Goal: Task Accomplishment & Management: Use online tool/utility

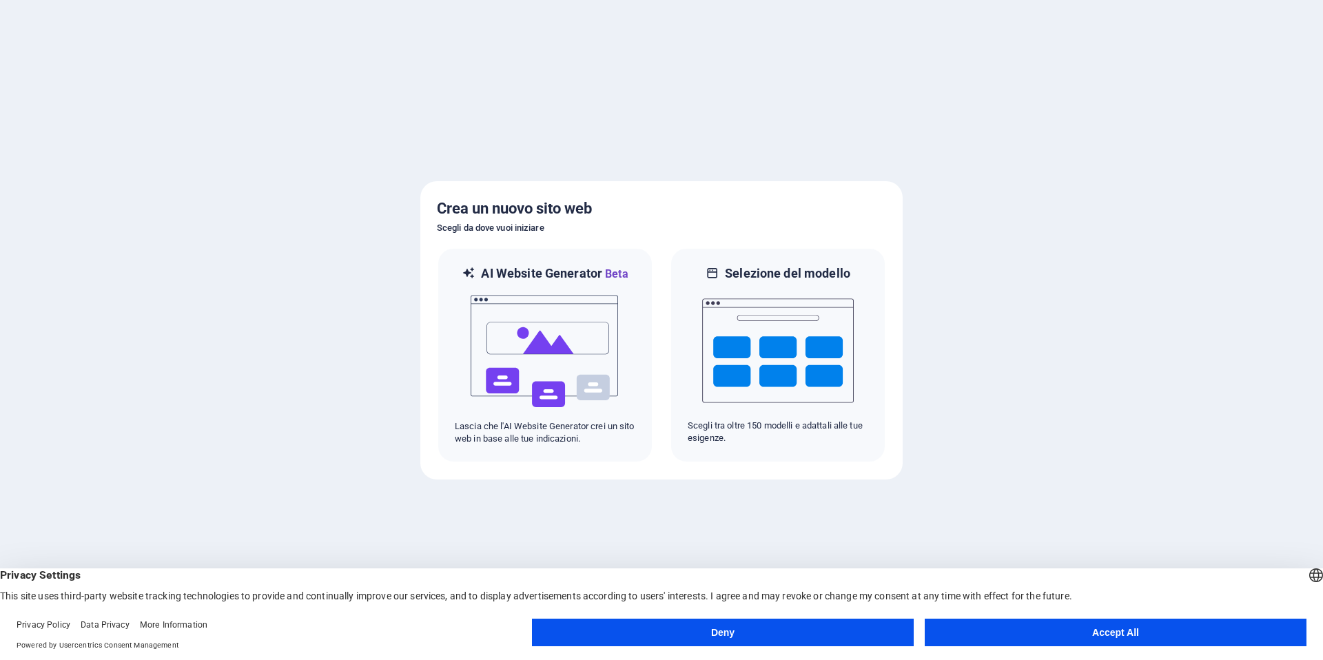
click at [1118, 626] on button "Accept All" at bounding box center [1116, 633] width 382 height 28
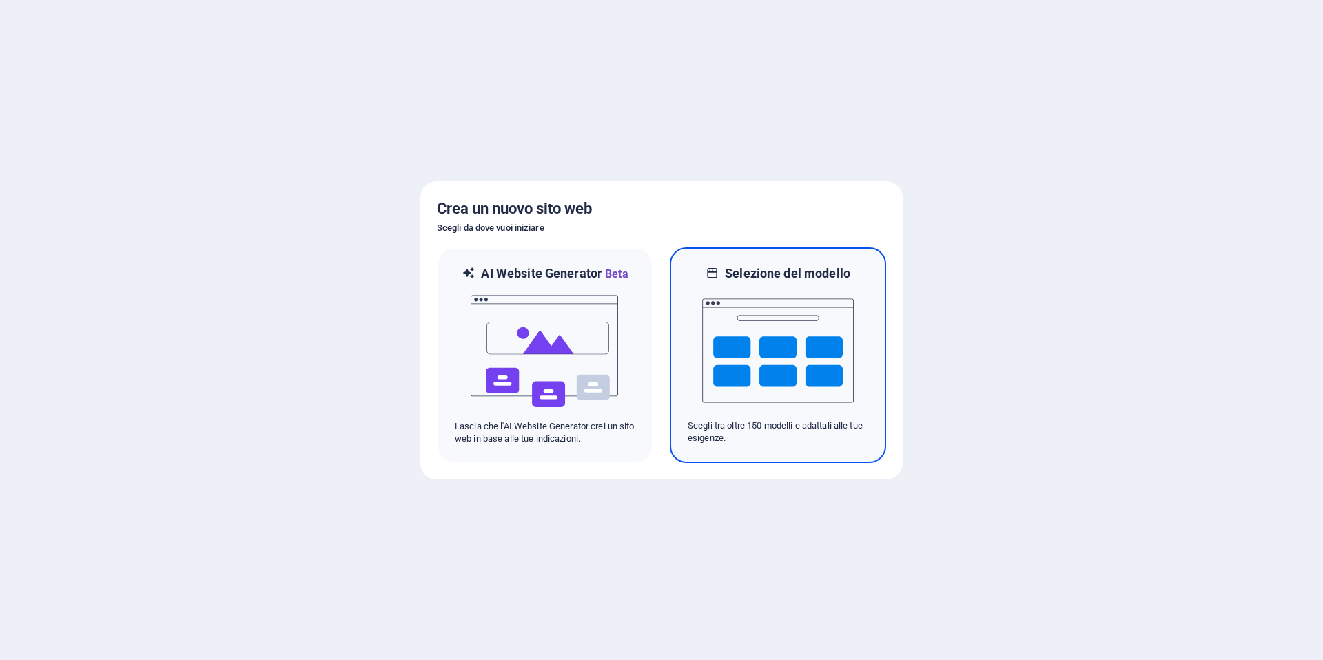
click at [797, 339] on img at bounding box center [778, 351] width 152 height 138
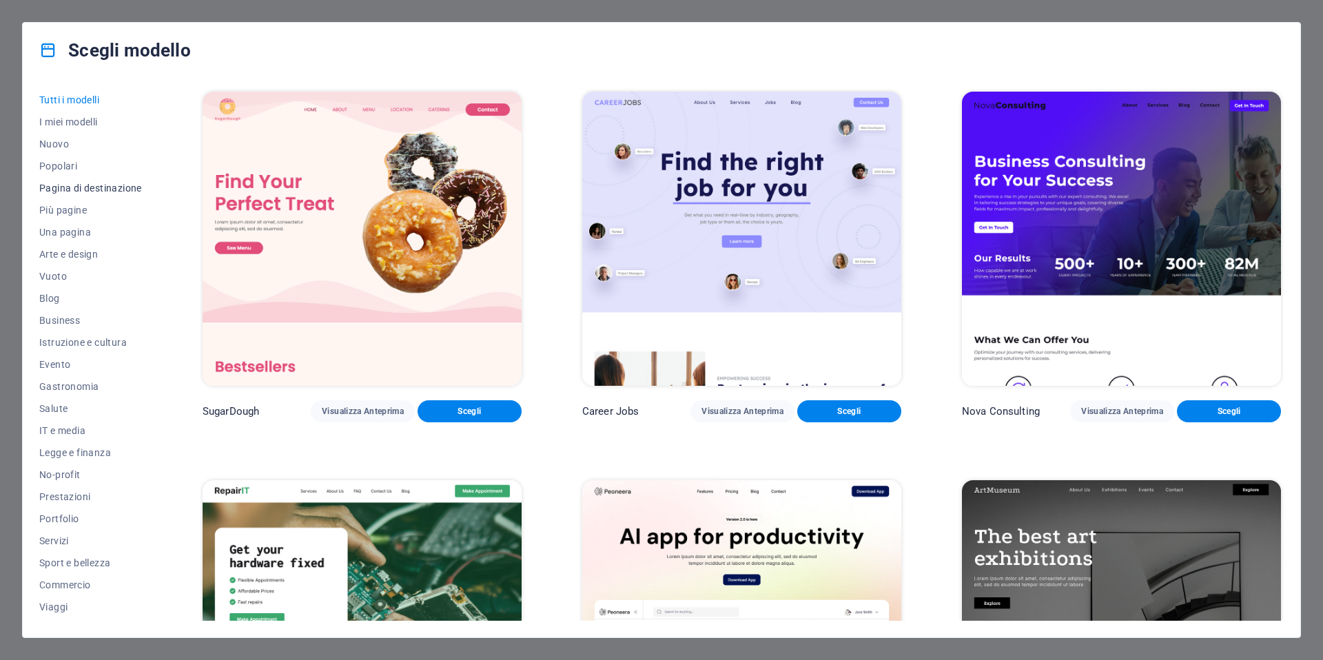
click at [100, 183] on span "Pagina di destinazione" at bounding box center [90, 188] width 103 height 11
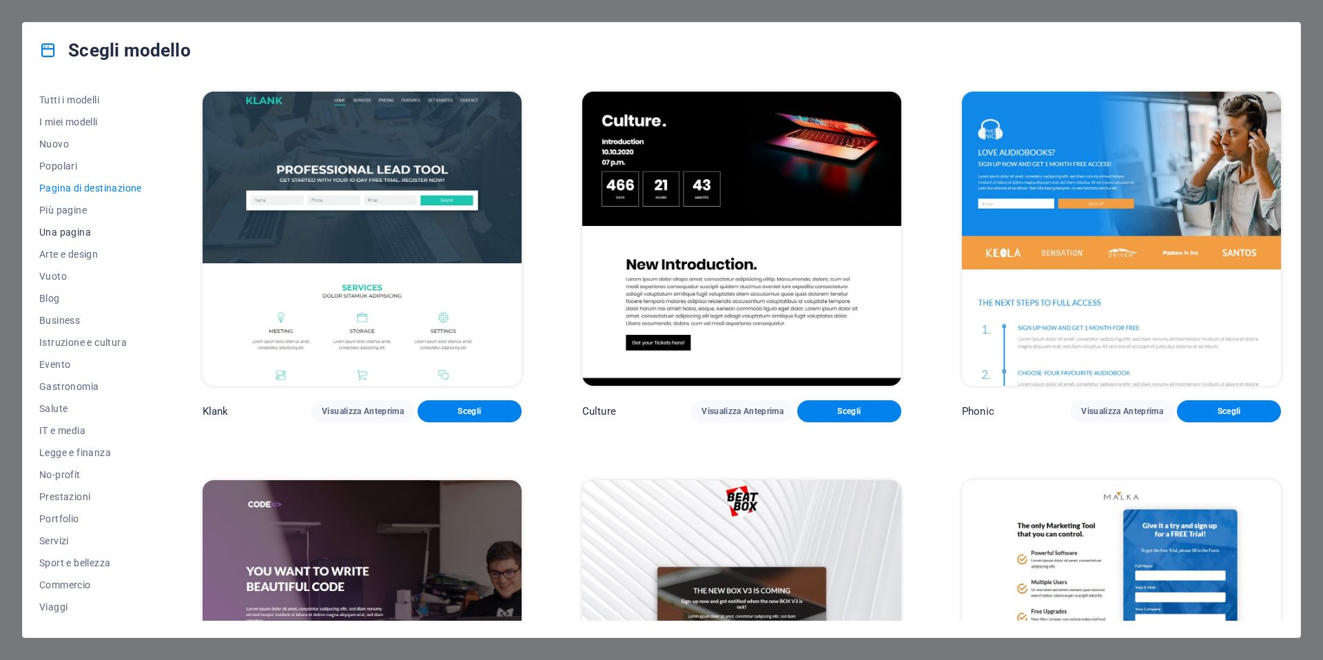
click at [70, 232] on span "Una pagina" at bounding box center [90, 232] width 103 height 11
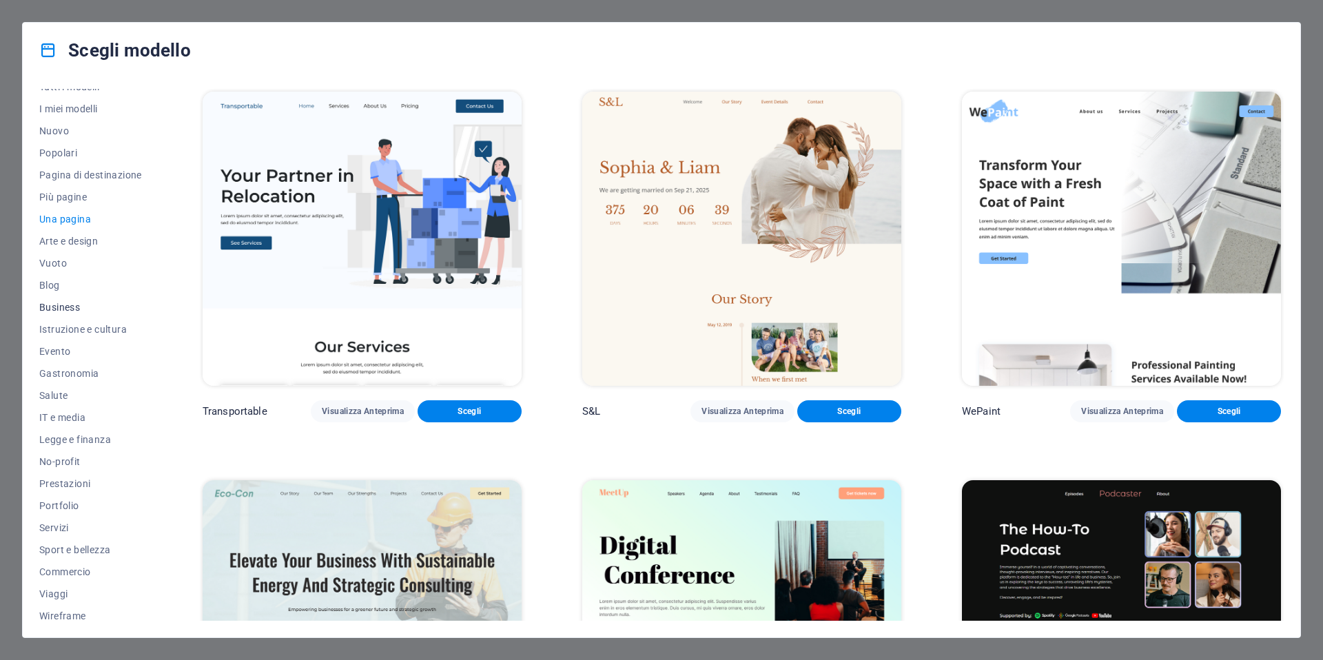
scroll to position [19, 0]
click at [72, 600] on button "Wireframe" at bounding box center [90, 610] width 103 height 22
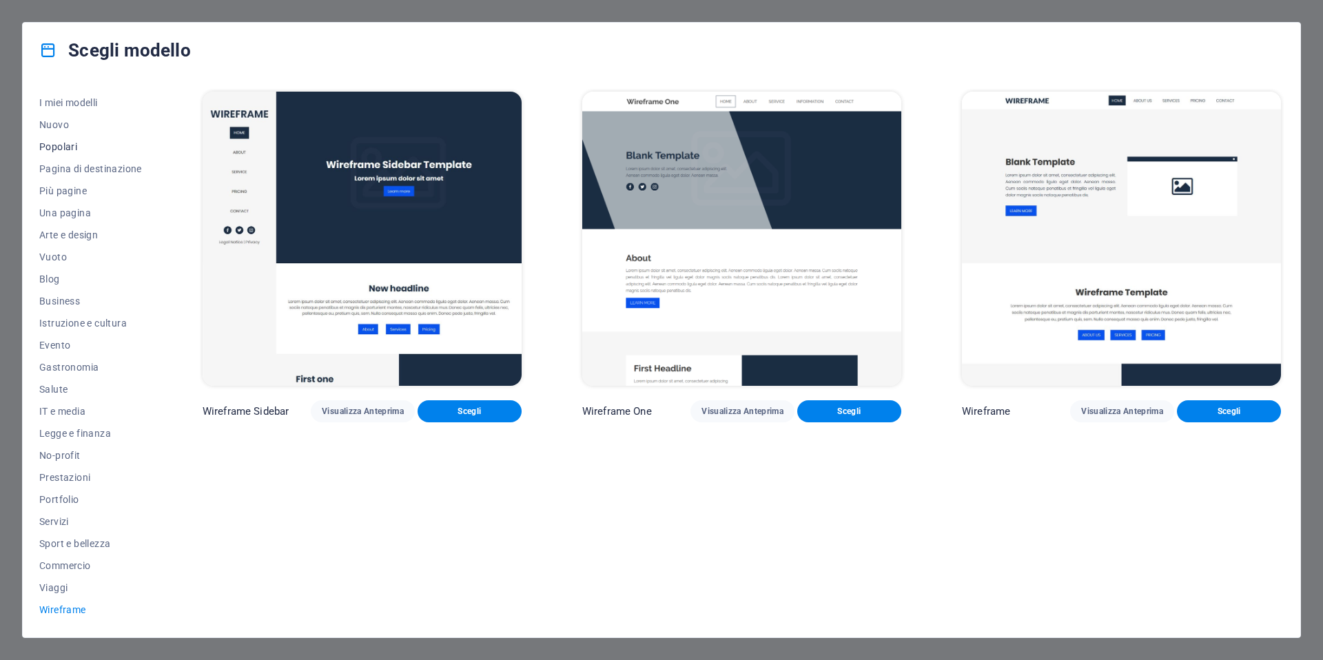
click at [68, 149] on span "Popolari" at bounding box center [90, 146] width 103 height 11
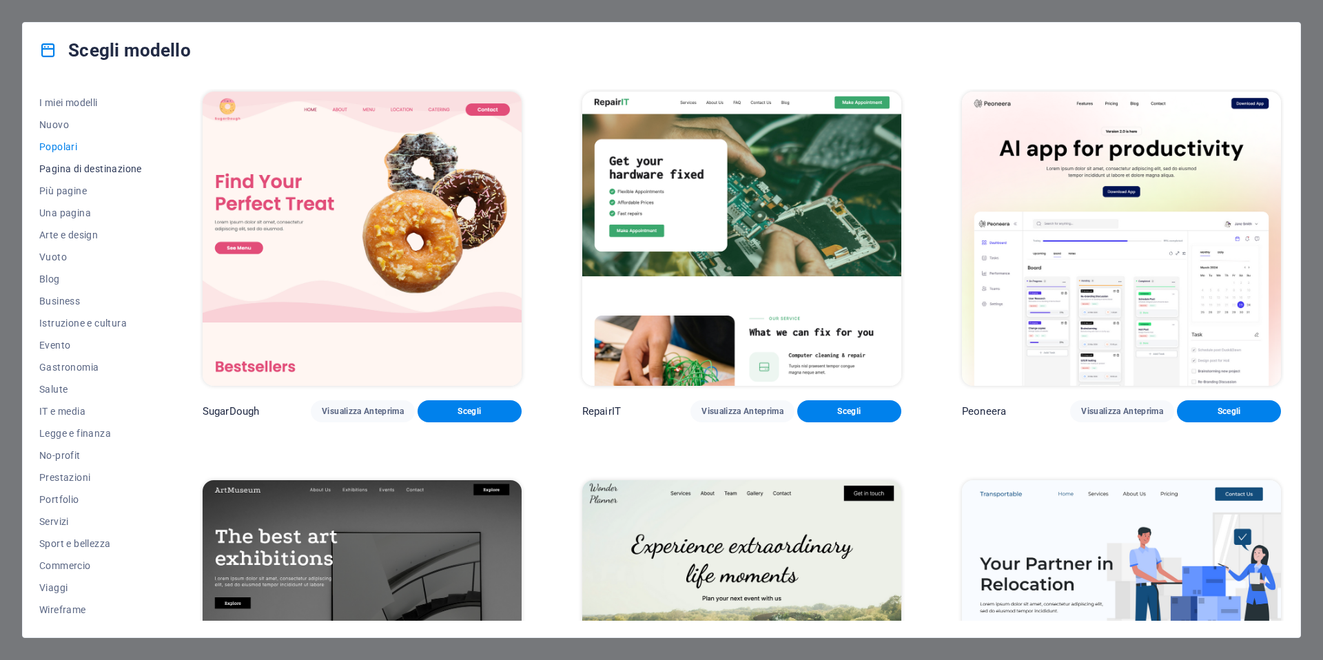
click at [72, 169] on span "Pagina di destinazione" at bounding box center [90, 168] width 103 height 11
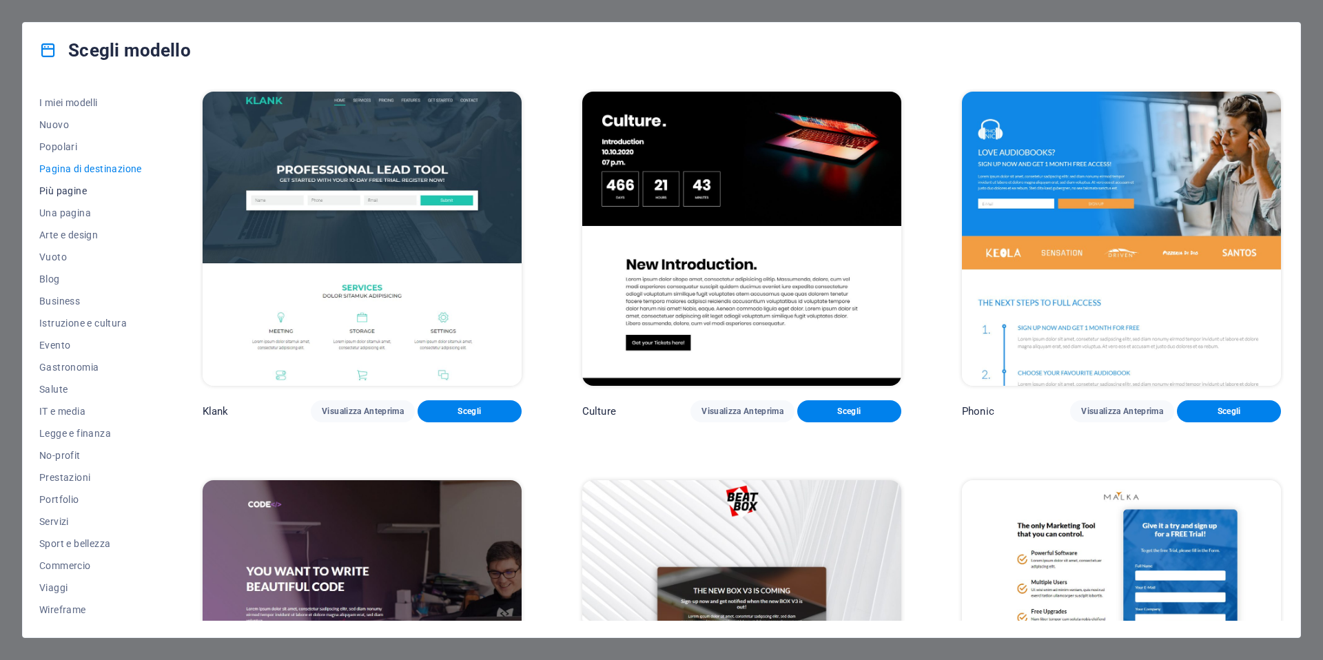
click at [76, 191] on span "Più pagine" at bounding box center [90, 190] width 103 height 11
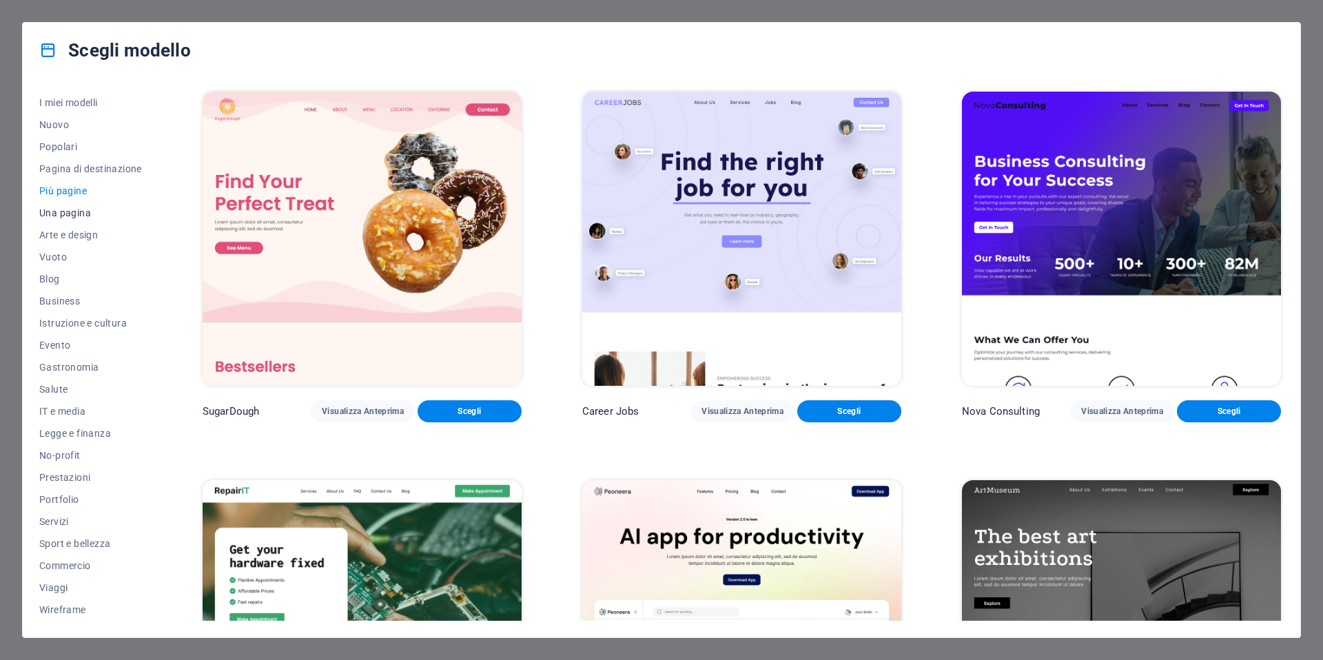
click at [68, 214] on span "Una pagina" at bounding box center [90, 212] width 103 height 11
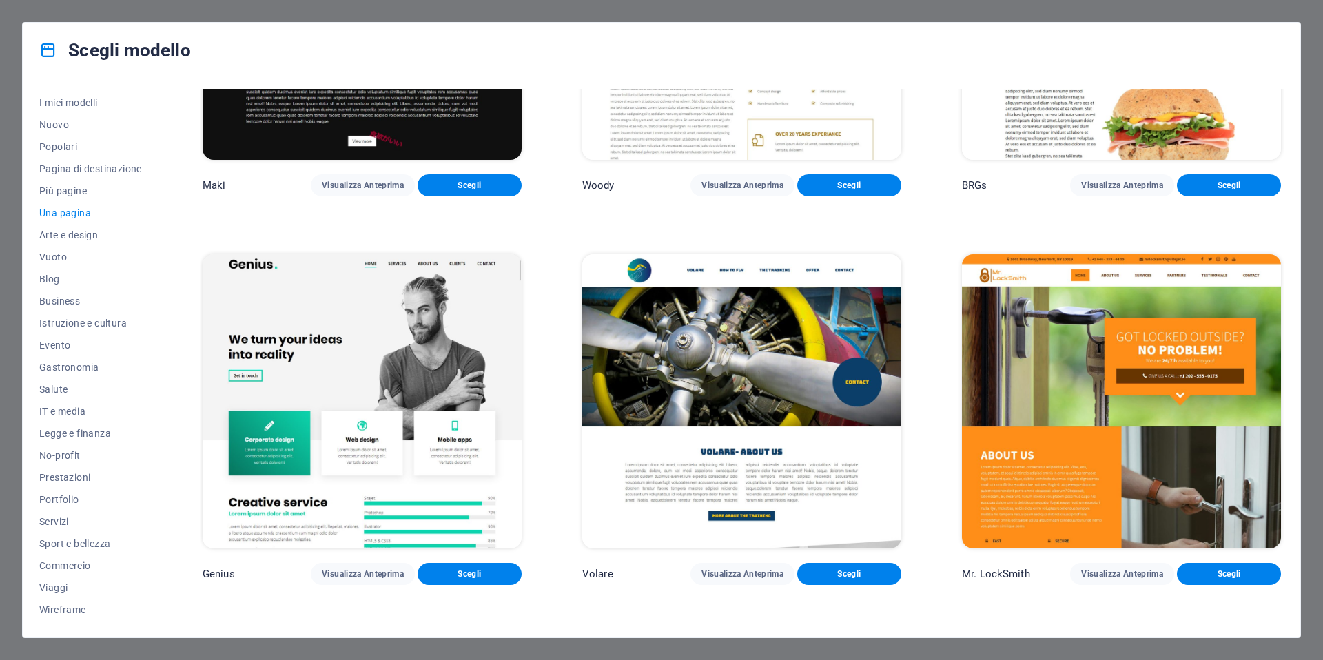
scroll to position [3308, 0]
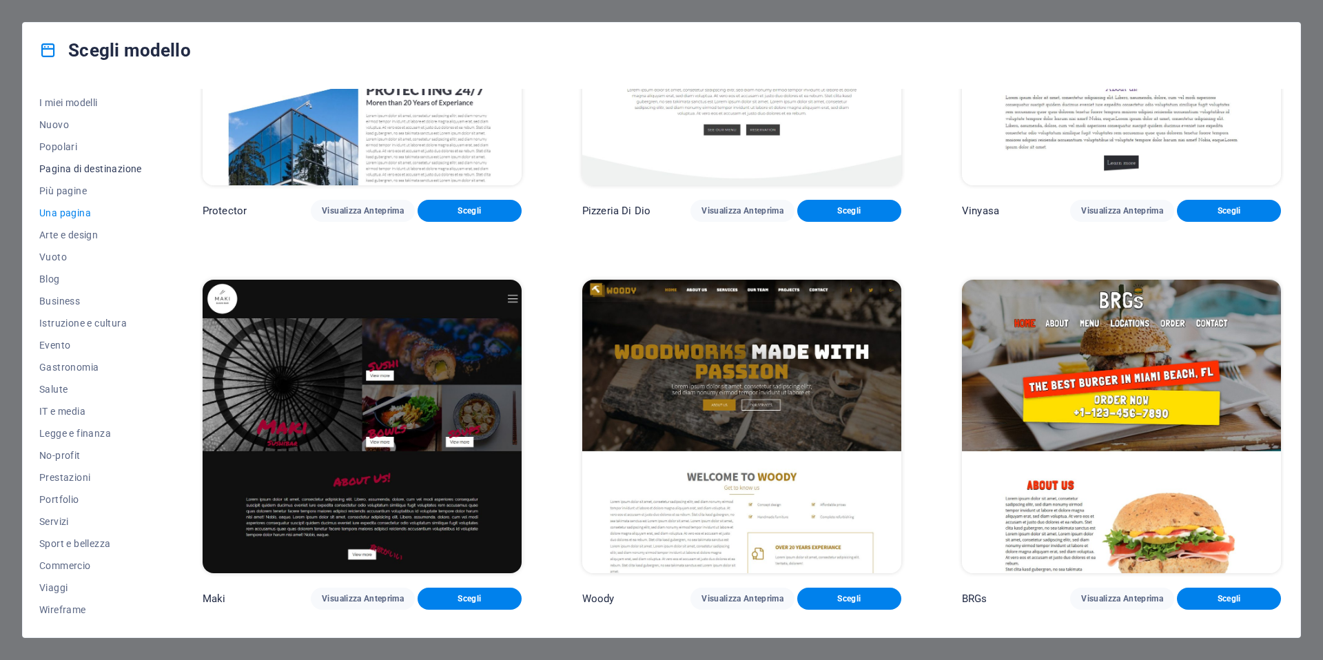
click at [99, 170] on span "Pagina di destinazione" at bounding box center [90, 168] width 103 height 11
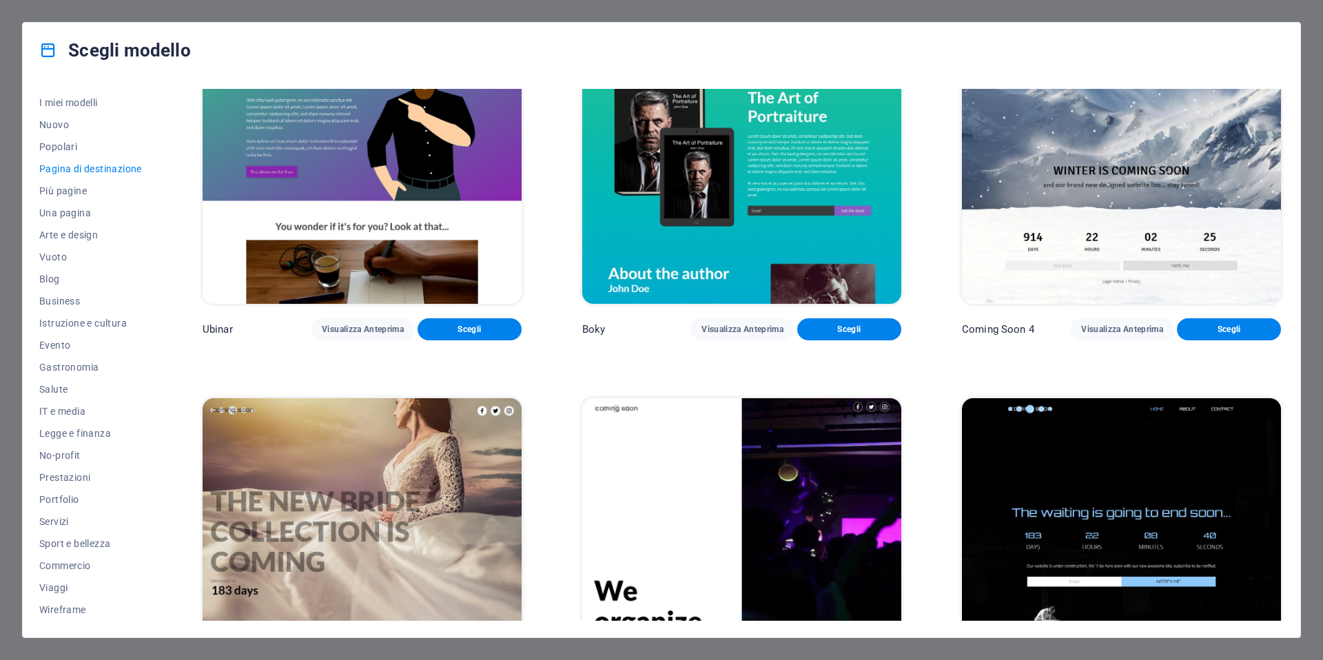
scroll to position [2889, 0]
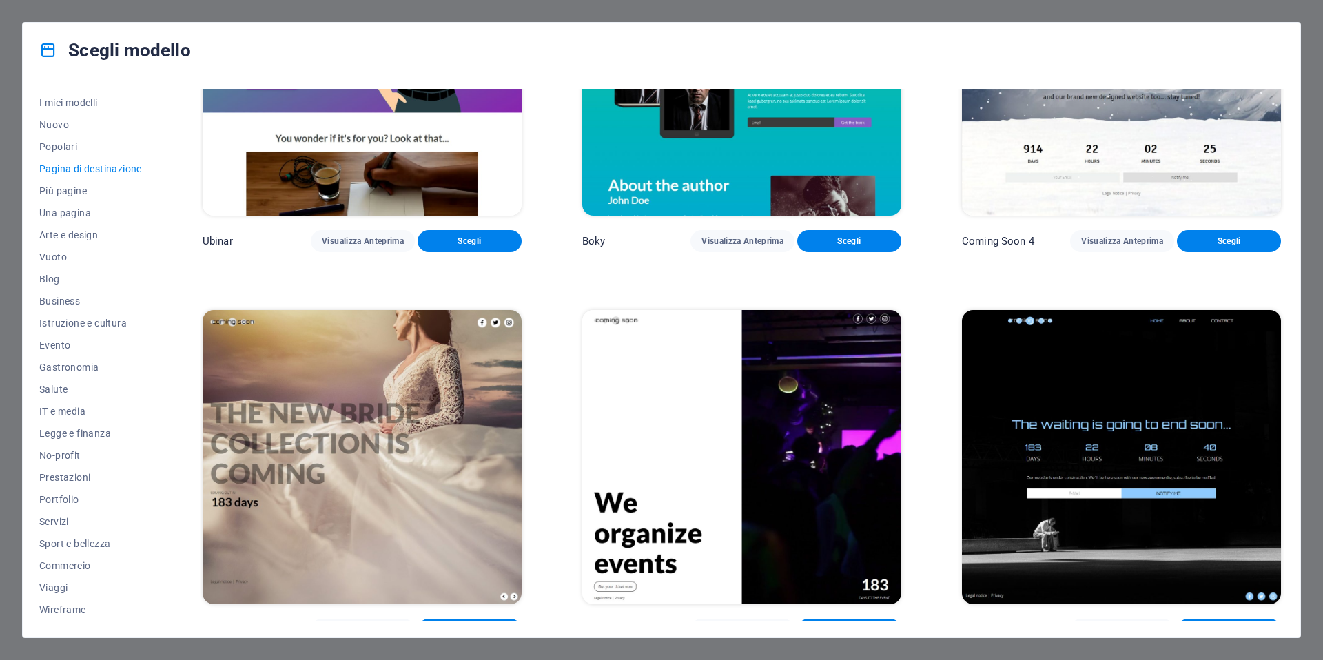
click at [372, 385] on img at bounding box center [362, 457] width 319 height 294
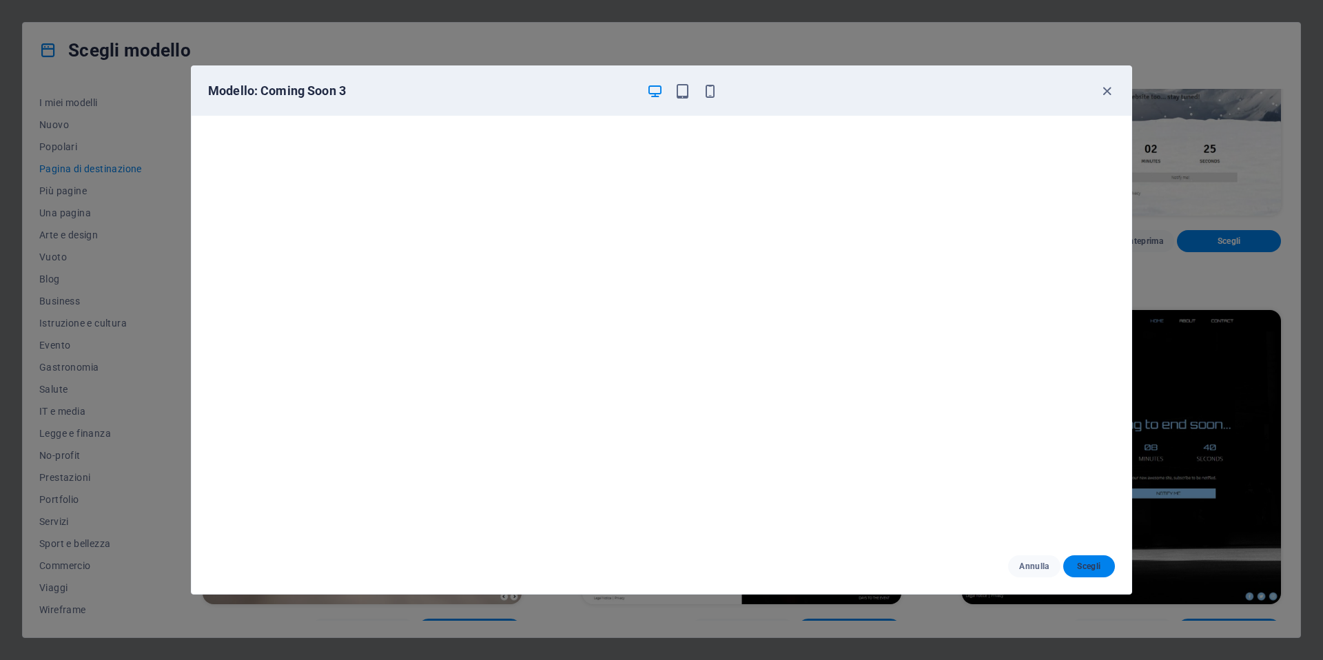
click at [1095, 560] on button "Scegli" at bounding box center [1089, 567] width 52 height 22
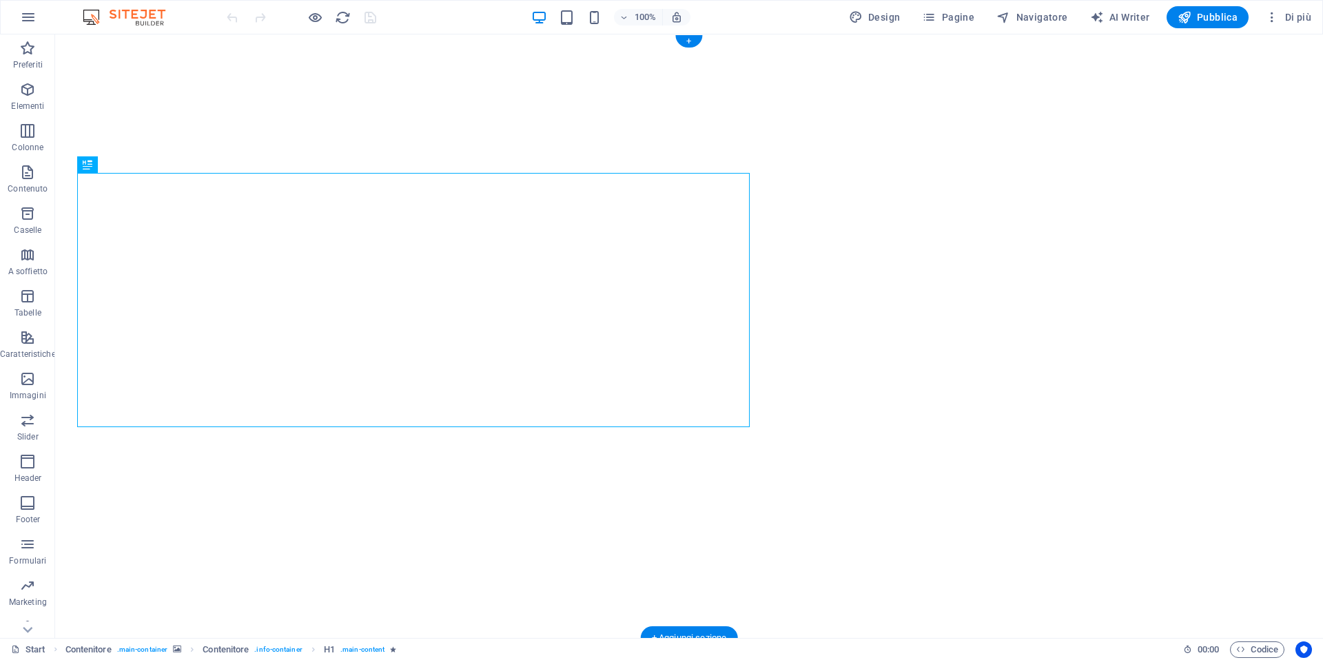
click at [993, 51] on img "1/7" at bounding box center [689, 51] width 1268 height 0
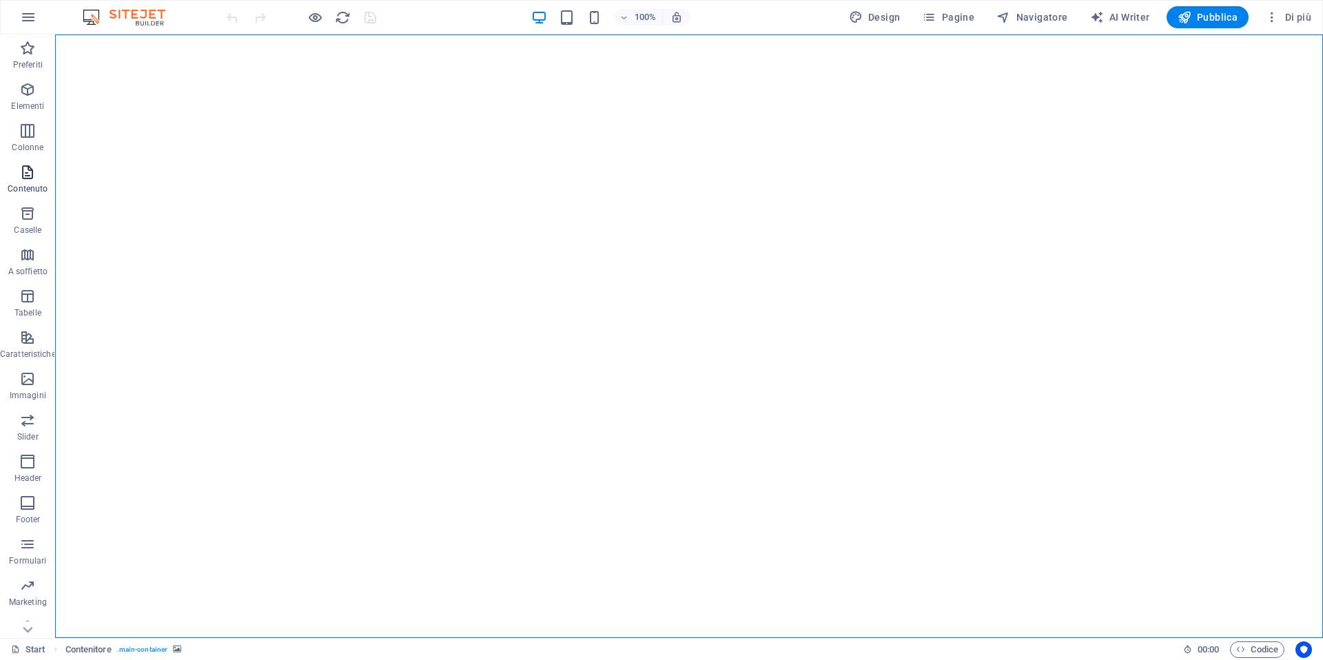
click at [32, 171] on icon "button" at bounding box center [27, 172] width 17 height 17
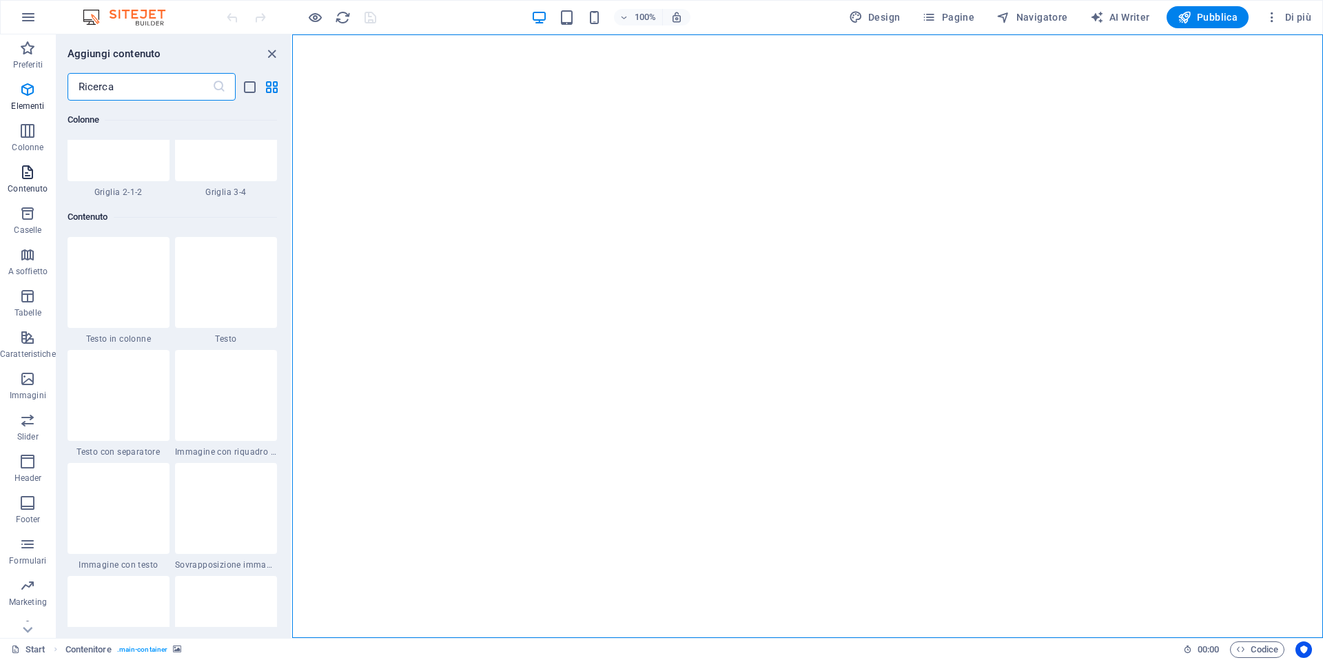
scroll to position [2412, 0]
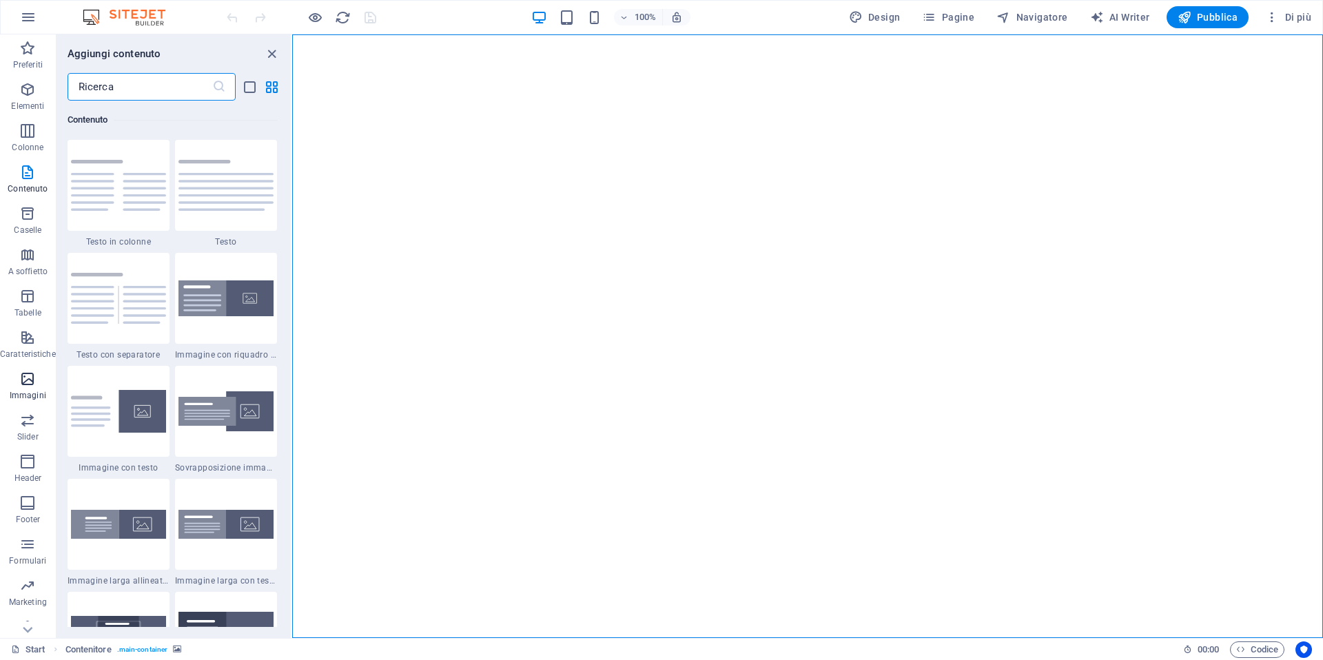
click at [20, 376] on icon "button" at bounding box center [27, 379] width 17 height 17
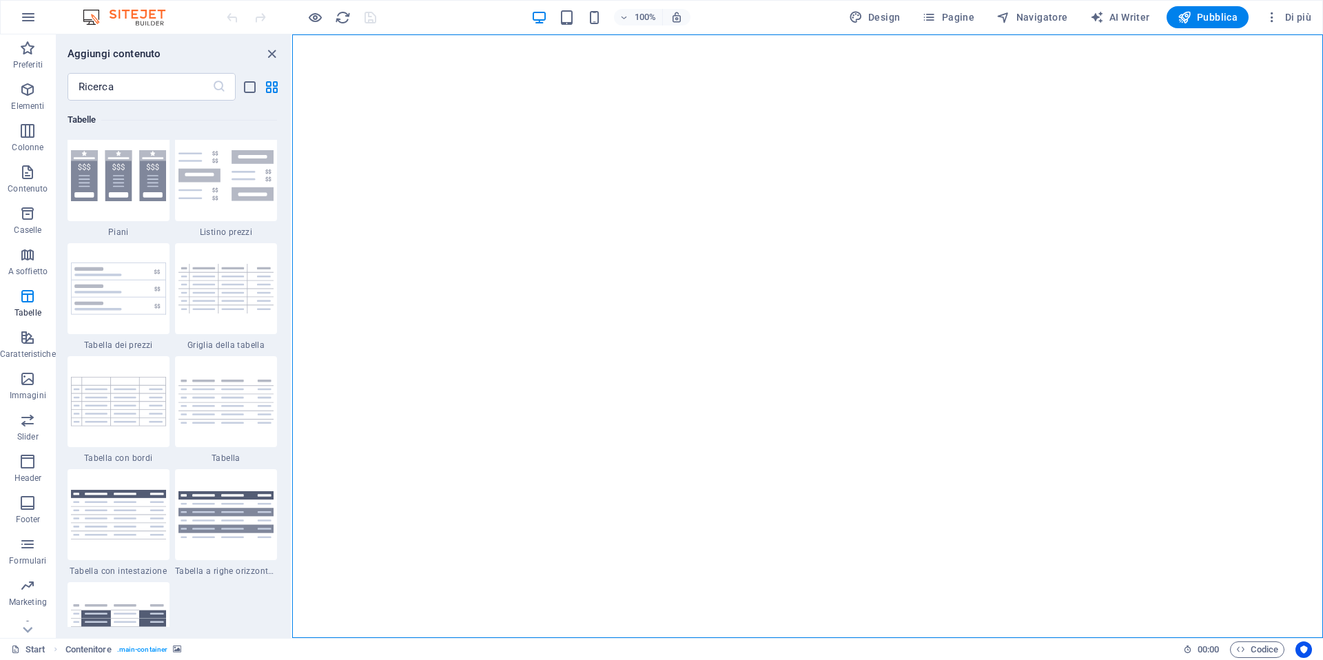
scroll to position [4301, 0]
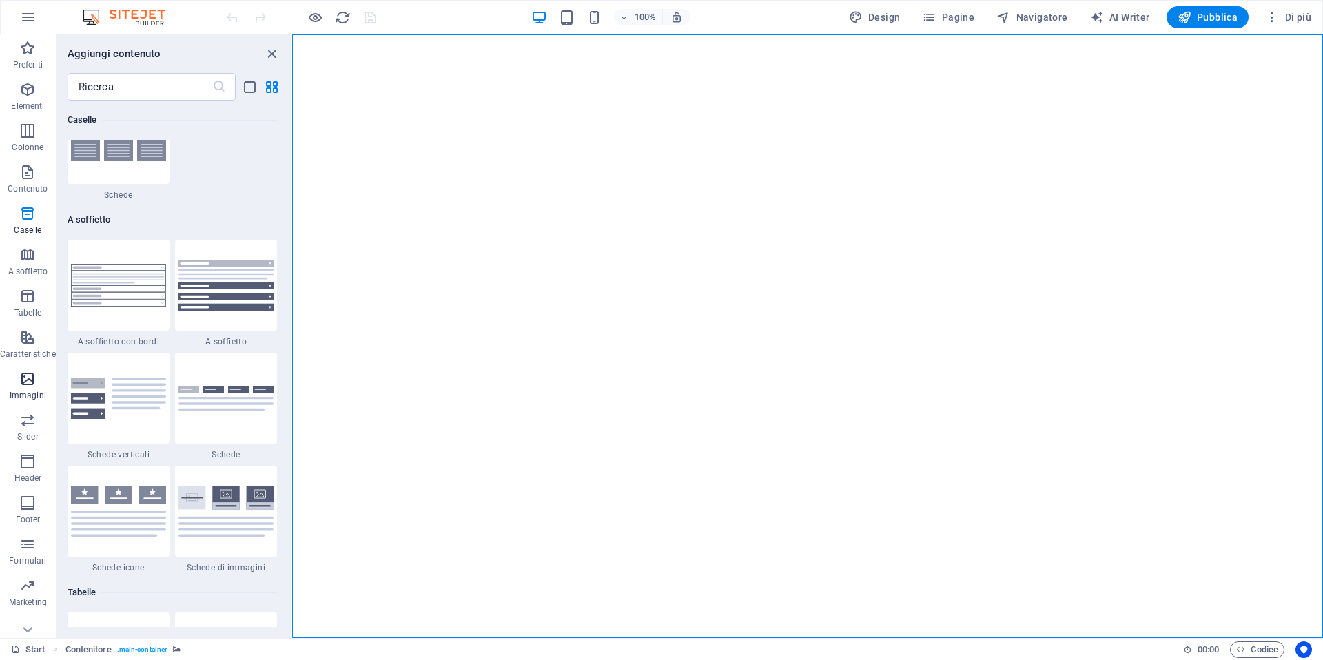
click at [31, 387] on icon "button" at bounding box center [27, 379] width 17 height 17
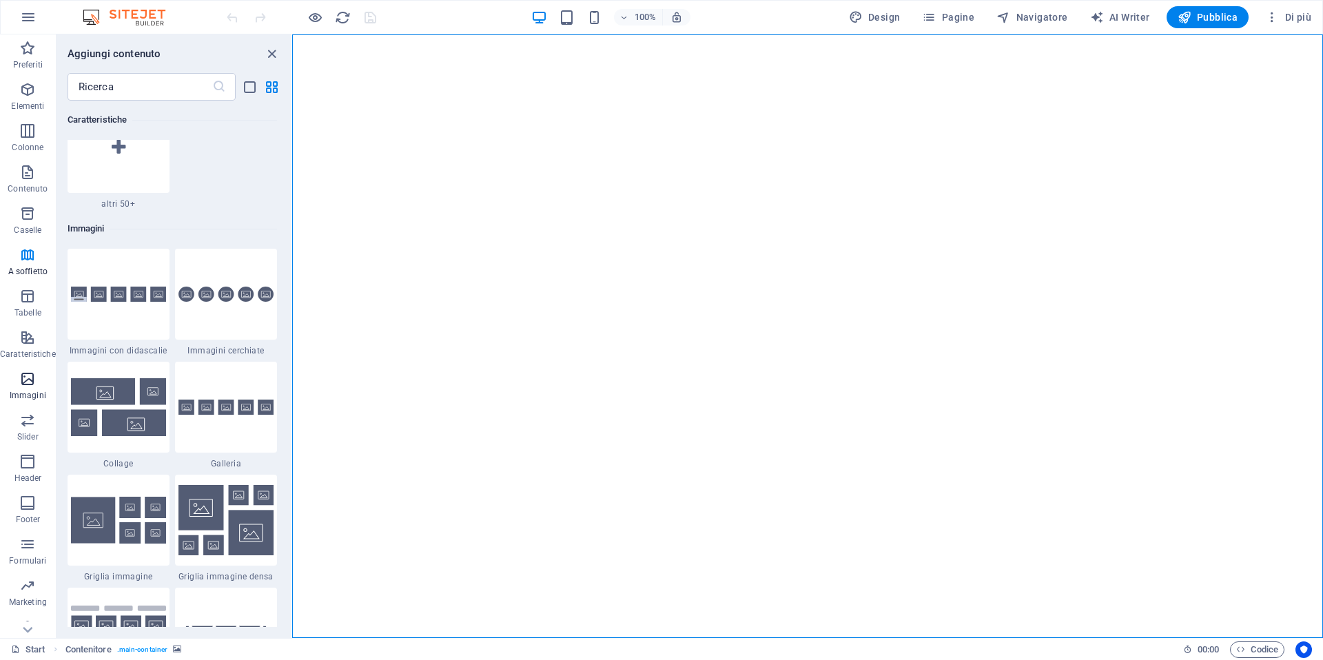
scroll to position [6989, 0]
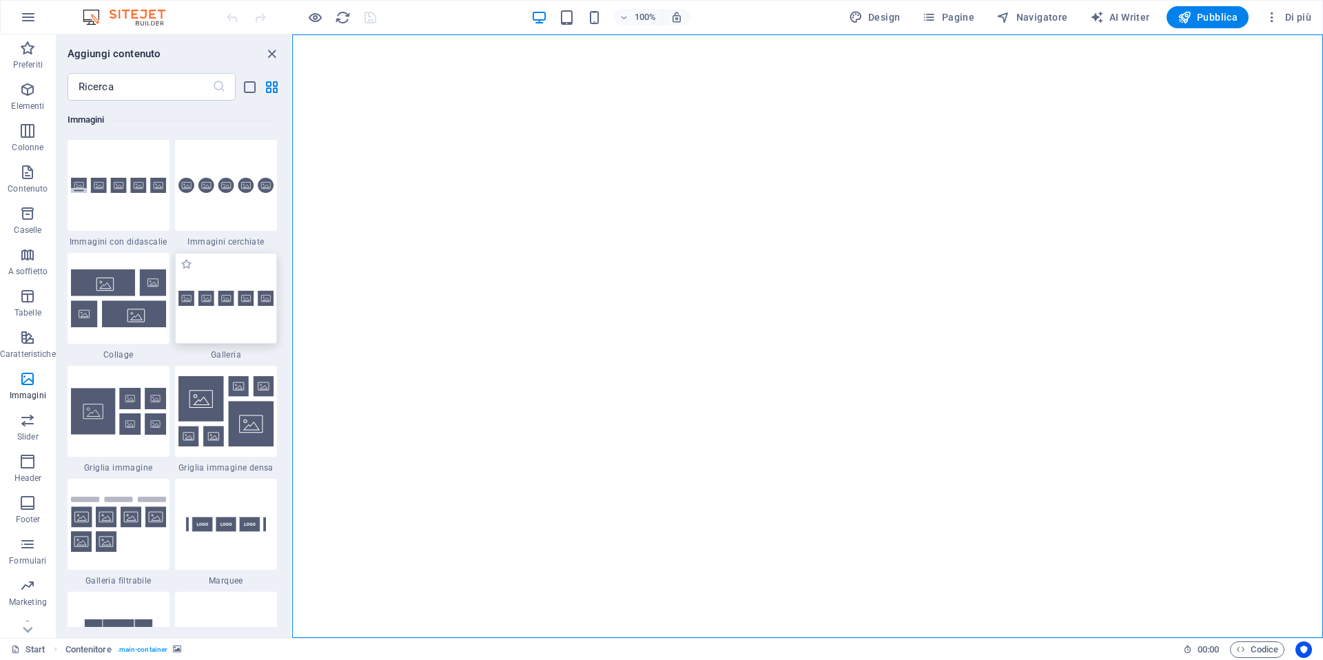
click at [216, 316] on div at bounding box center [226, 298] width 102 height 91
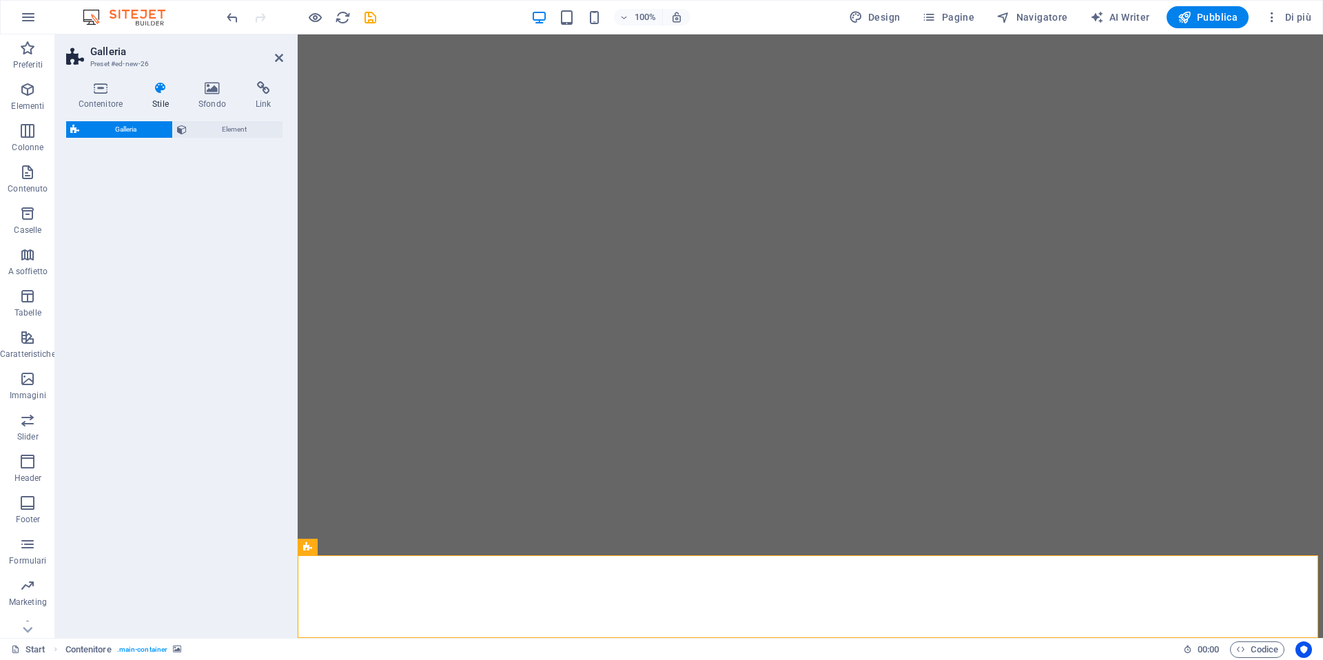
select select "rem"
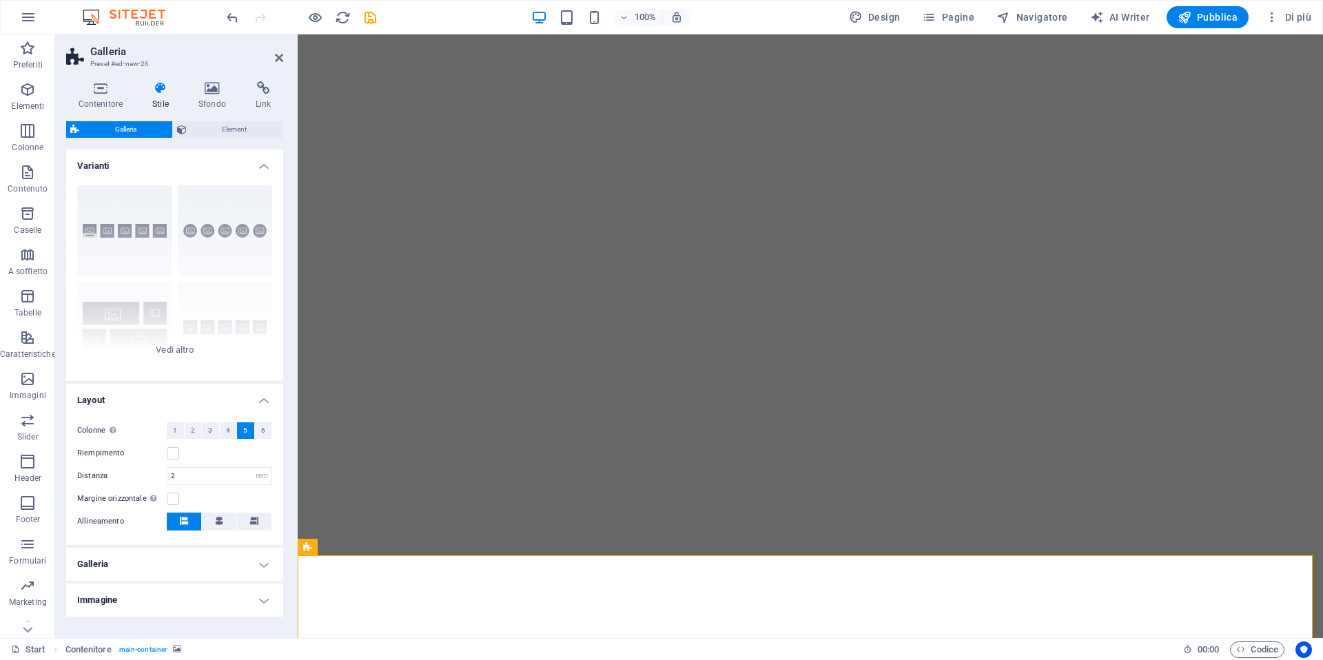
scroll to position [83, 0]
click at [234, 19] on icon "undo" at bounding box center [233, 18] width 16 height 16
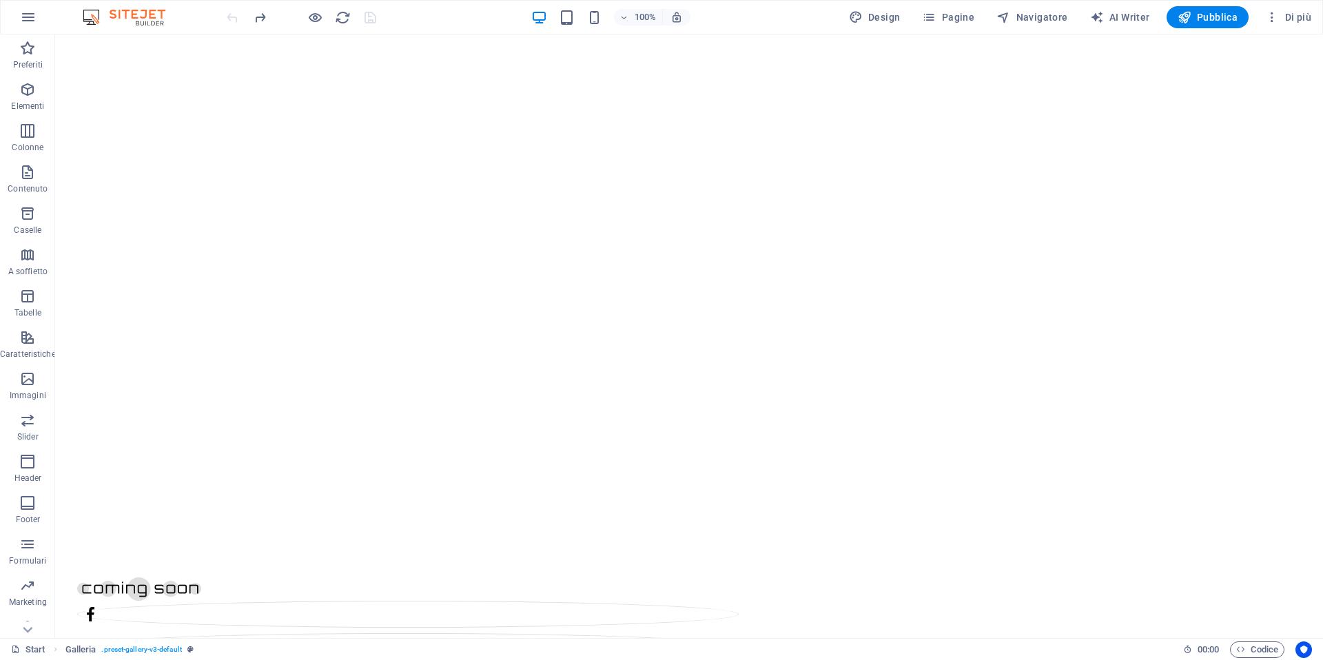
scroll to position [0, 0]
click at [30, 90] on icon "button" at bounding box center [27, 89] width 17 height 17
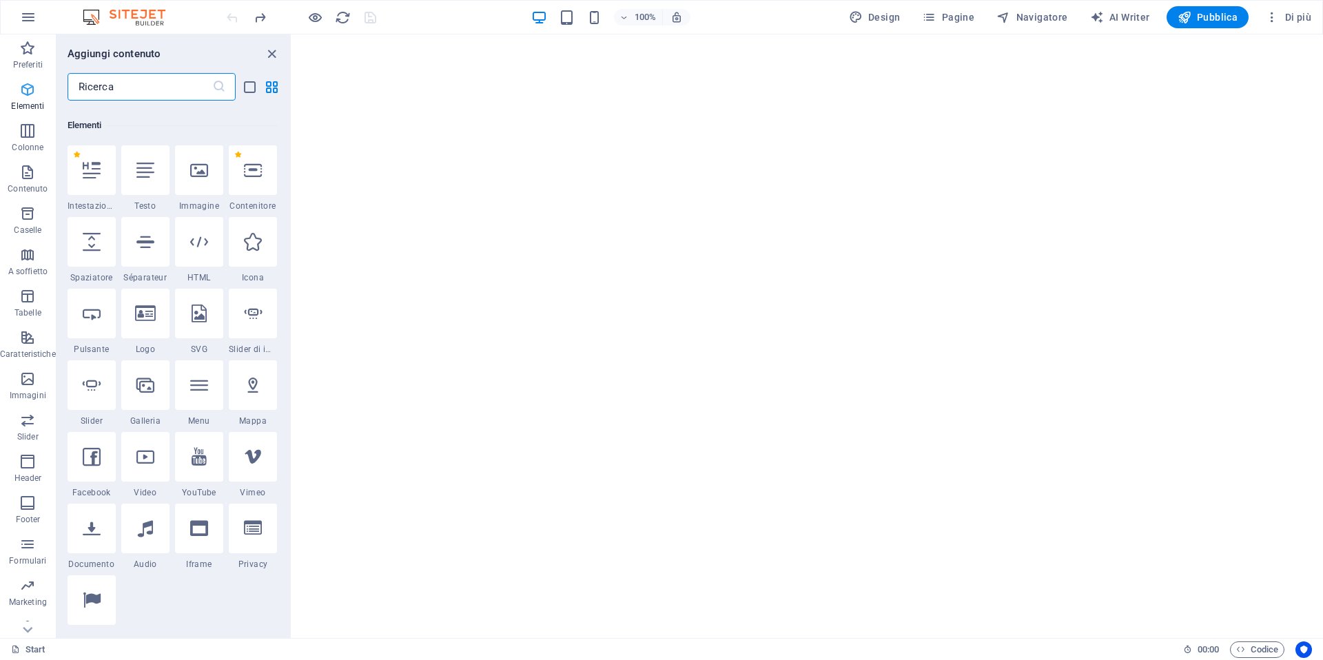
scroll to position [147, 0]
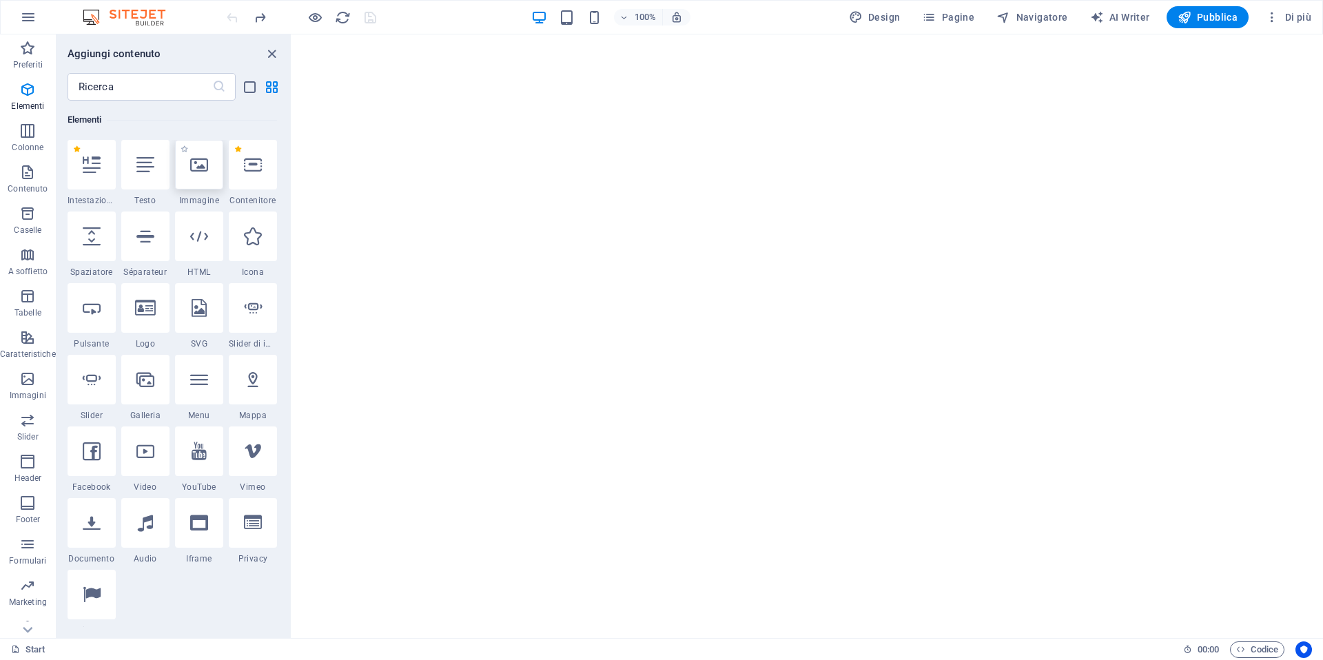
click at [192, 165] on icon at bounding box center [199, 165] width 18 height 18
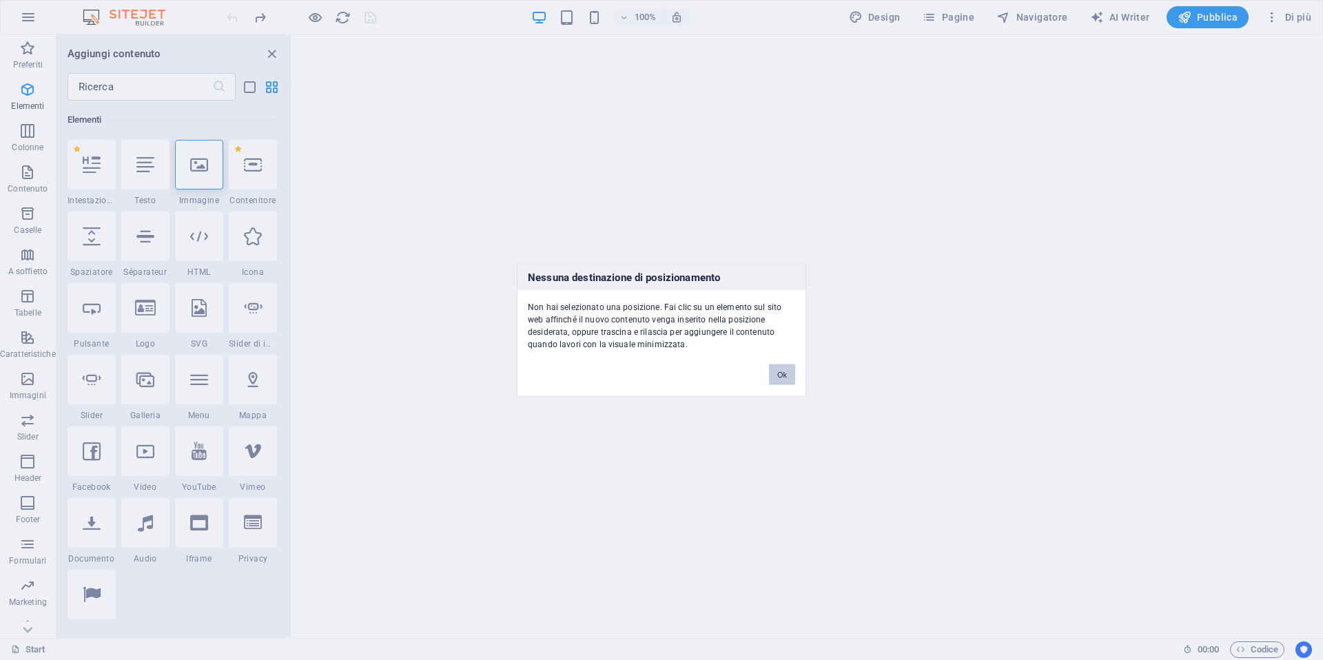
click at [778, 369] on button "Ok" at bounding box center [782, 375] width 26 height 21
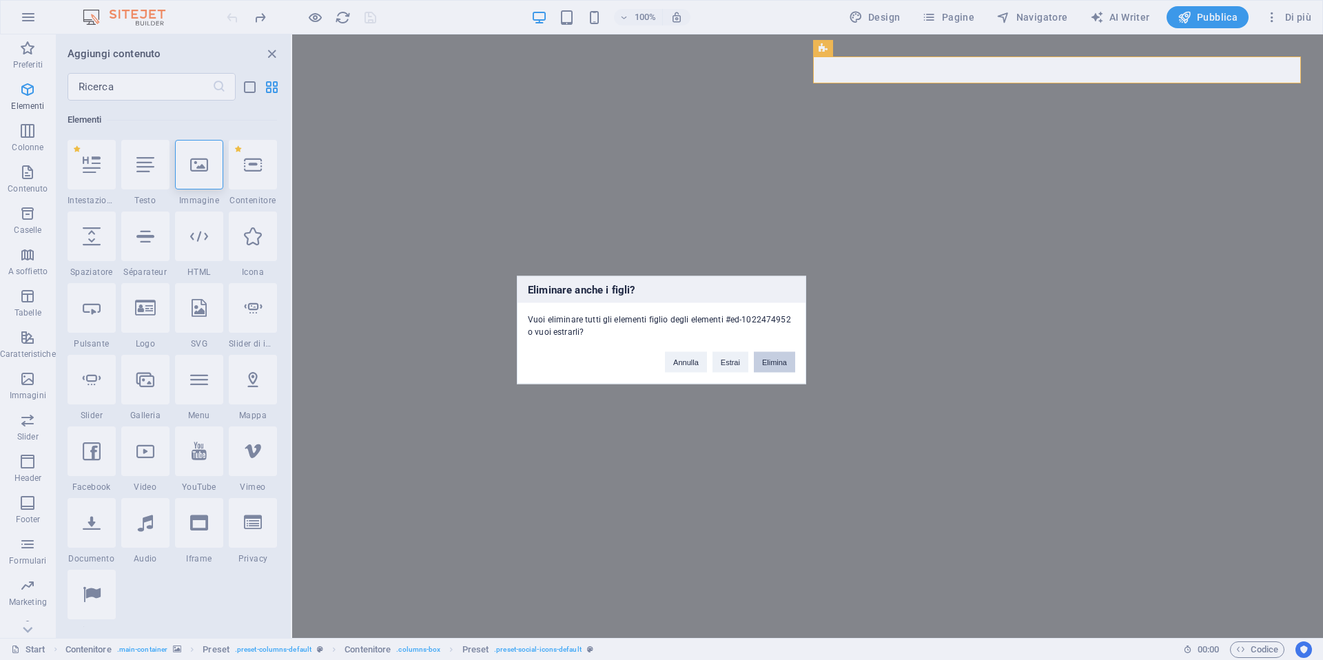
click at [766, 364] on button "Elimina" at bounding box center [774, 362] width 41 height 21
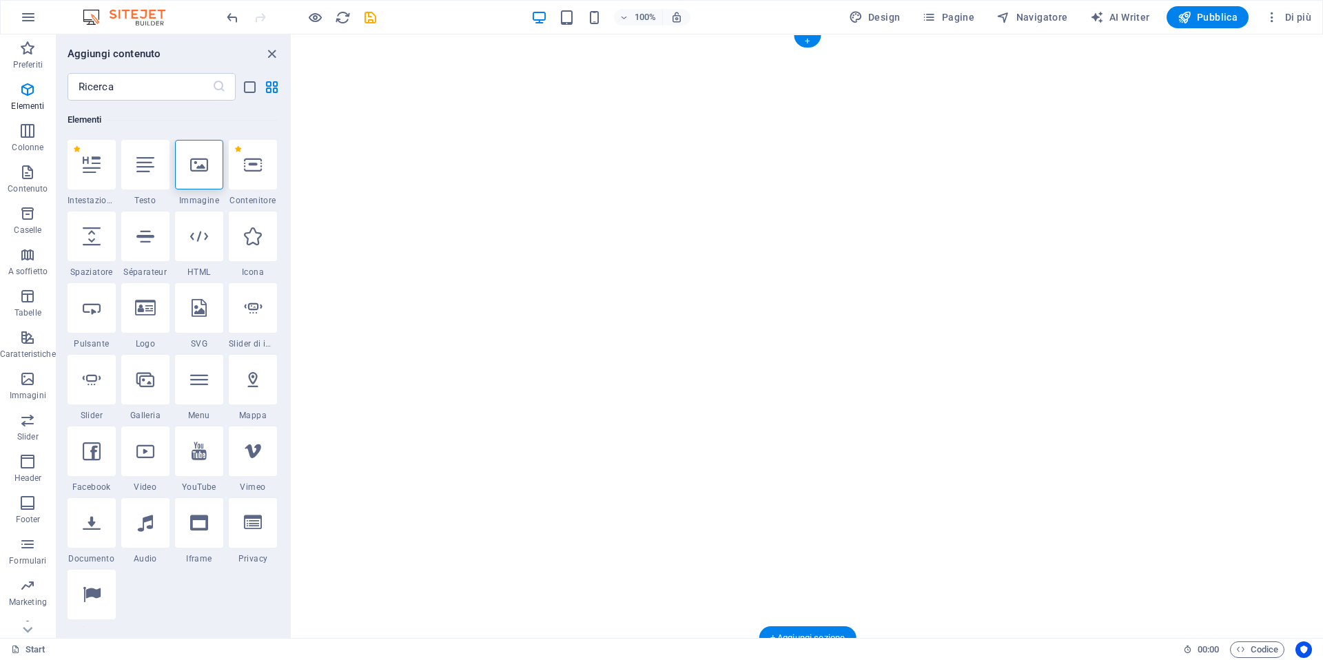
click at [1086, 51] on img "1/7" at bounding box center [807, 51] width 1031 height 0
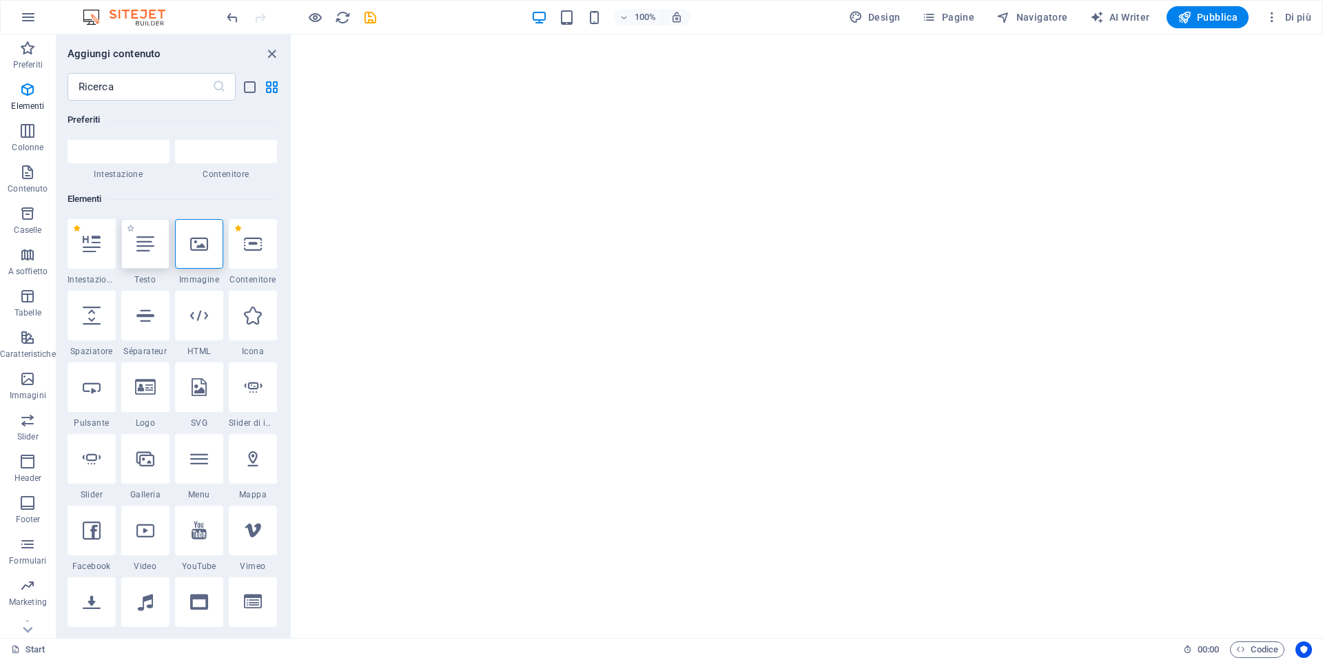
scroll to position [0, 0]
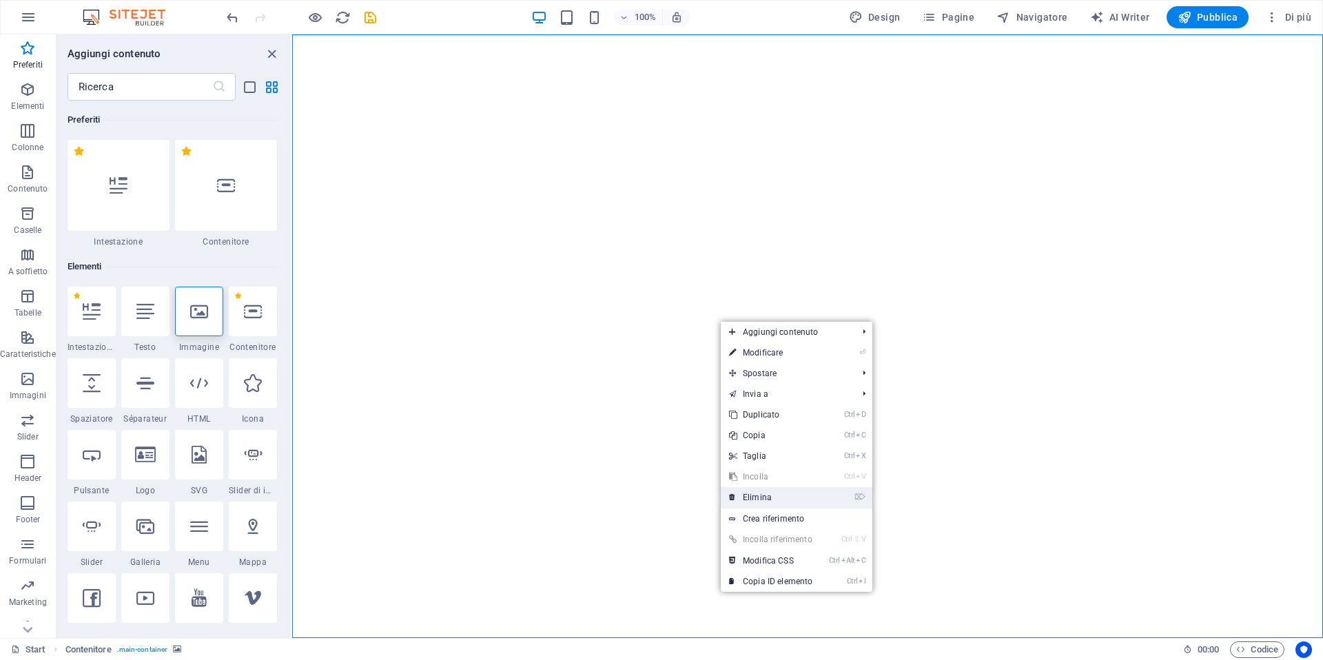
click at [749, 493] on link "⌦ Elimina" at bounding box center [771, 497] width 100 height 21
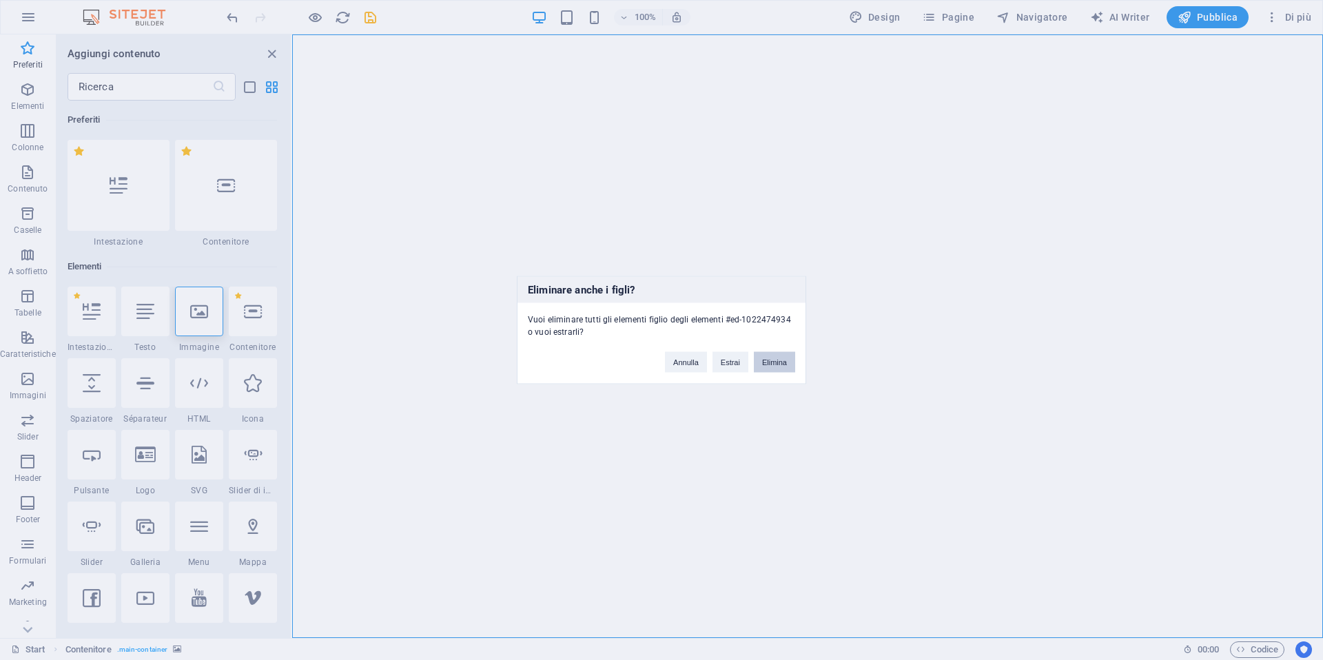
click at [779, 366] on button "Elimina" at bounding box center [774, 362] width 41 height 21
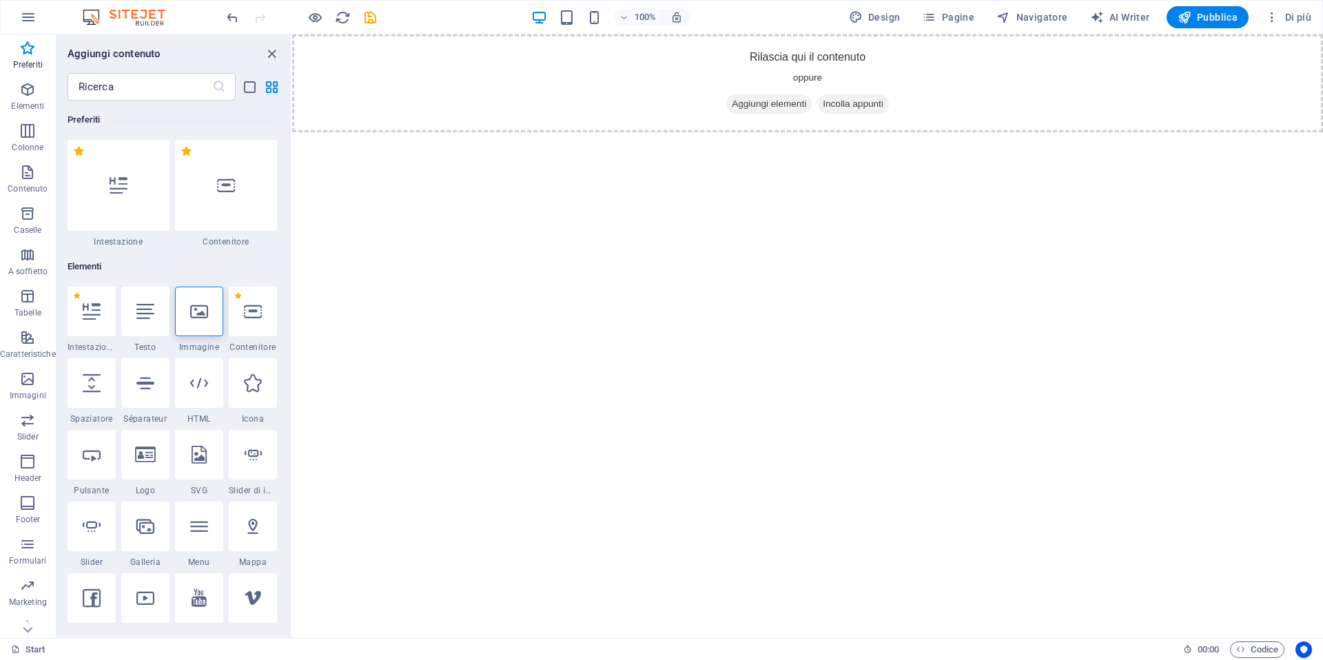
click at [700, 132] on html "Skip to main content Rilascia qui il contenuto oppure Aggiungi elementi Incolla…" at bounding box center [807, 83] width 1031 height 98
click at [756, 108] on span "Aggiungi elementi" at bounding box center [768, 103] width 85 height 19
click at [22, 385] on icon "button" at bounding box center [27, 379] width 17 height 17
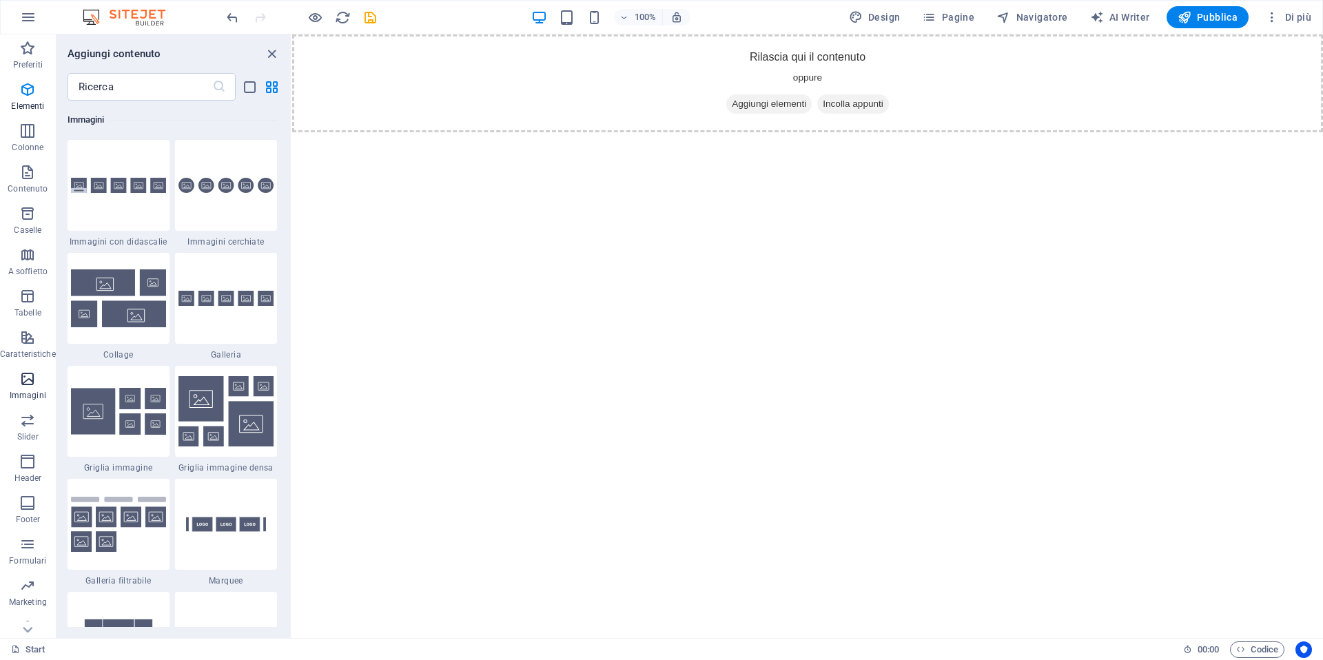
scroll to position [6989, 0]
click at [223, 318] on div at bounding box center [226, 298] width 102 height 91
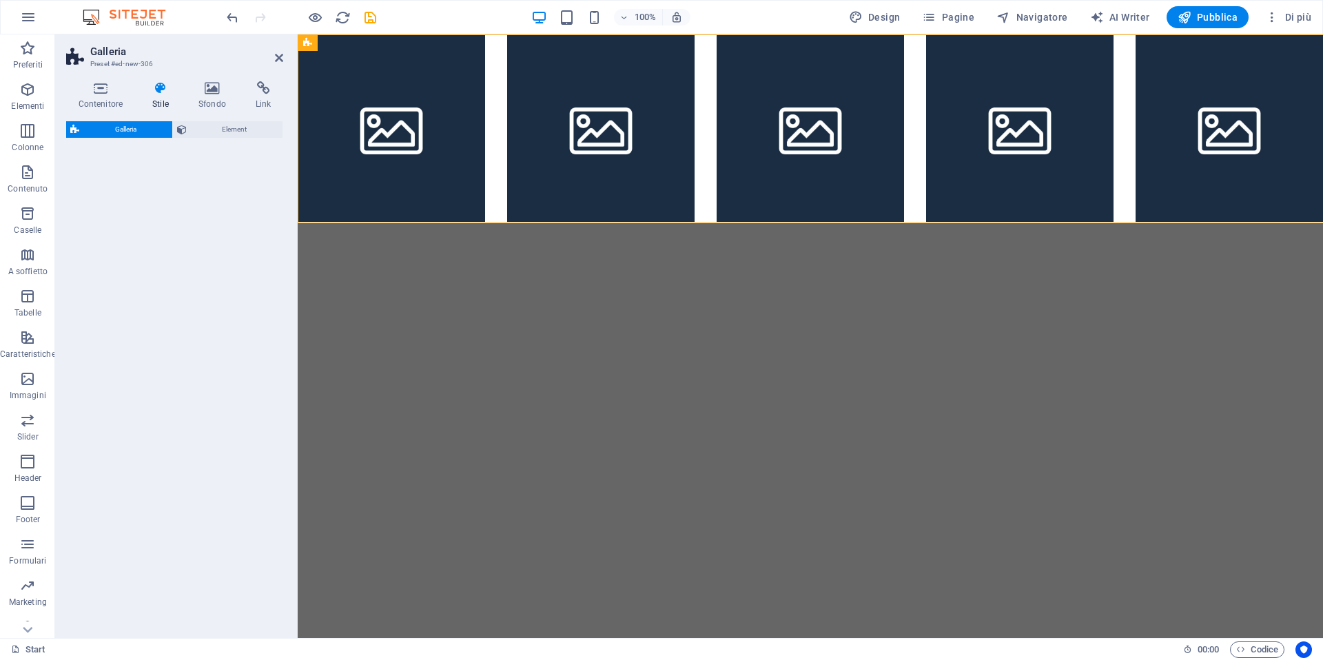
select select "rem"
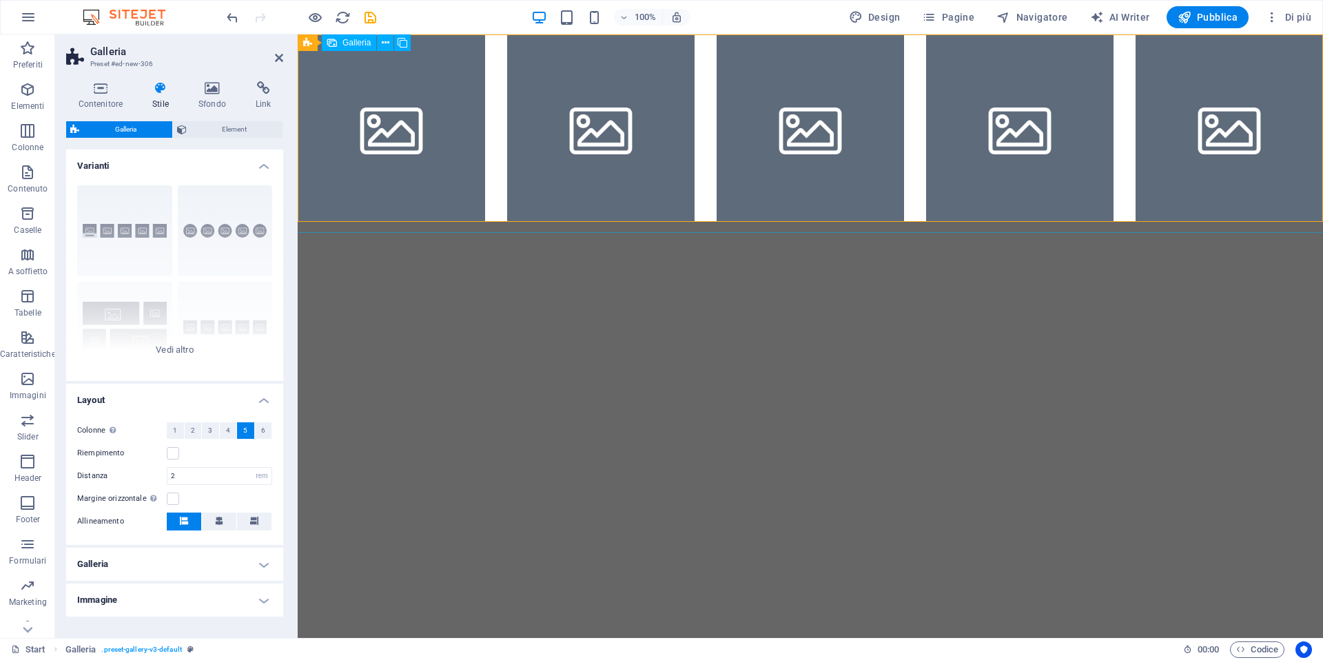
click at [404, 143] on li at bounding box center [391, 127] width 187 height 187
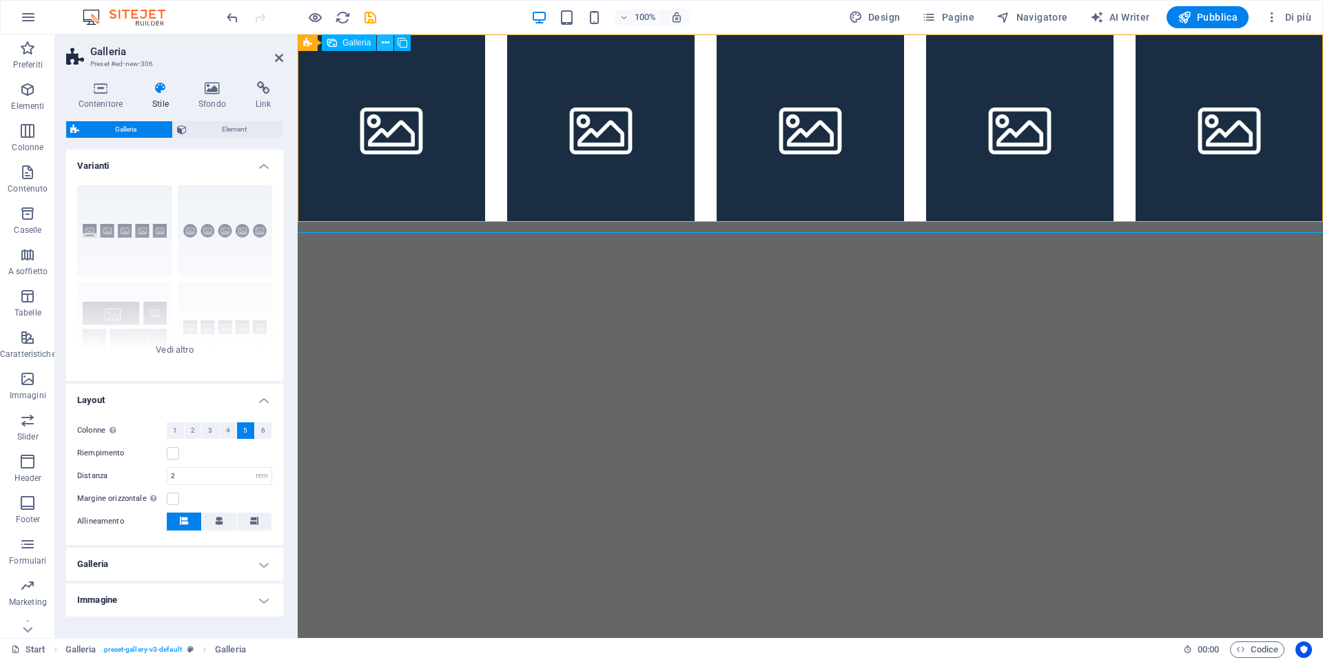
click at [386, 43] on icon at bounding box center [386, 43] width 8 height 14
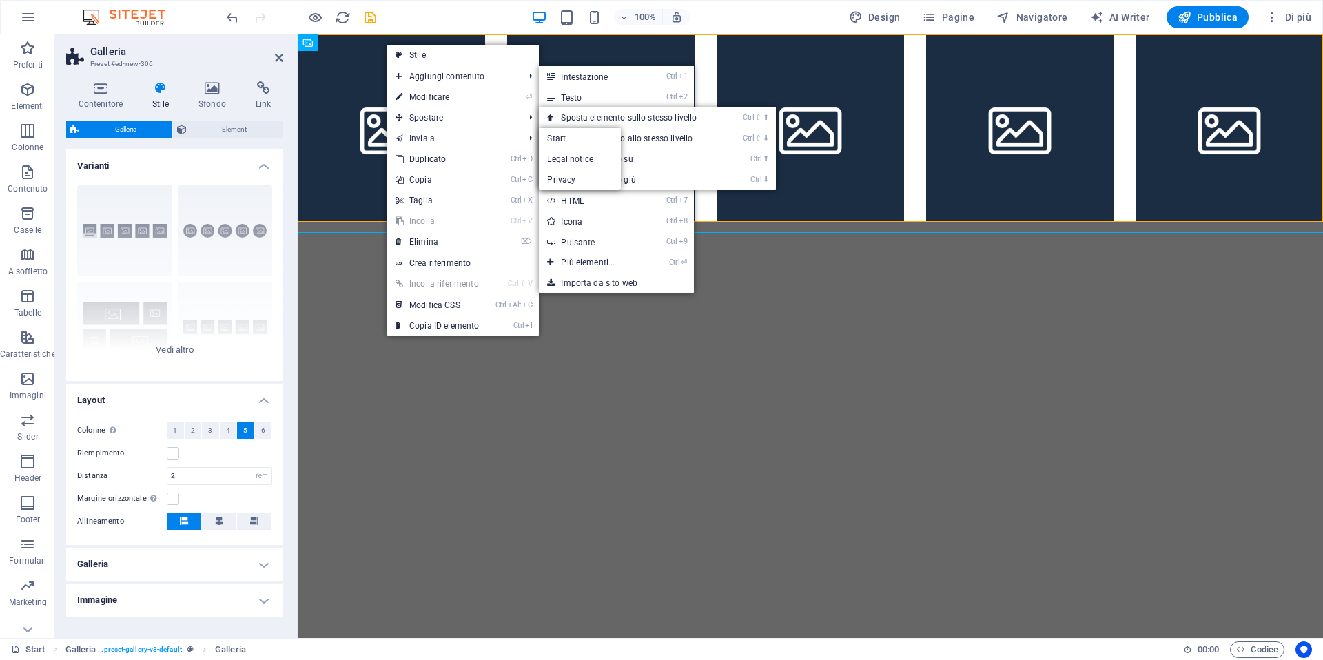
drag, startPoint x: 795, startPoint y: 470, endPoint x: 773, endPoint y: 454, distance: 27.2
click at [795, 222] on html "Skip to main content" at bounding box center [811, 127] width 1026 height 187
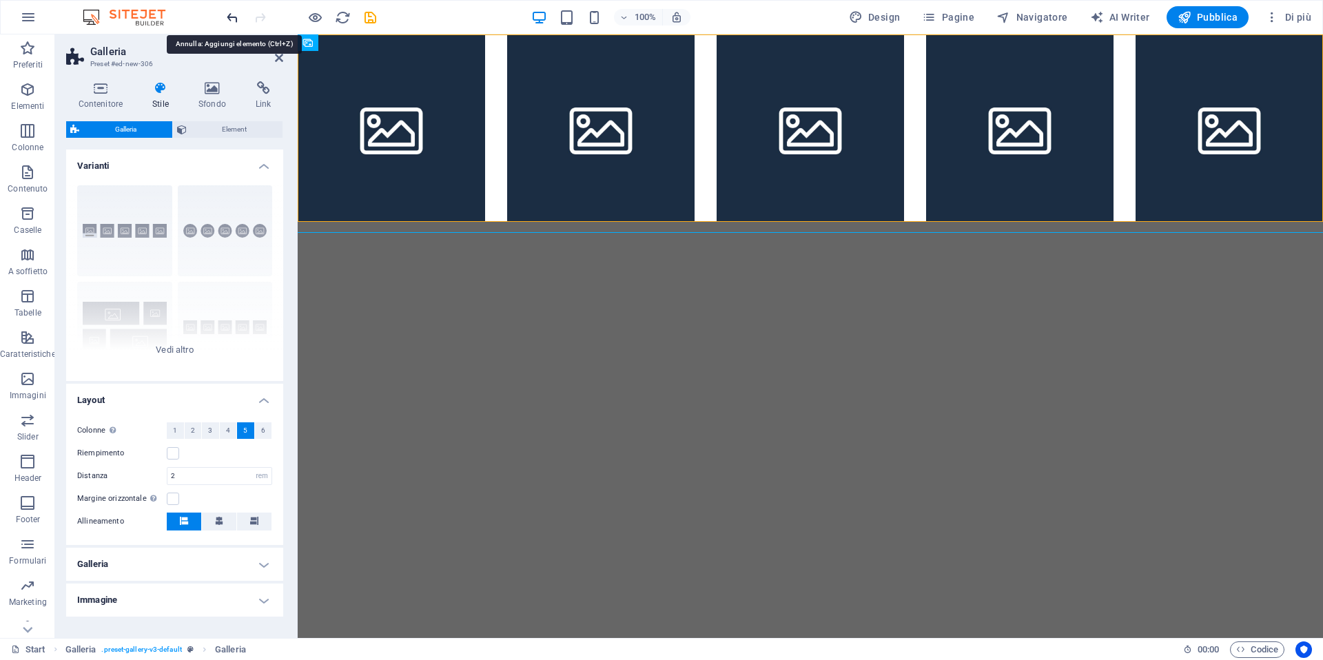
click at [227, 16] on icon "undo" at bounding box center [233, 18] width 16 height 16
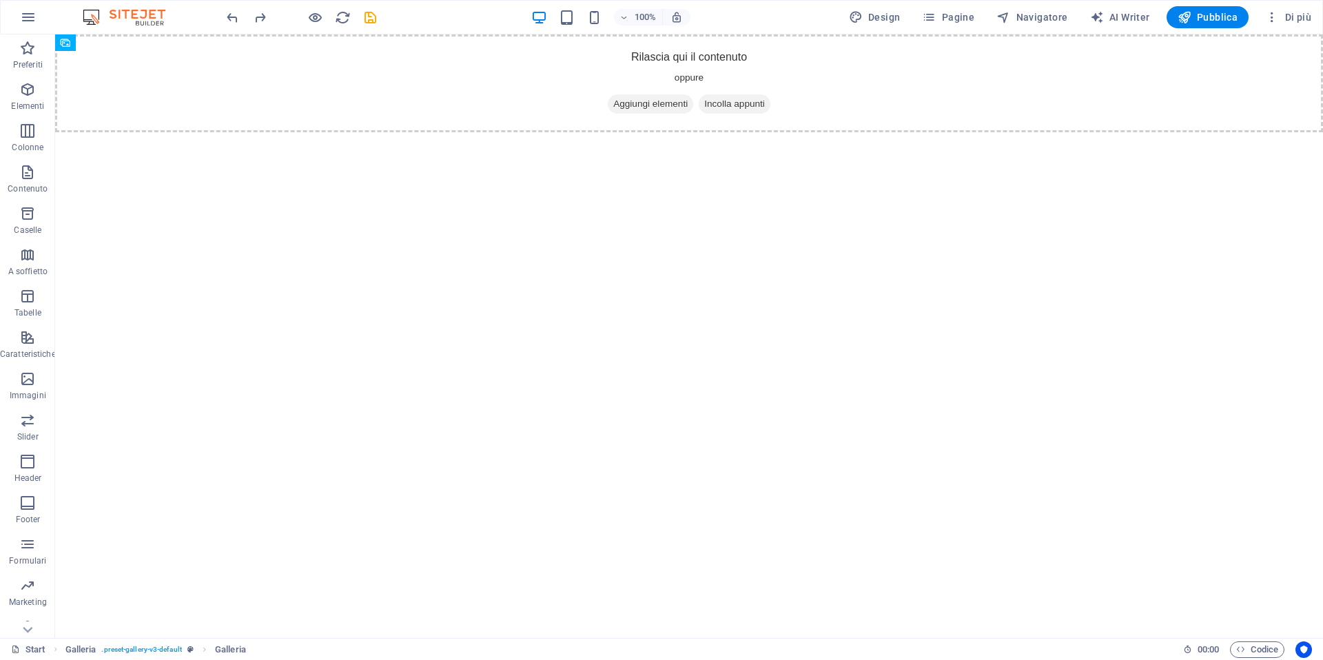
click at [604, 132] on html "Skip to main content Rilascia qui il contenuto oppure Aggiungi elementi Incolla…" at bounding box center [689, 83] width 1268 height 98
drag, startPoint x: 604, startPoint y: 289, endPoint x: 542, endPoint y: 268, distance: 66.3
click at [542, 132] on html "Skip to main content Rilascia qui il contenuto oppure Aggiungi elementi Incolla…" at bounding box center [689, 83] width 1268 height 98
drag, startPoint x: 540, startPoint y: 267, endPoint x: 511, endPoint y: 240, distance: 40.0
click at [511, 132] on html "Skip to main content Rilascia qui il contenuto oppure Aggiungi elementi Incolla…" at bounding box center [689, 83] width 1268 height 98
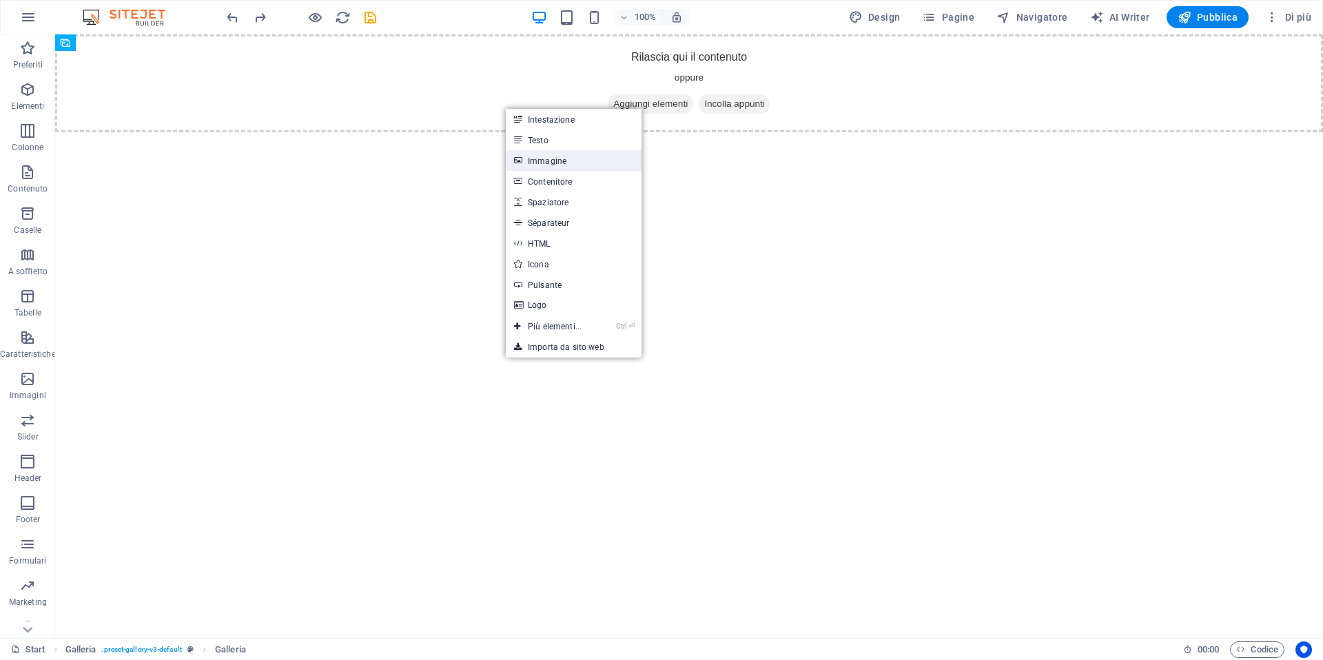
click at [541, 165] on link "Immagine" at bounding box center [574, 160] width 136 height 21
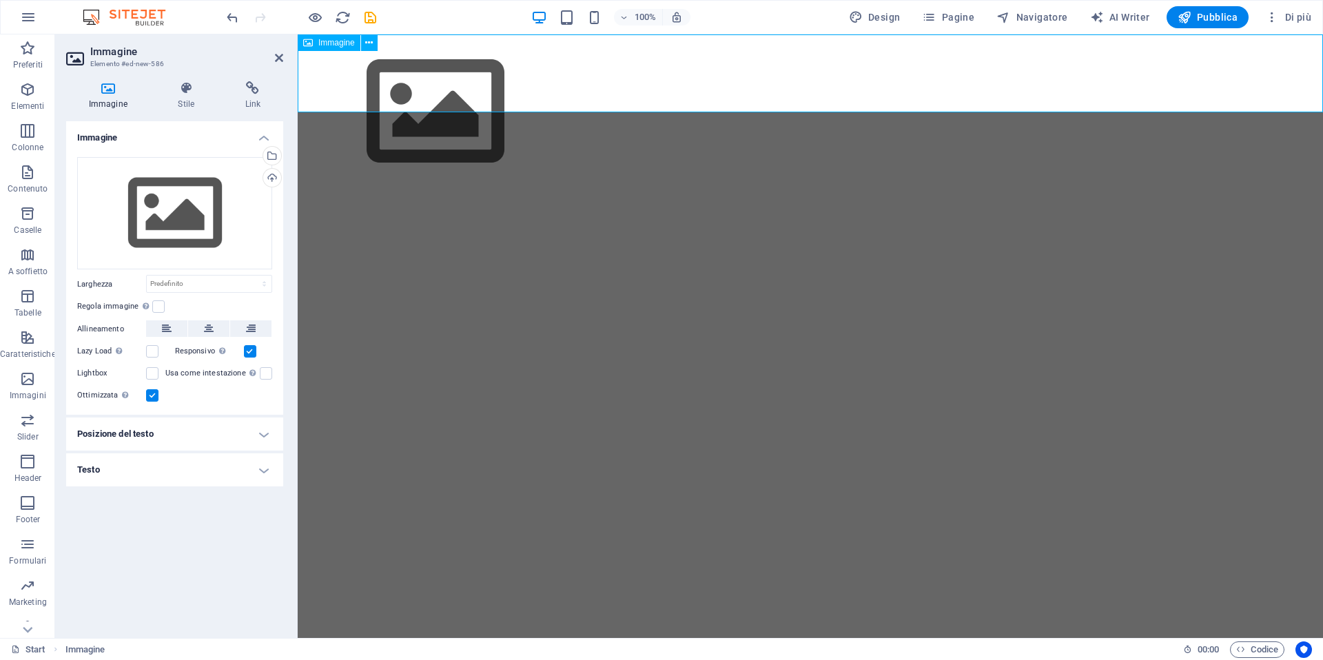
click at [338, 44] on span "Immagine" at bounding box center [336, 43] width 37 height 8
click at [365, 41] on icon at bounding box center [369, 43] width 8 height 14
click at [190, 193] on div "Trascina qui i file, fai clic per sceglierli o selezionali da File o dalle nost…" at bounding box center [174, 213] width 195 height 113
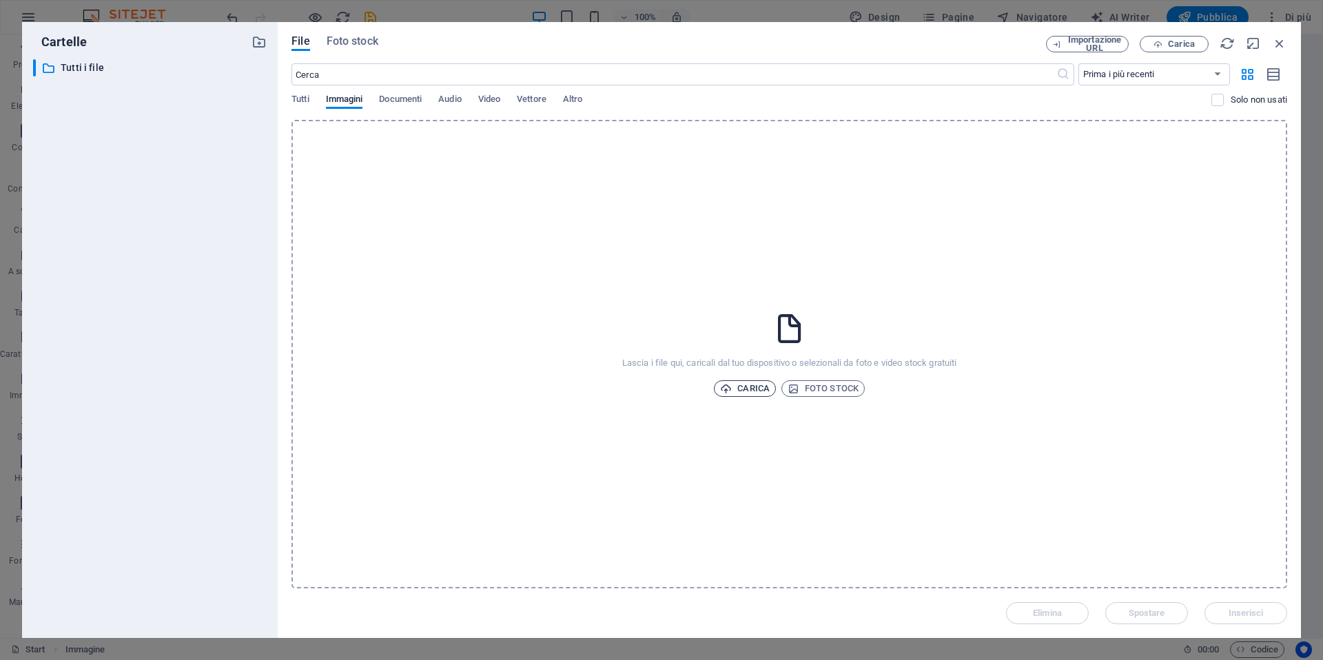
click at [752, 385] on span "Carica" at bounding box center [745, 388] width 50 height 17
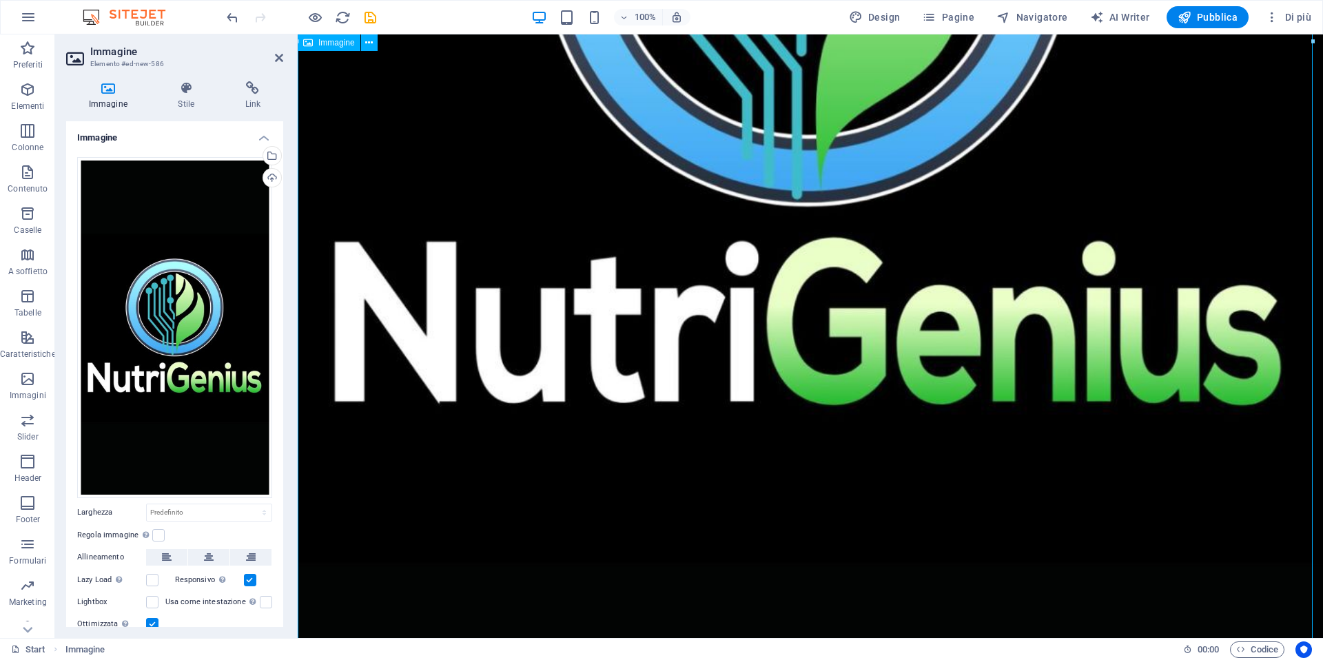
scroll to position [965, 0]
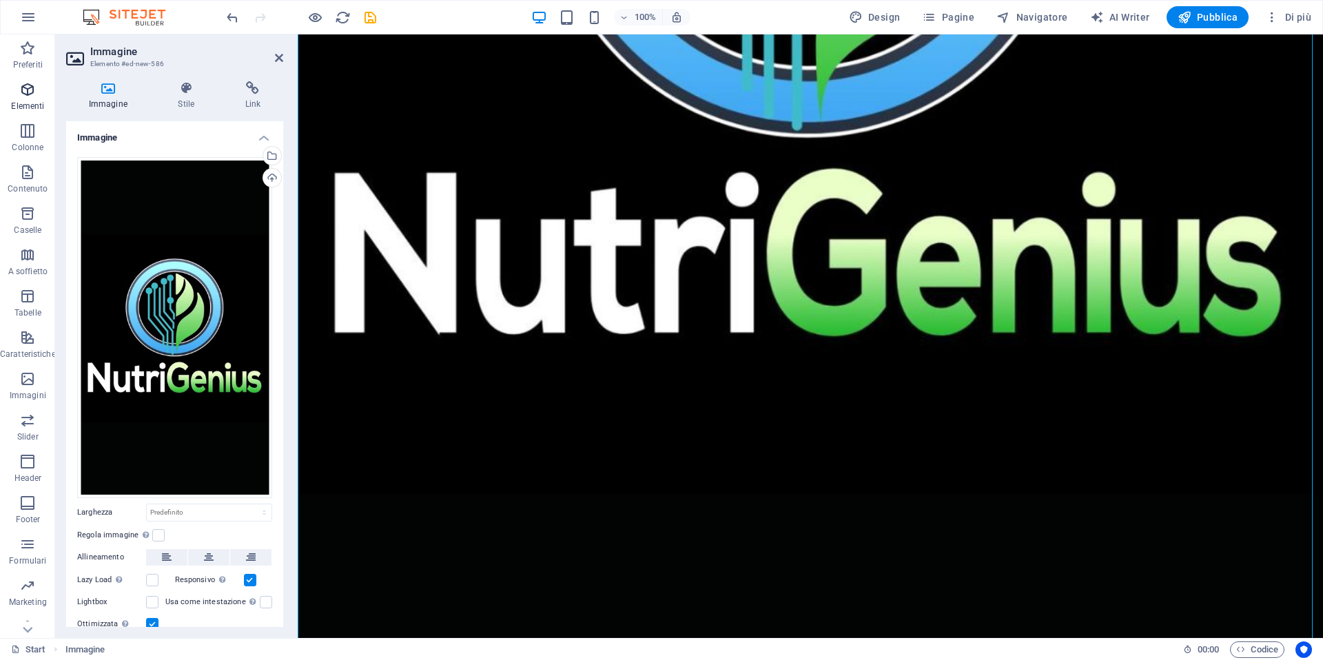
click at [32, 88] on icon "button" at bounding box center [27, 89] width 17 height 17
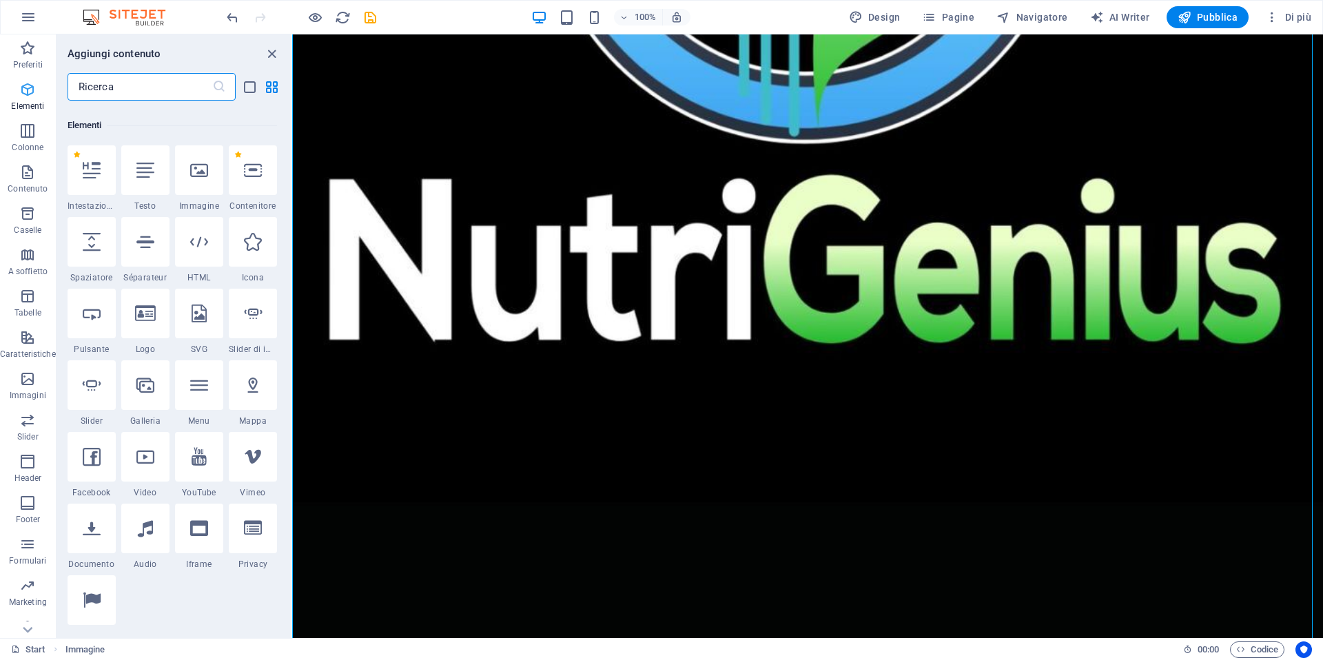
scroll to position [147, 0]
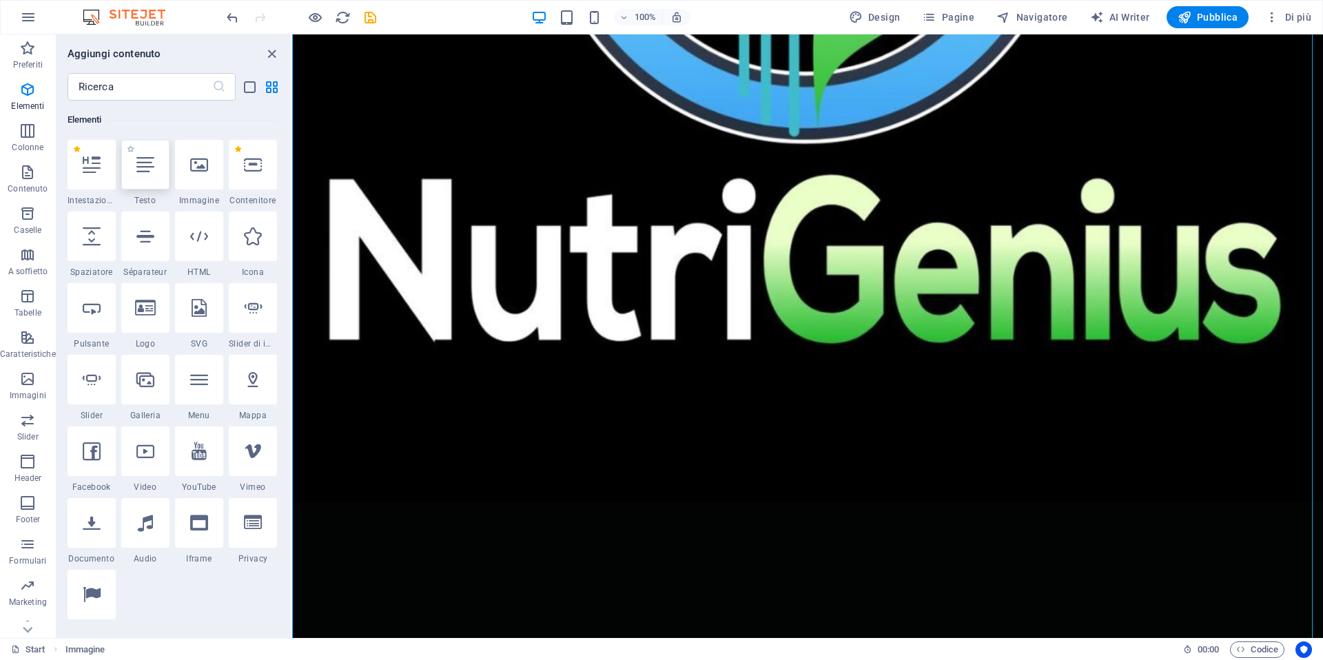
click at [141, 167] on icon at bounding box center [145, 165] width 18 height 18
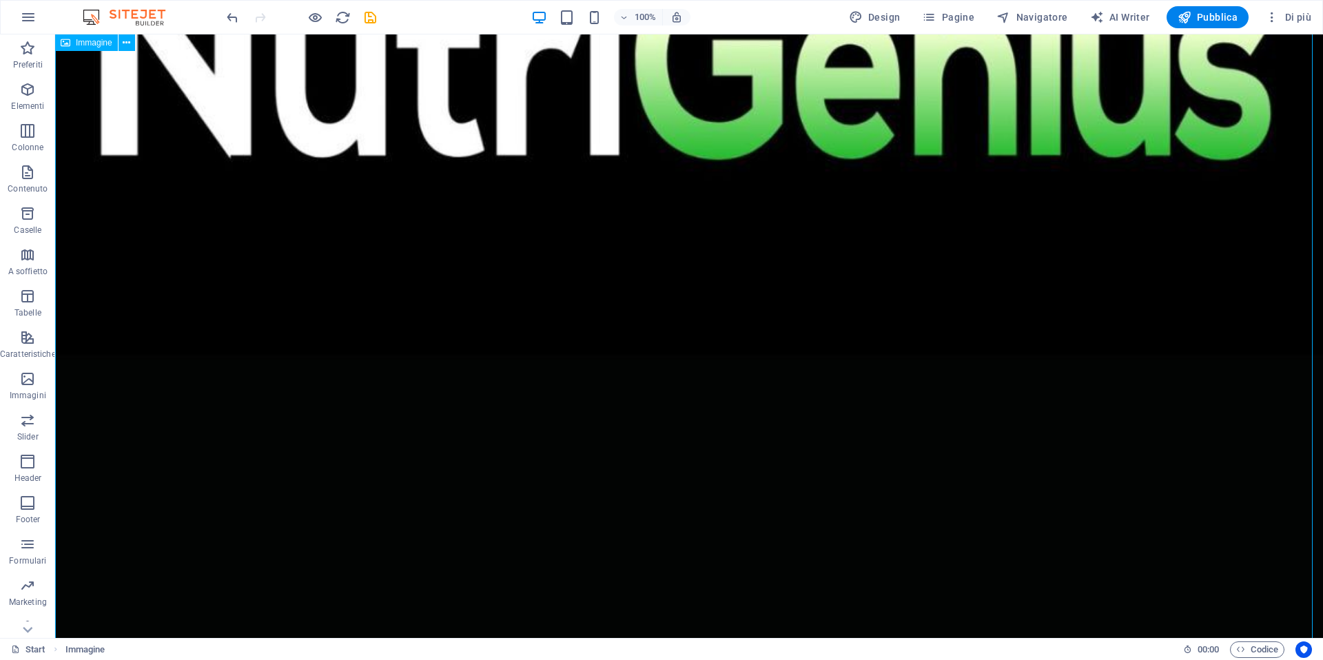
scroll to position [1649, 0]
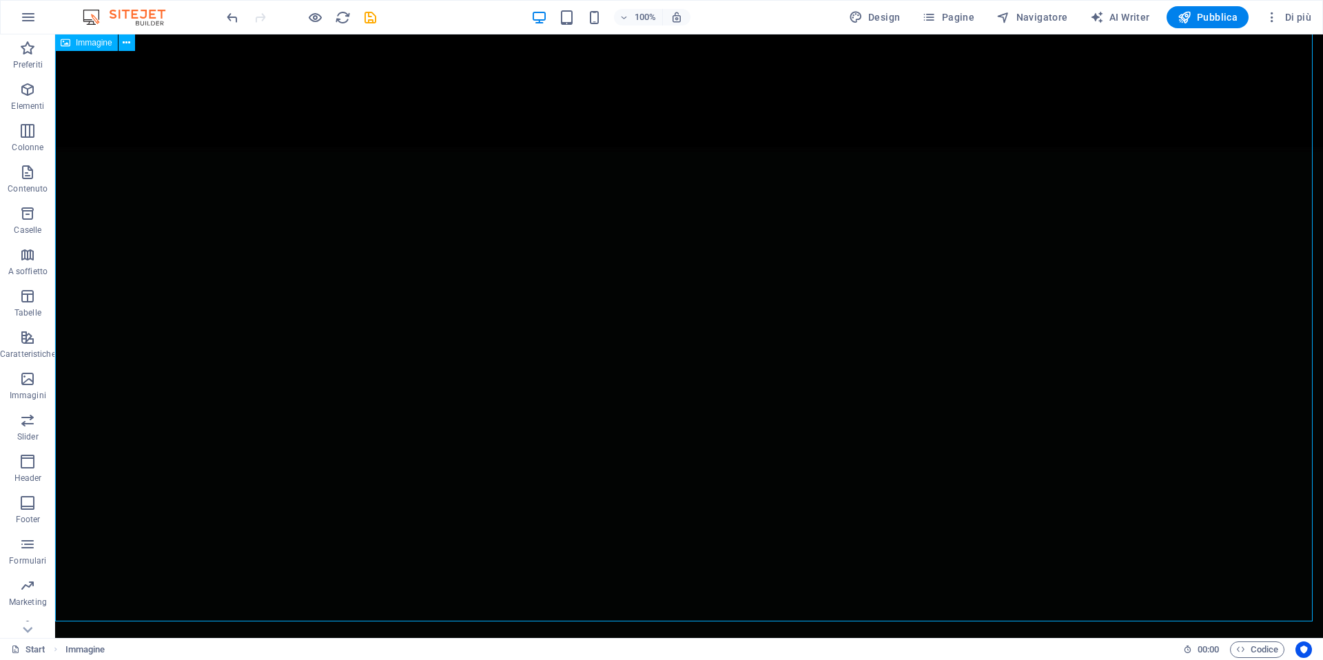
click at [234, 15] on icon "undo" at bounding box center [233, 18] width 16 height 16
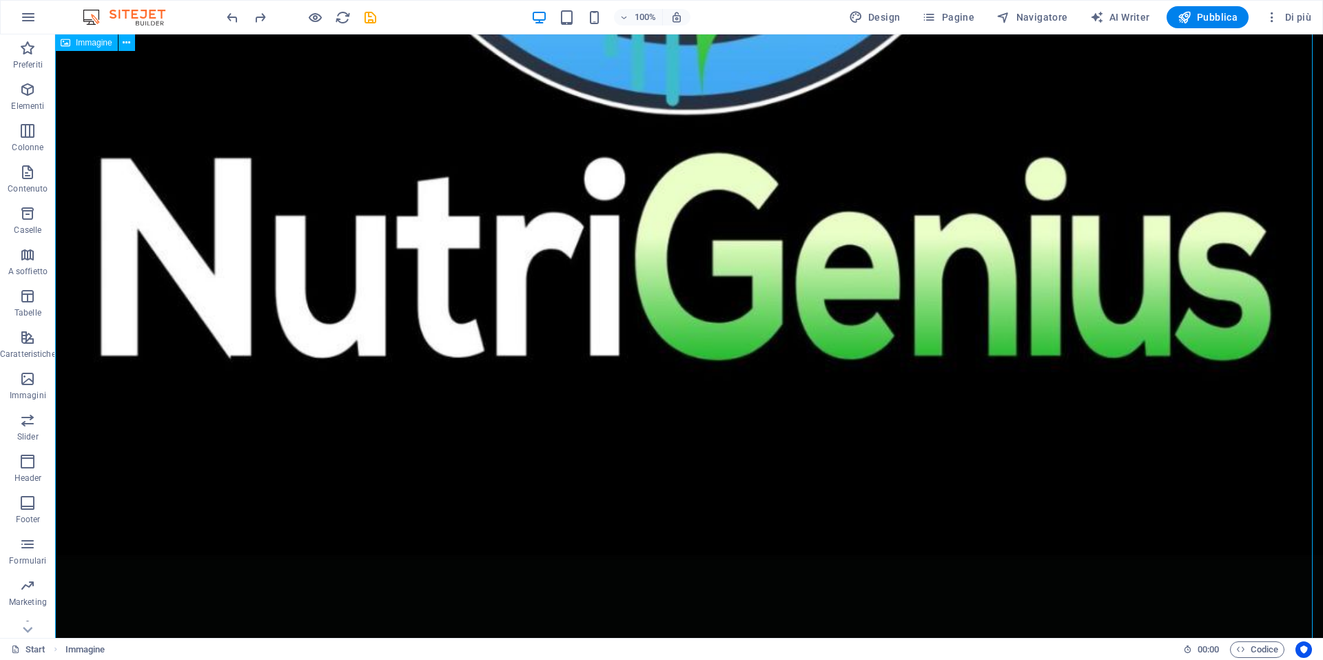
scroll to position [1235, 0]
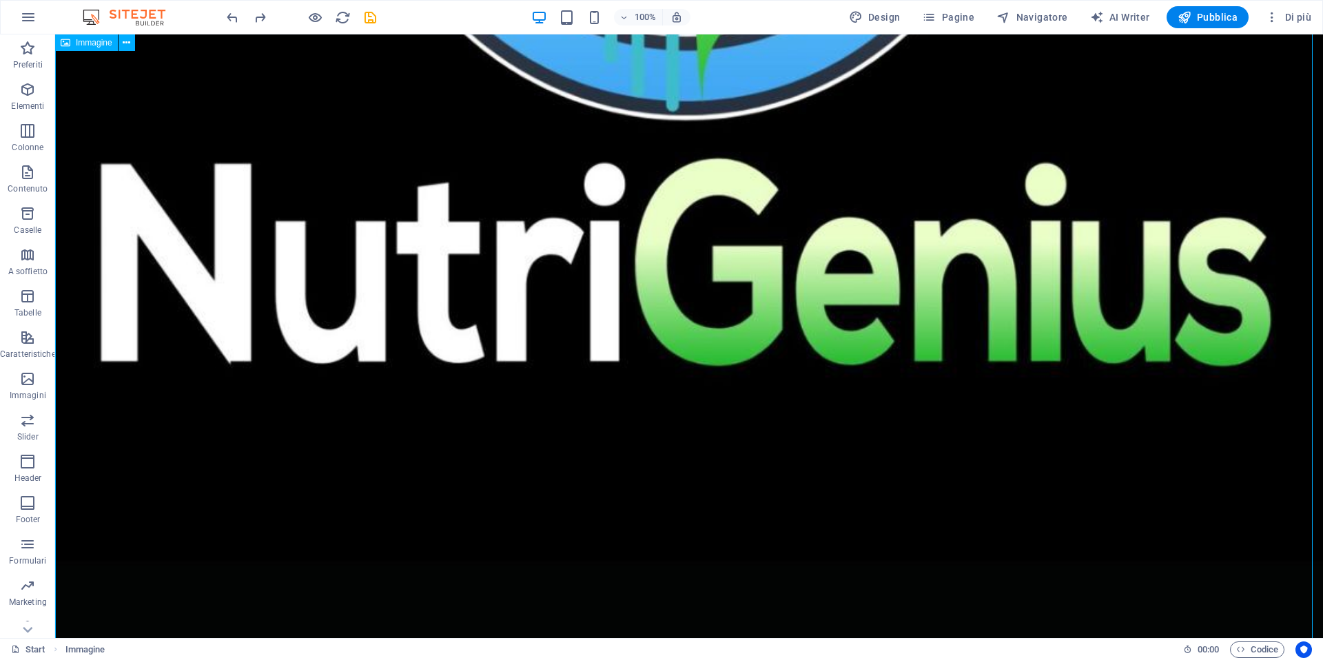
click at [37, 99] on span "Elementi" at bounding box center [28, 97] width 56 height 33
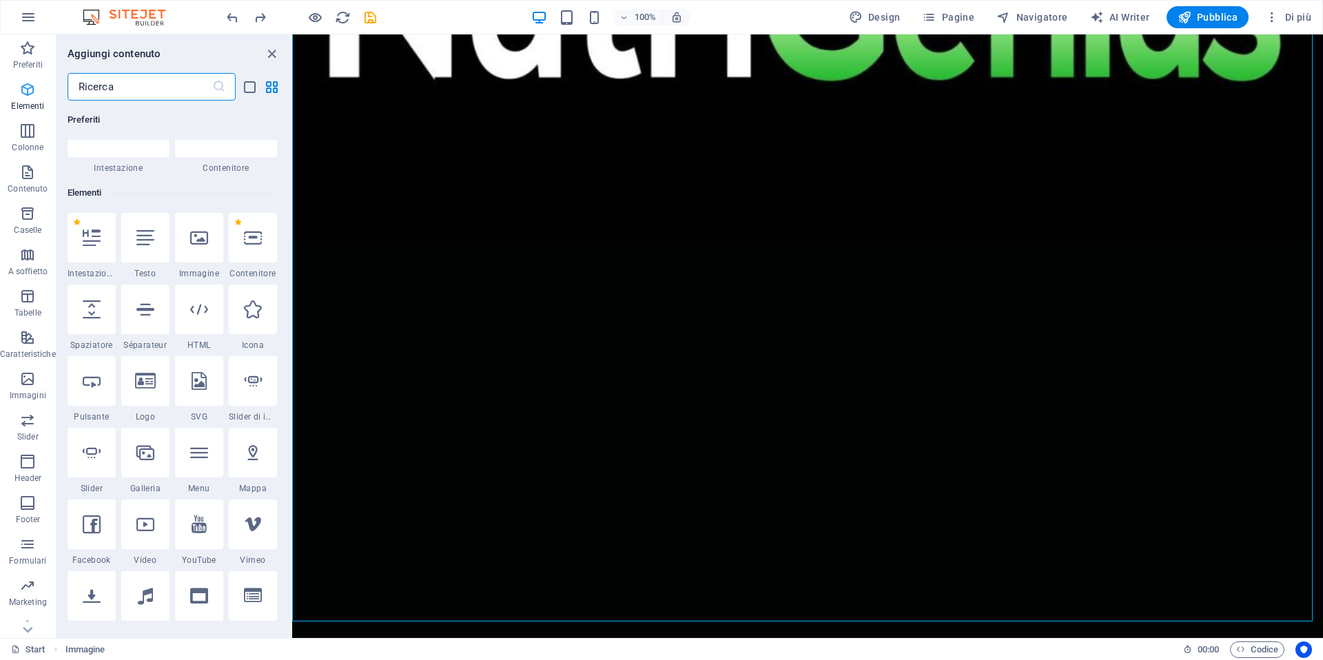
scroll to position [147, 0]
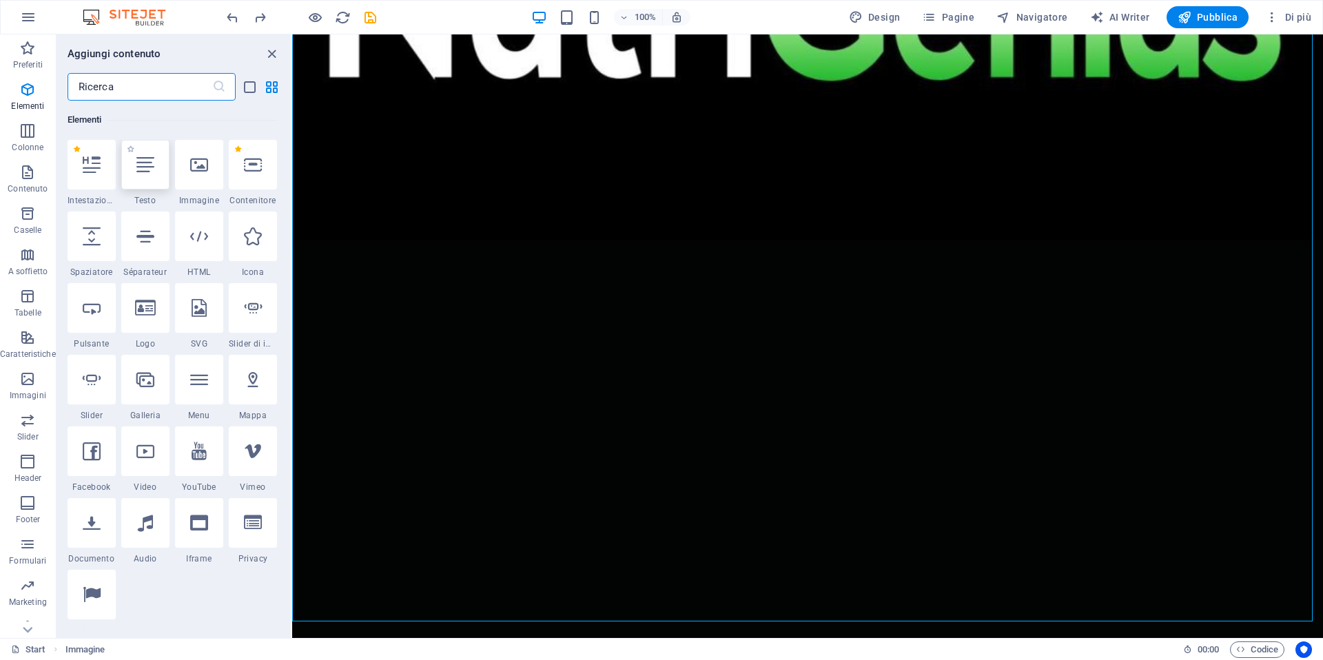
click at [143, 168] on icon at bounding box center [145, 165] width 18 height 18
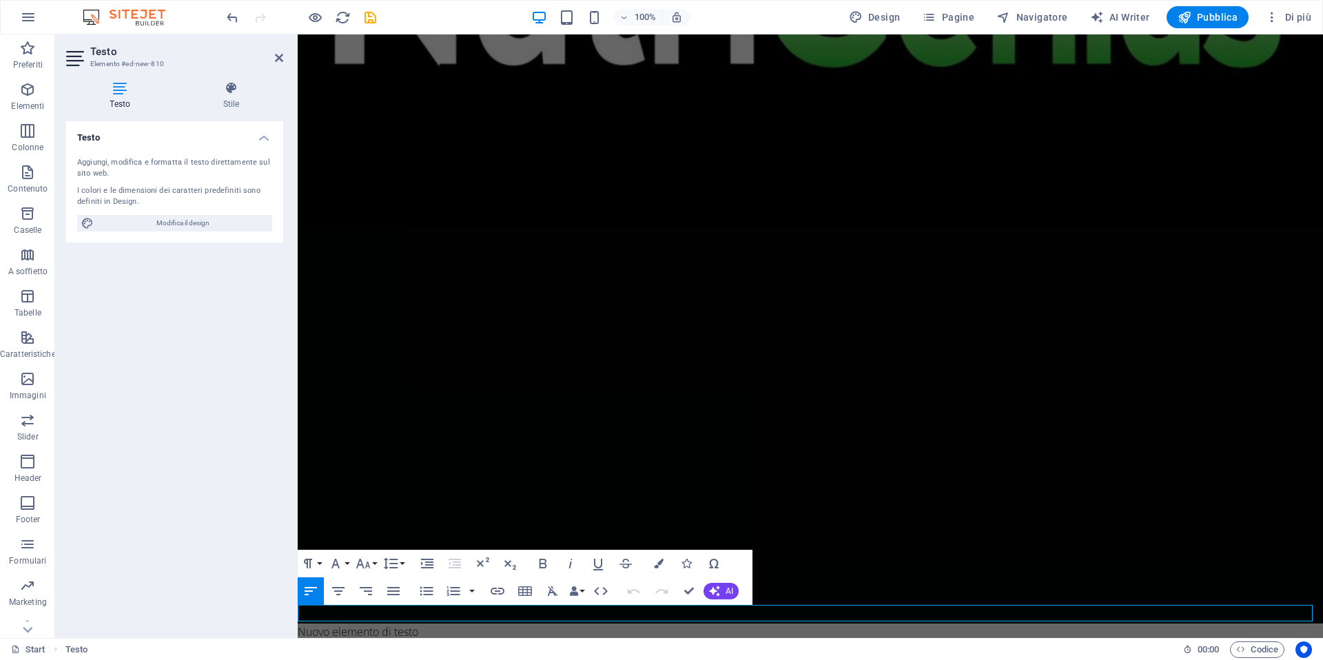
click at [425, 624] on p "Nuovo elemento di testo" at bounding box center [811, 632] width 1026 height 17
click at [348, 560] on button "Font Family" at bounding box center [338, 564] width 26 height 28
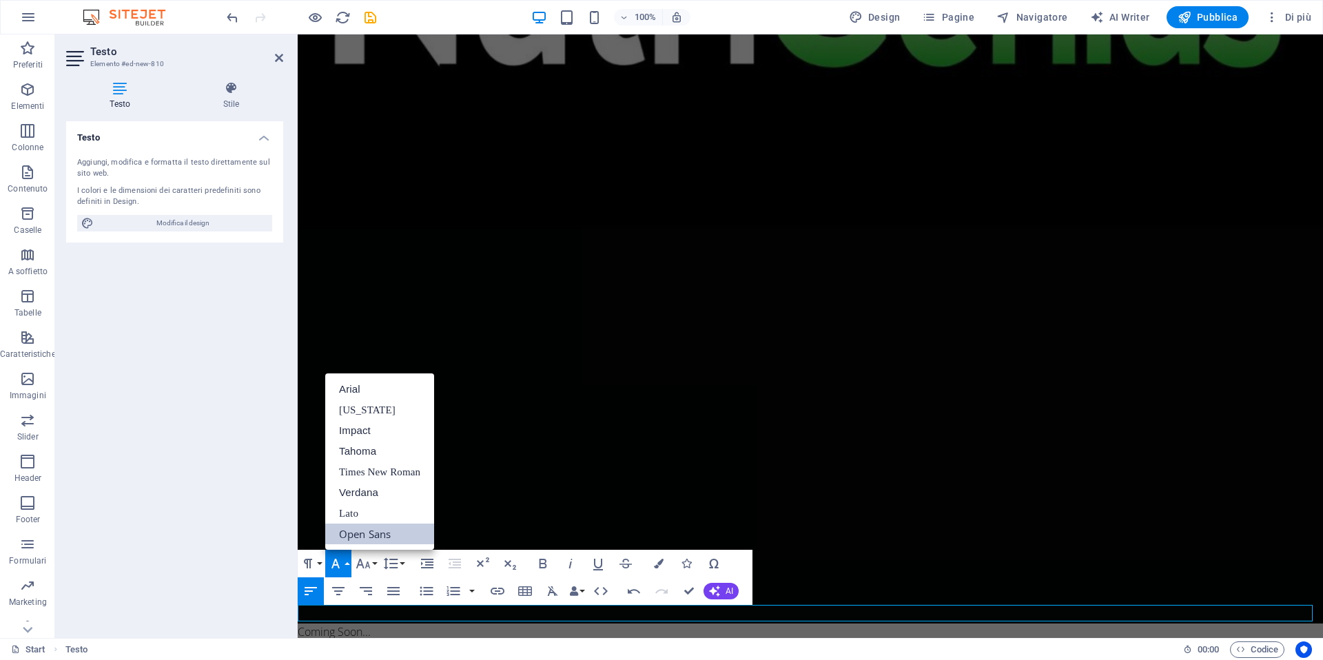
scroll to position [0, 0]
click at [348, 560] on button "Font Family" at bounding box center [338, 564] width 26 height 28
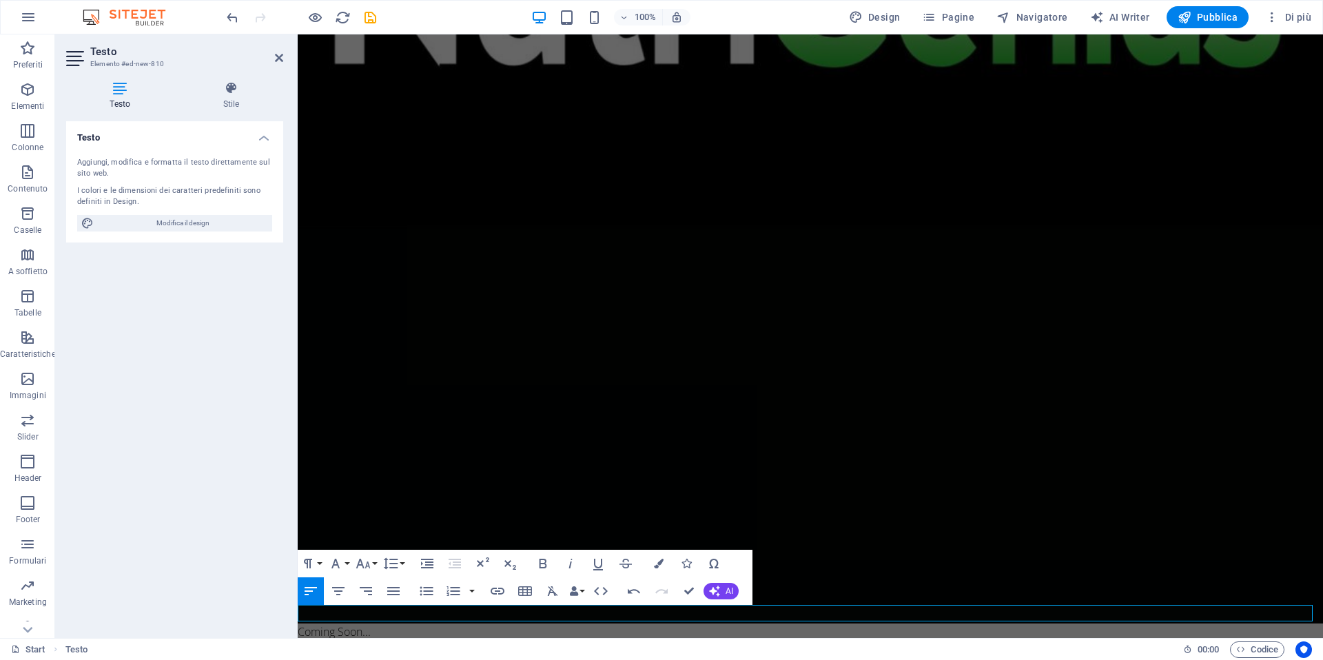
click at [489, 624] on p "Coming Soon..." at bounding box center [811, 632] width 1026 height 17
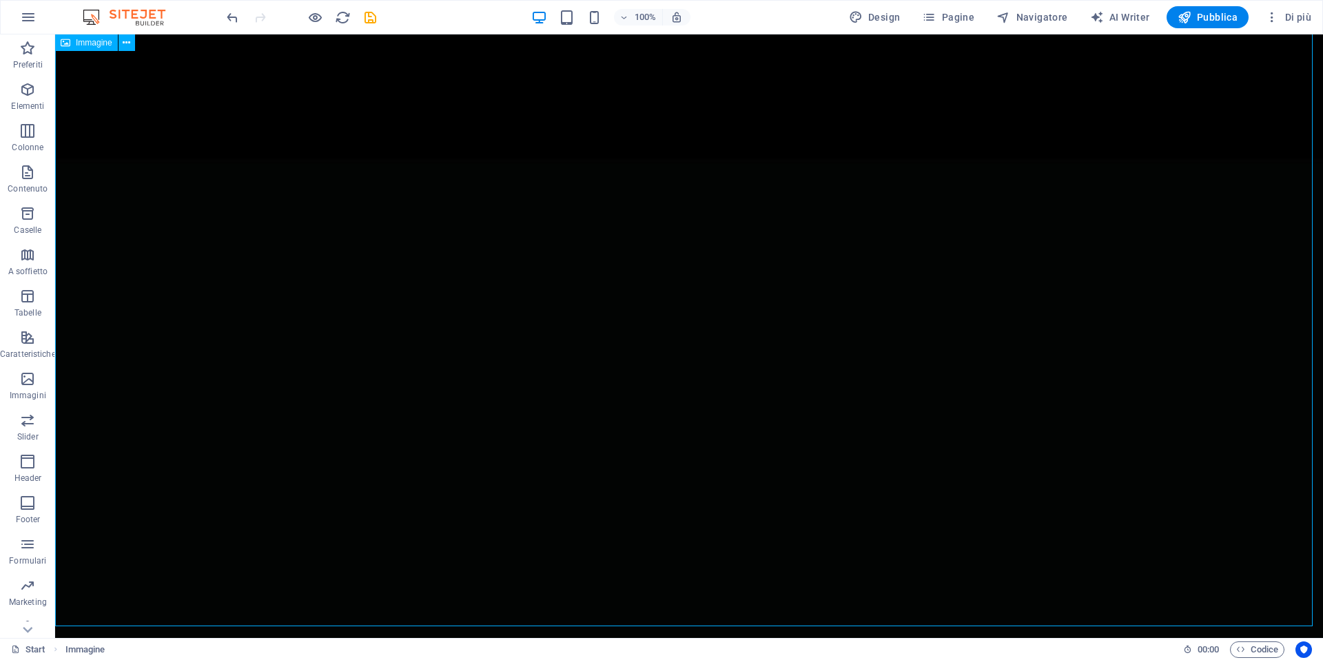
scroll to position [1665, 0]
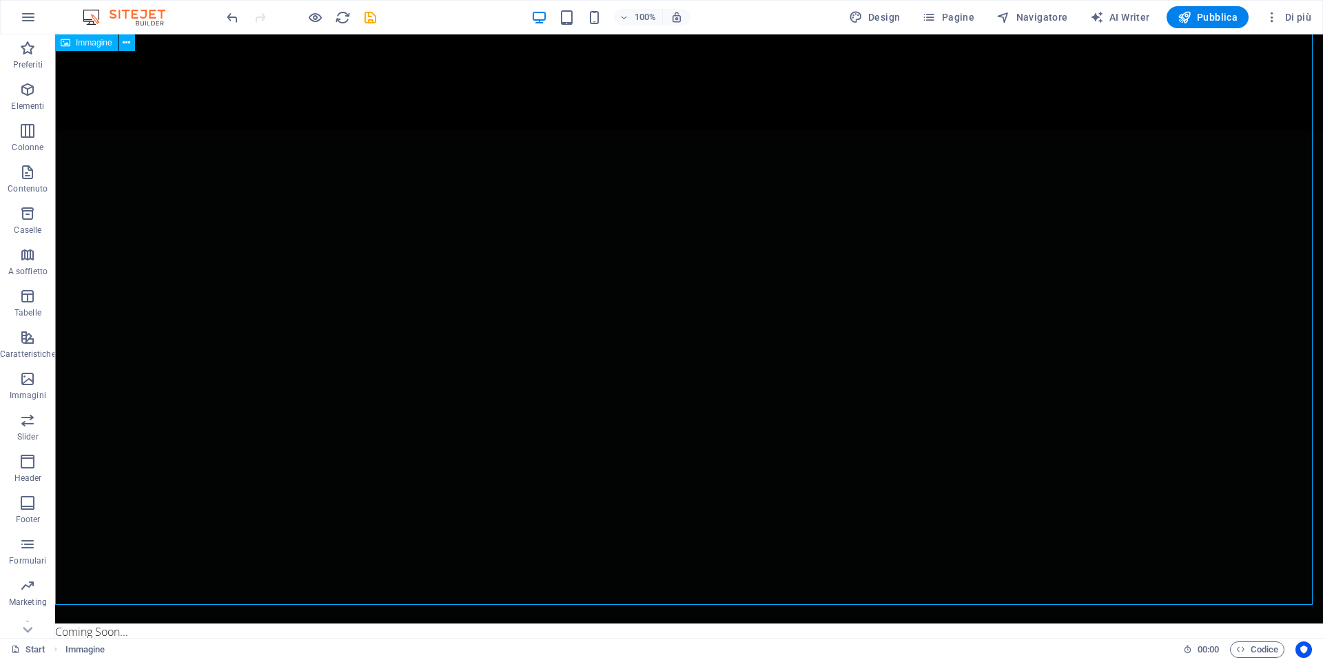
drag, startPoint x: 422, startPoint y: 274, endPoint x: 680, endPoint y: 445, distance: 310.3
click at [136, 624] on div "Coming Soon..." at bounding box center [689, 632] width 1268 height 17
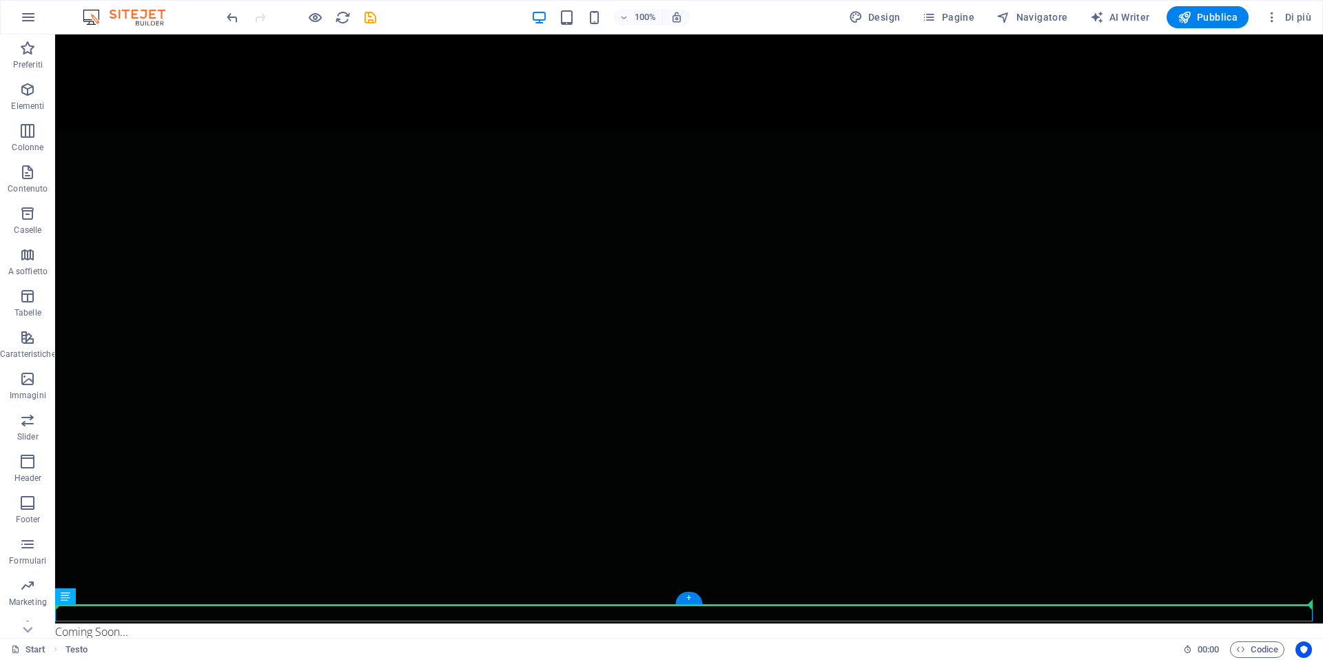
drag, startPoint x: 105, startPoint y: 618, endPoint x: 167, endPoint y: 575, distance: 75.3
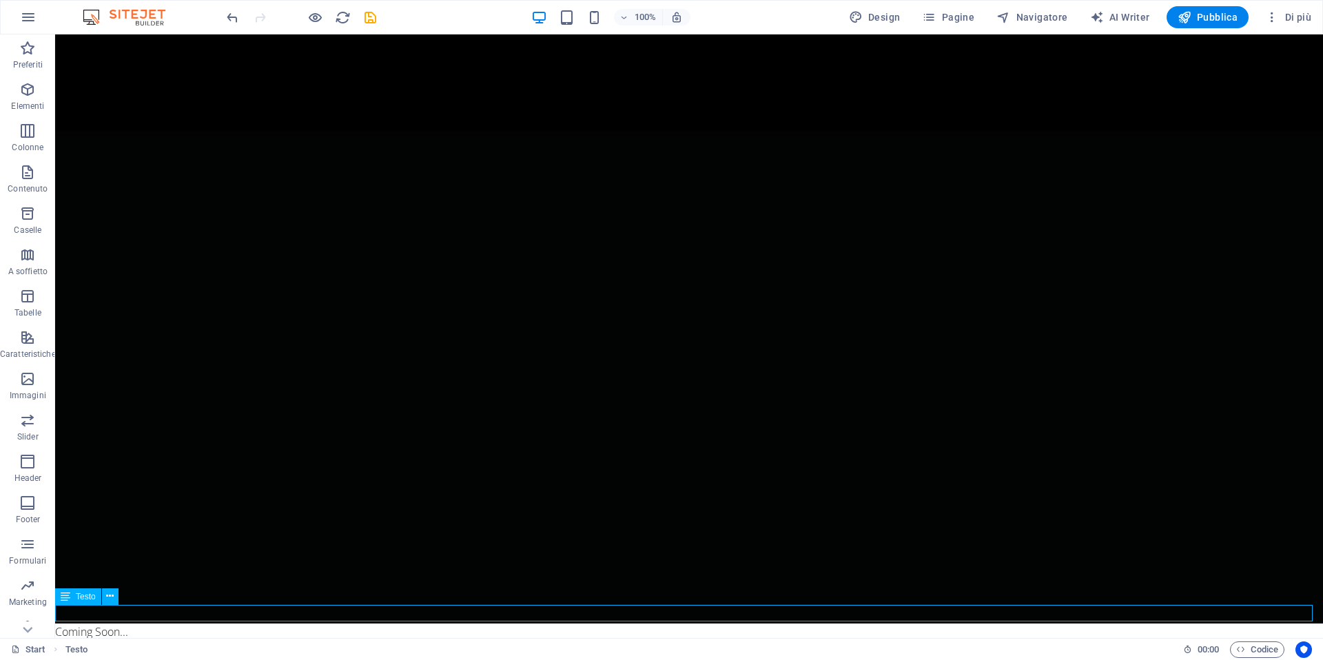
click at [147, 624] on div "Coming Soon..." at bounding box center [689, 632] width 1268 height 17
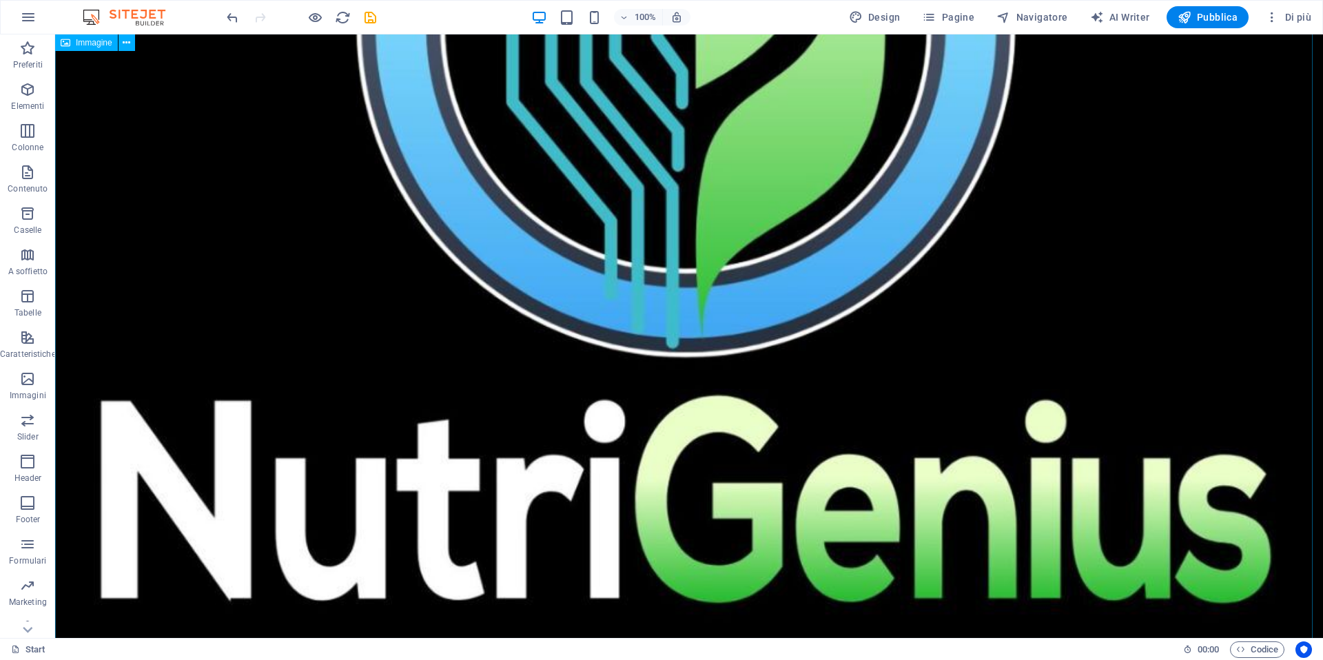
scroll to position [1028, 0]
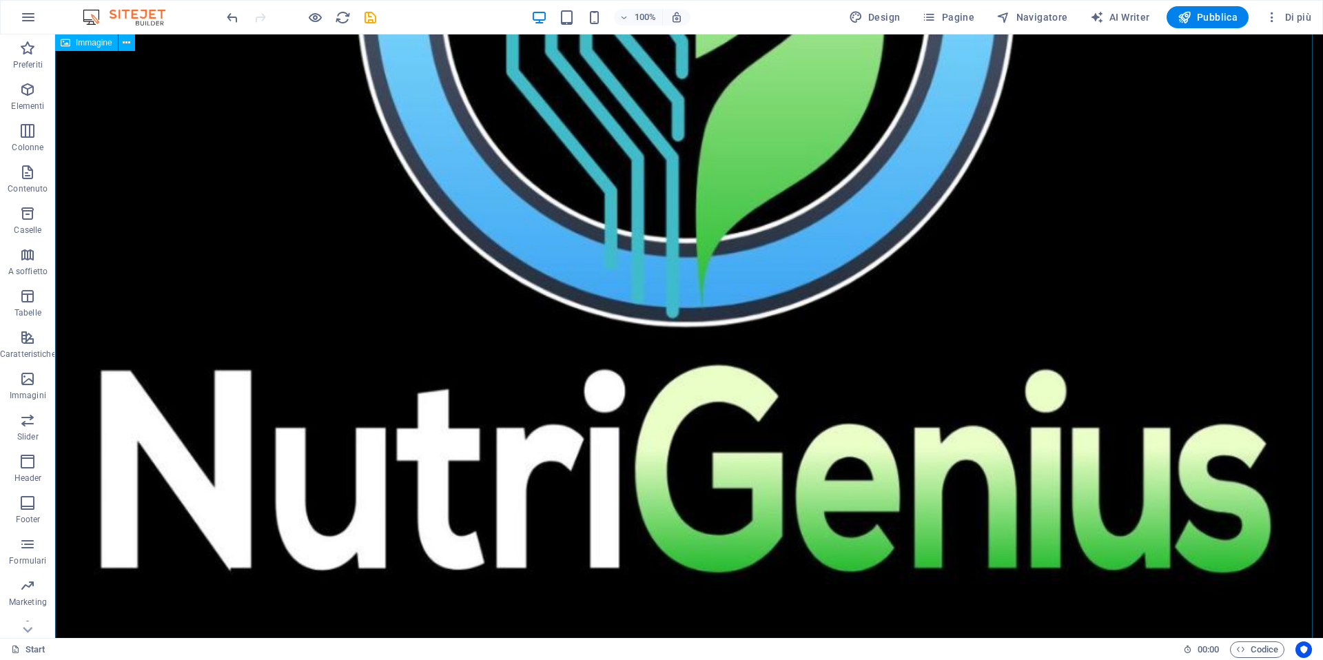
click at [640, 291] on figure at bounding box center [689, 133] width 1268 height 2254
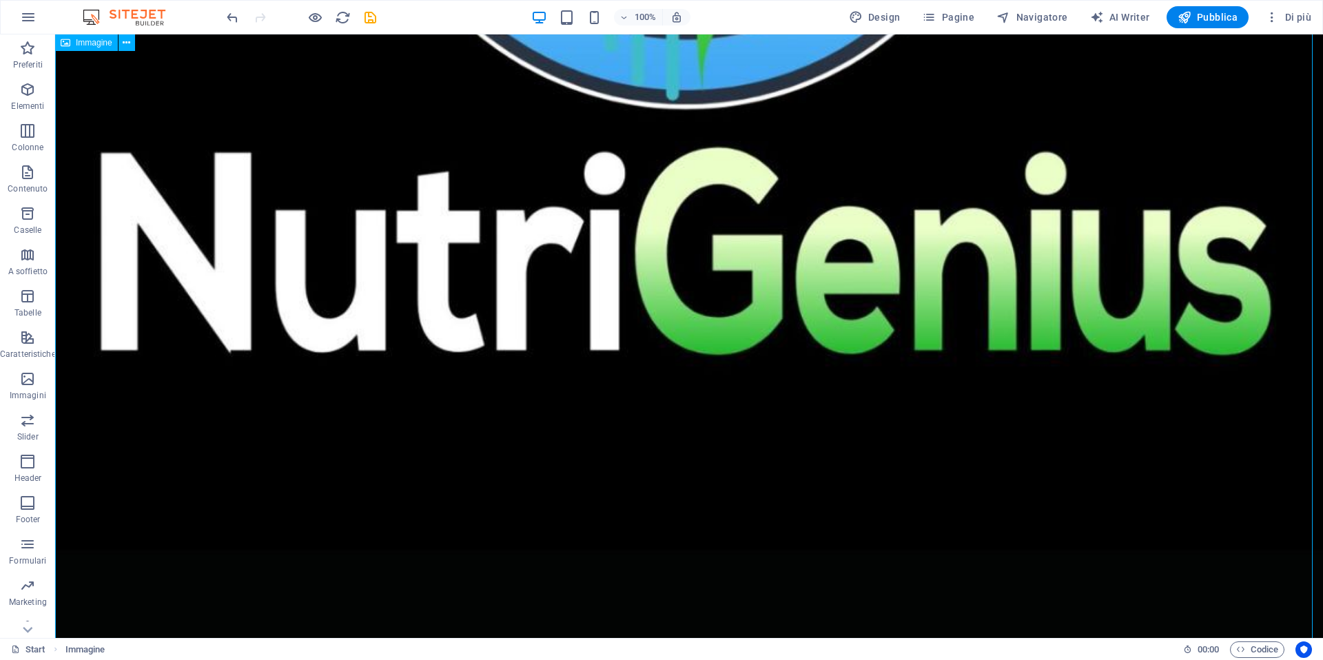
scroll to position [1378, 0]
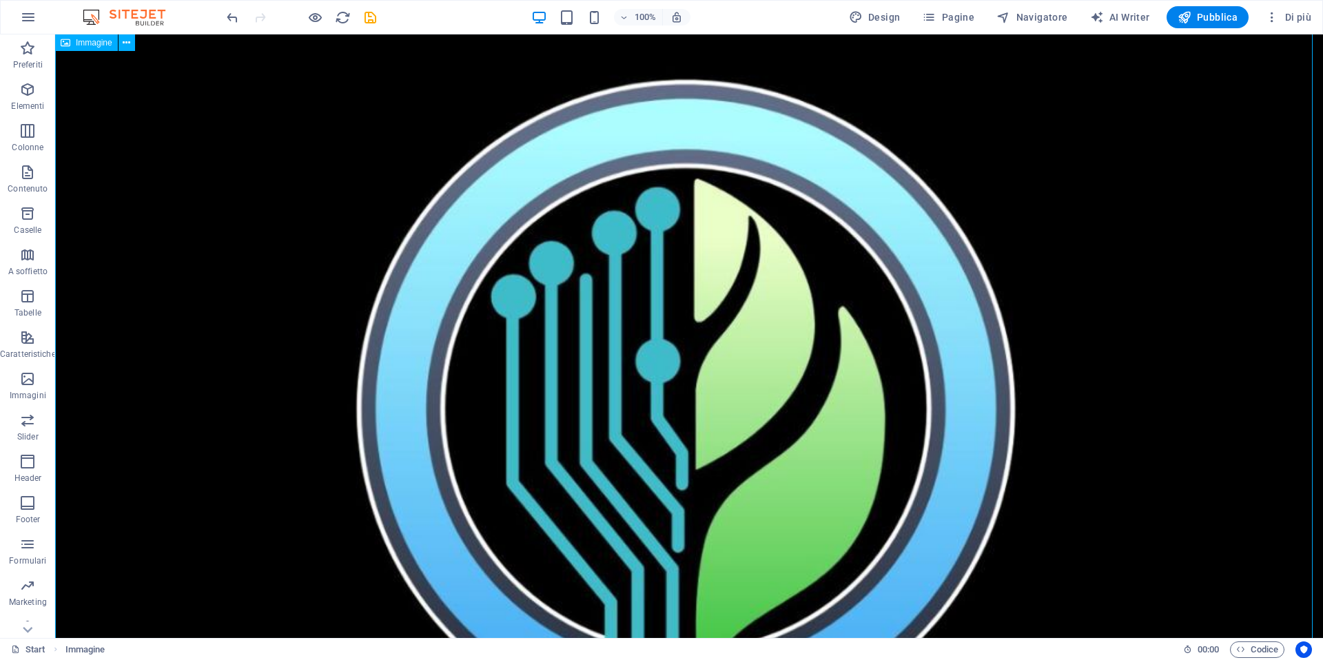
scroll to position [482, 0]
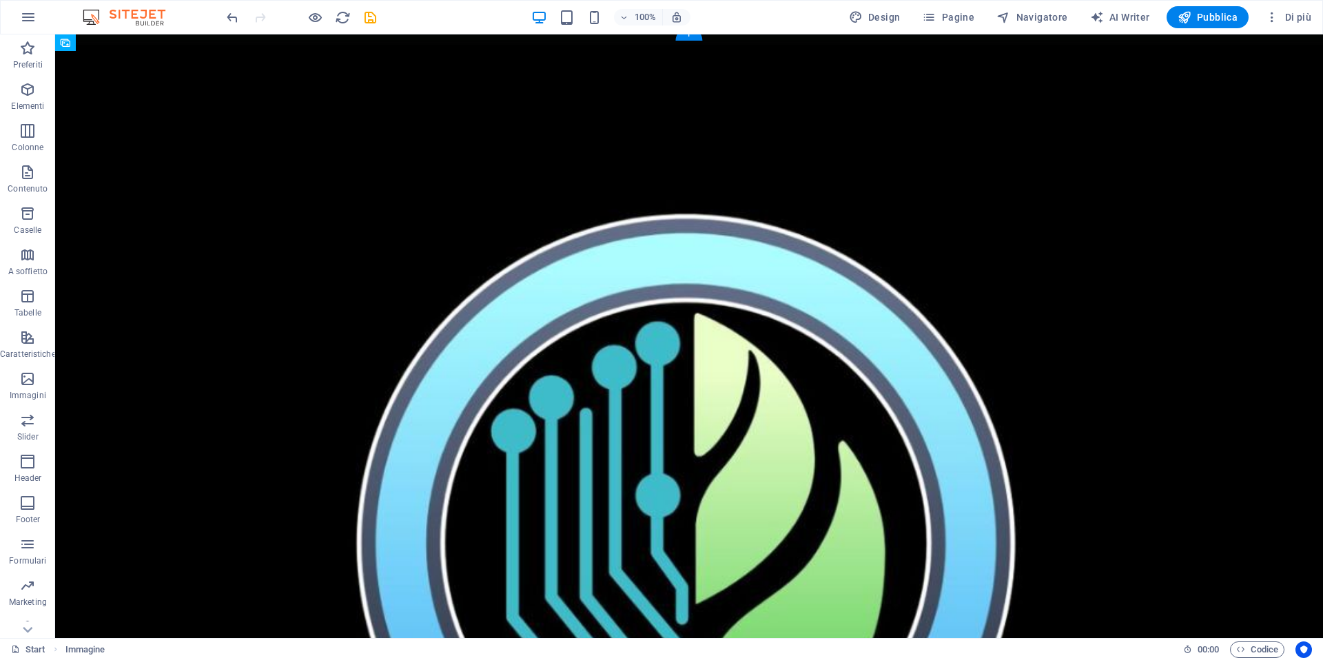
scroll to position [0, 0]
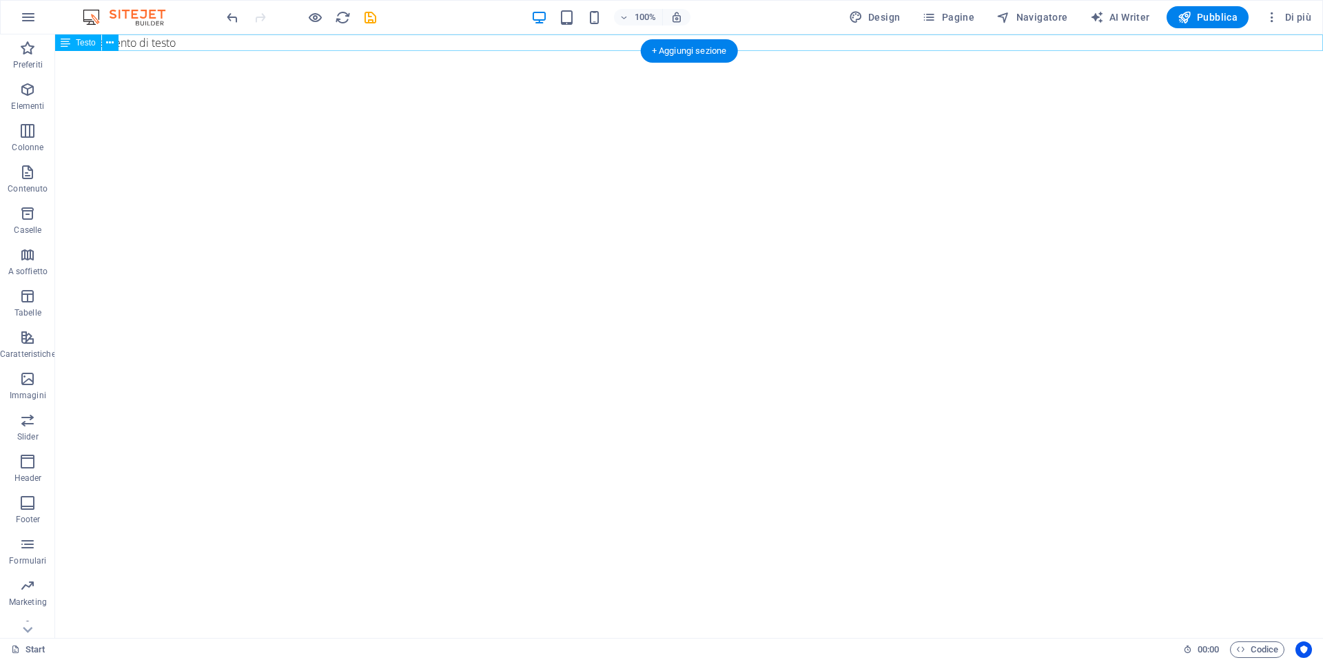
click at [258, 43] on div "Nuovo elemento di testo" at bounding box center [689, 42] width 1268 height 17
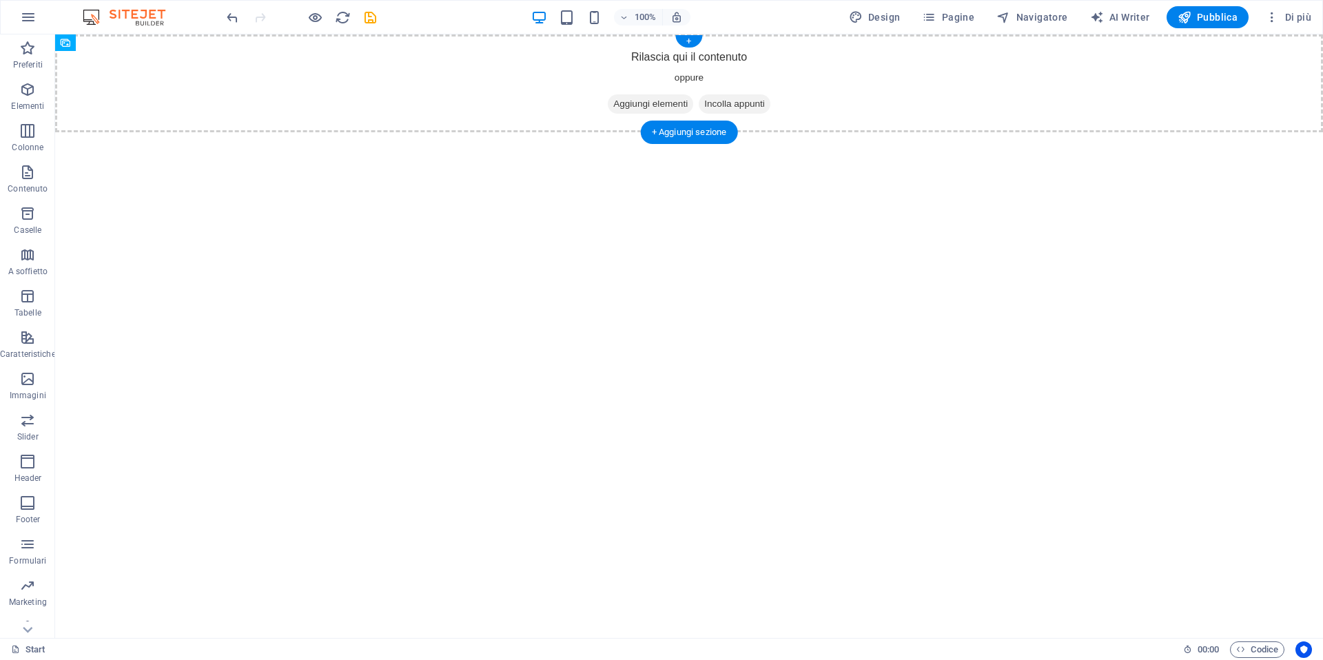
click at [661, 105] on span "Aggiungi elementi" at bounding box center [650, 103] width 85 height 19
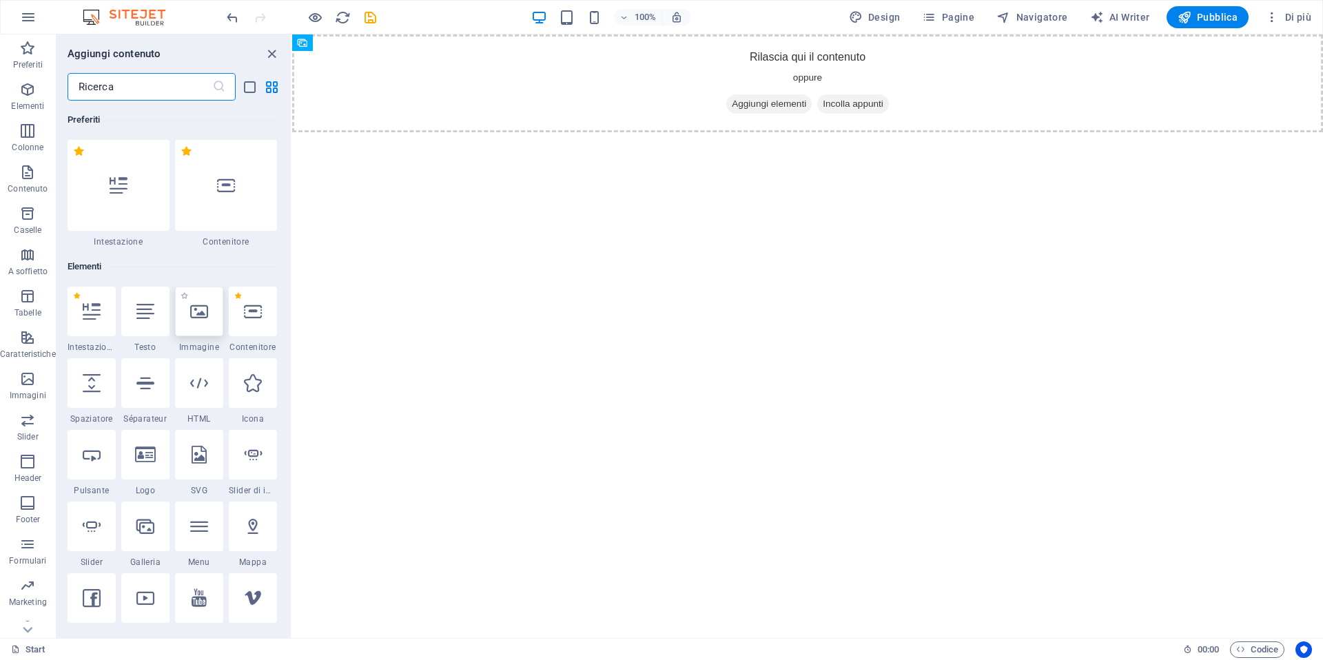
click at [200, 316] on icon at bounding box center [199, 312] width 18 height 18
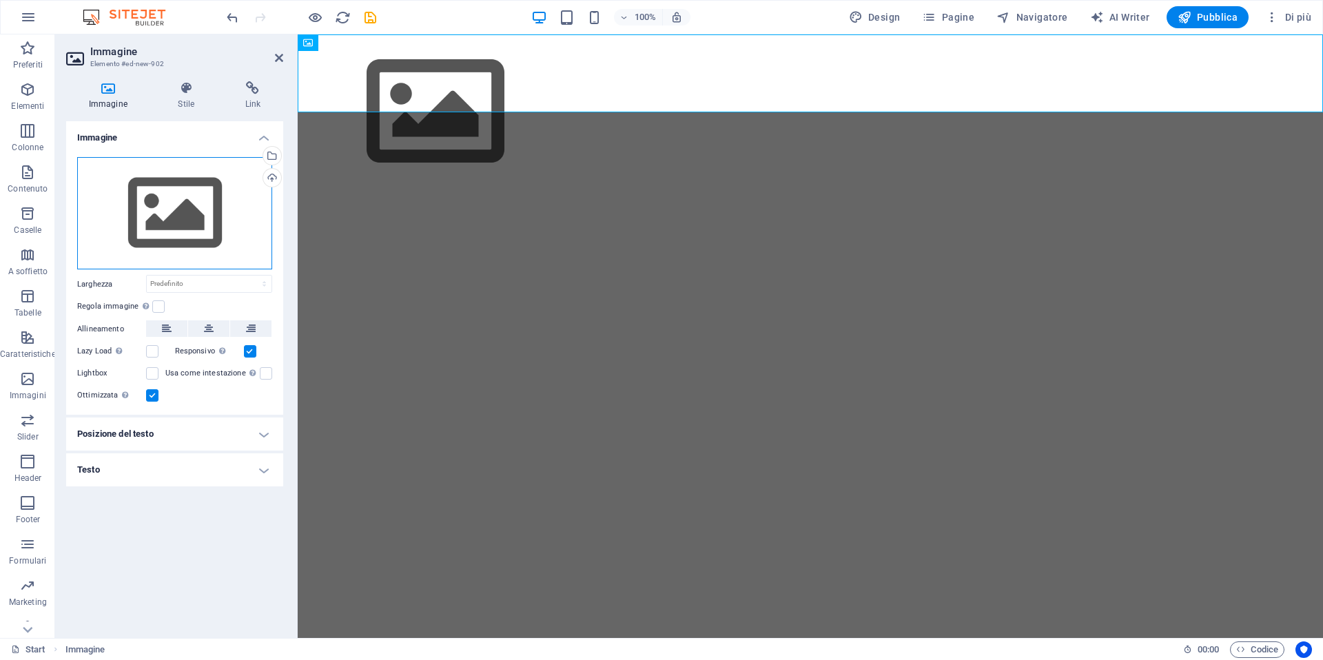
click at [185, 202] on div "Trascina qui i file, fai clic per sceglierli o selezionali da File o dalle nost…" at bounding box center [174, 213] width 195 height 113
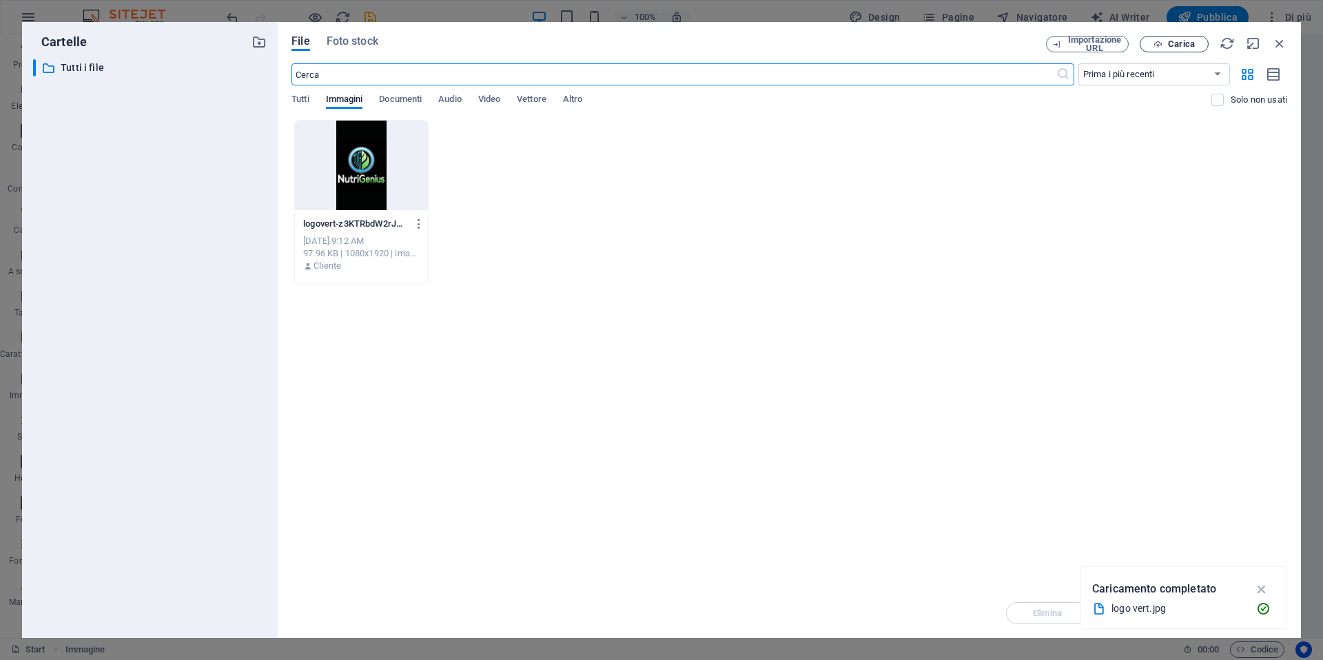
click at [1178, 43] on span "Carica" at bounding box center [1181, 44] width 27 height 8
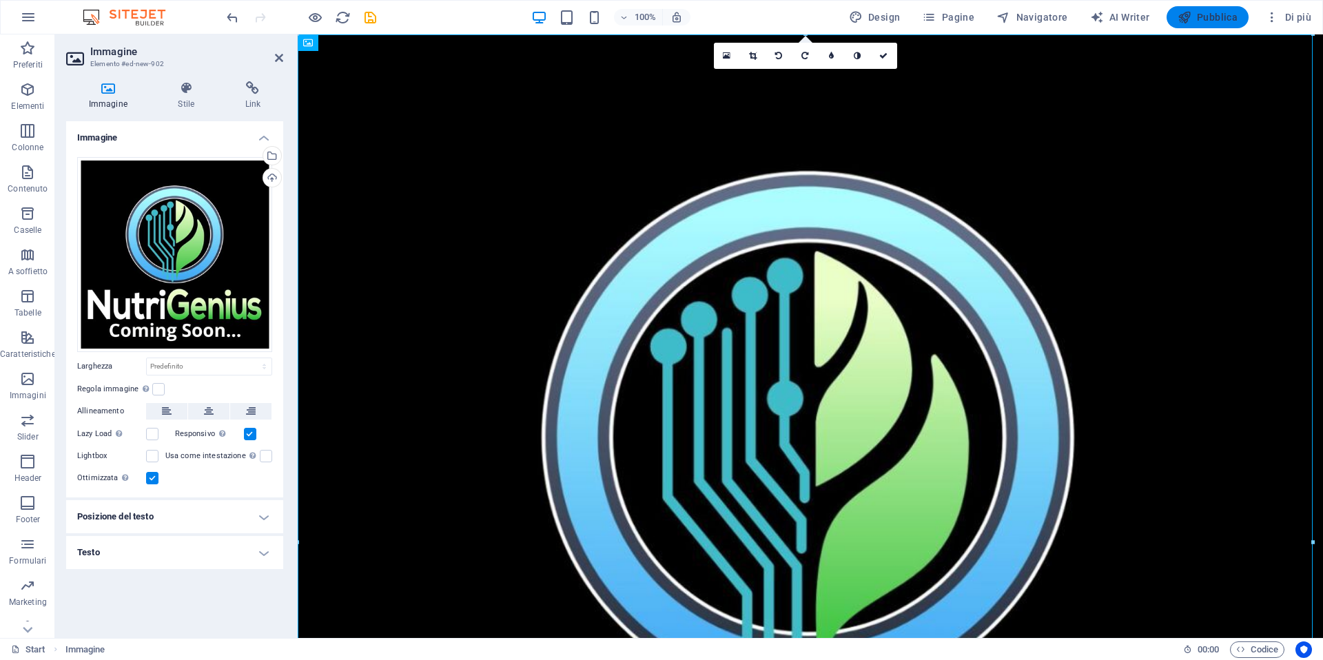
click at [1216, 16] on span "Pubblica" at bounding box center [1208, 17] width 61 height 14
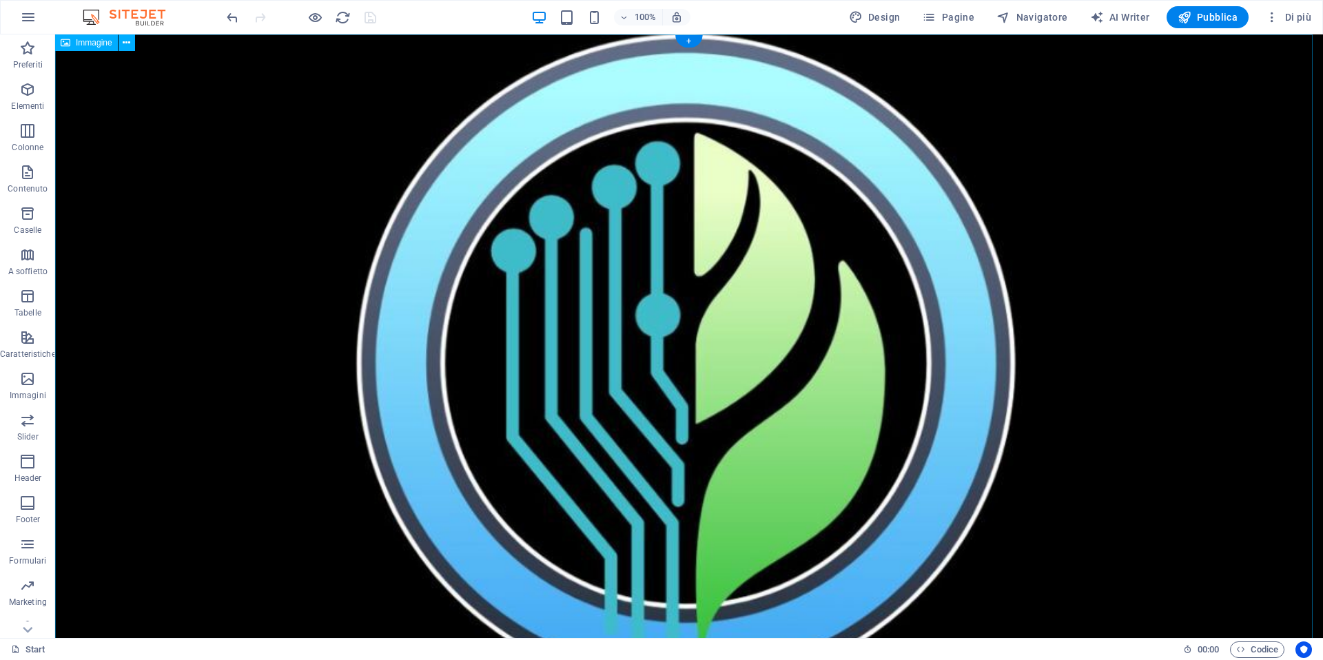
scroll to position [414, 0]
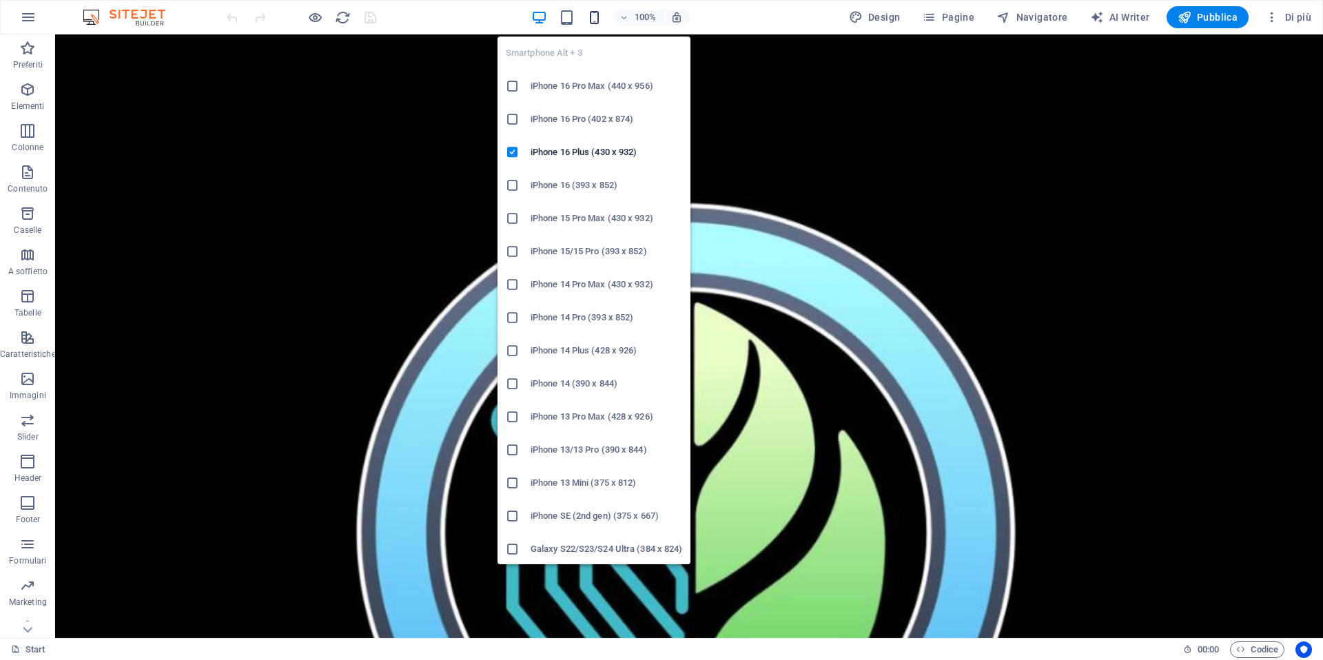
click at [597, 17] on icon "button" at bounding box center [595, 18] width 16 height 16
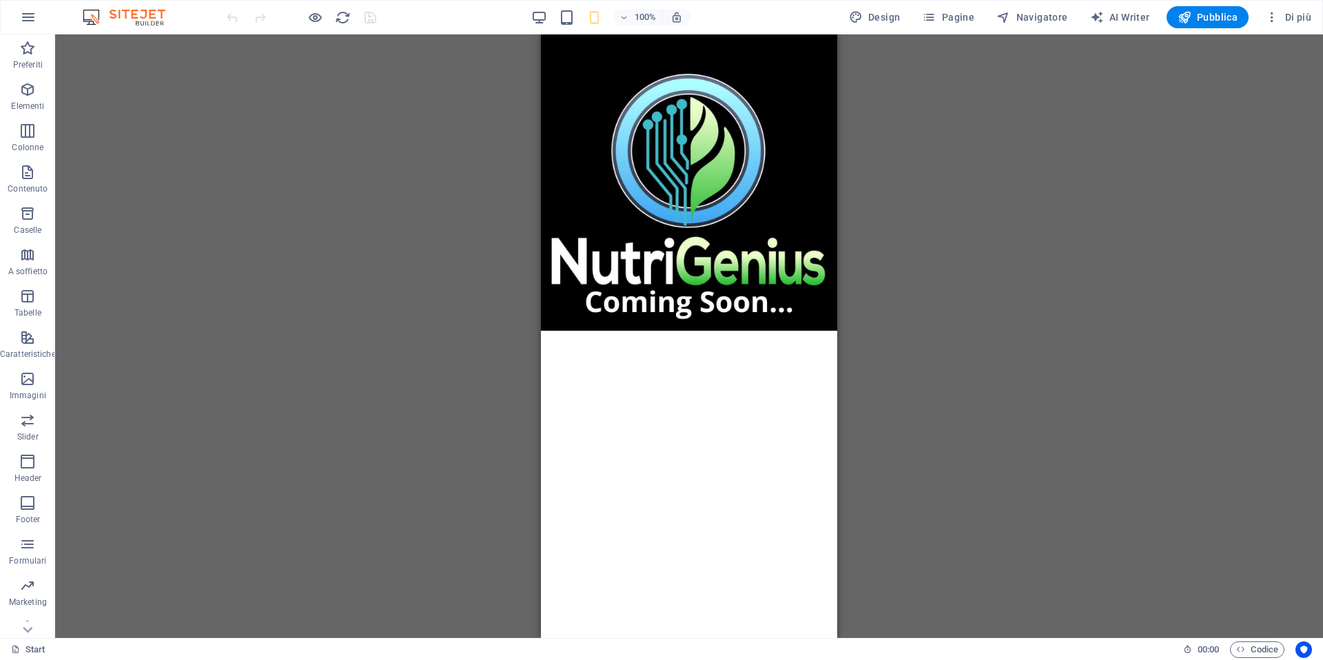
click at [653, 331] on html "Skip to main content" at bounding box center [689, 182] width 296 height 296
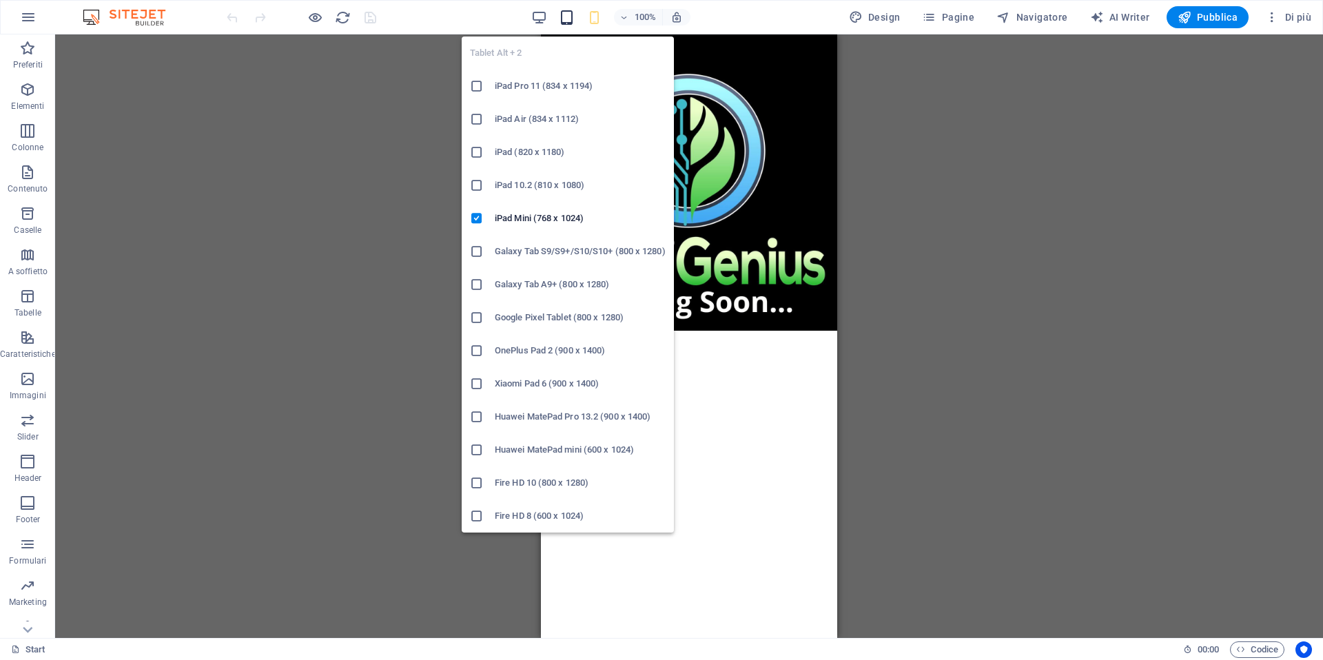
click at [569, 20] on icon "button" at bounding box center [567, 18] width 16 height 16
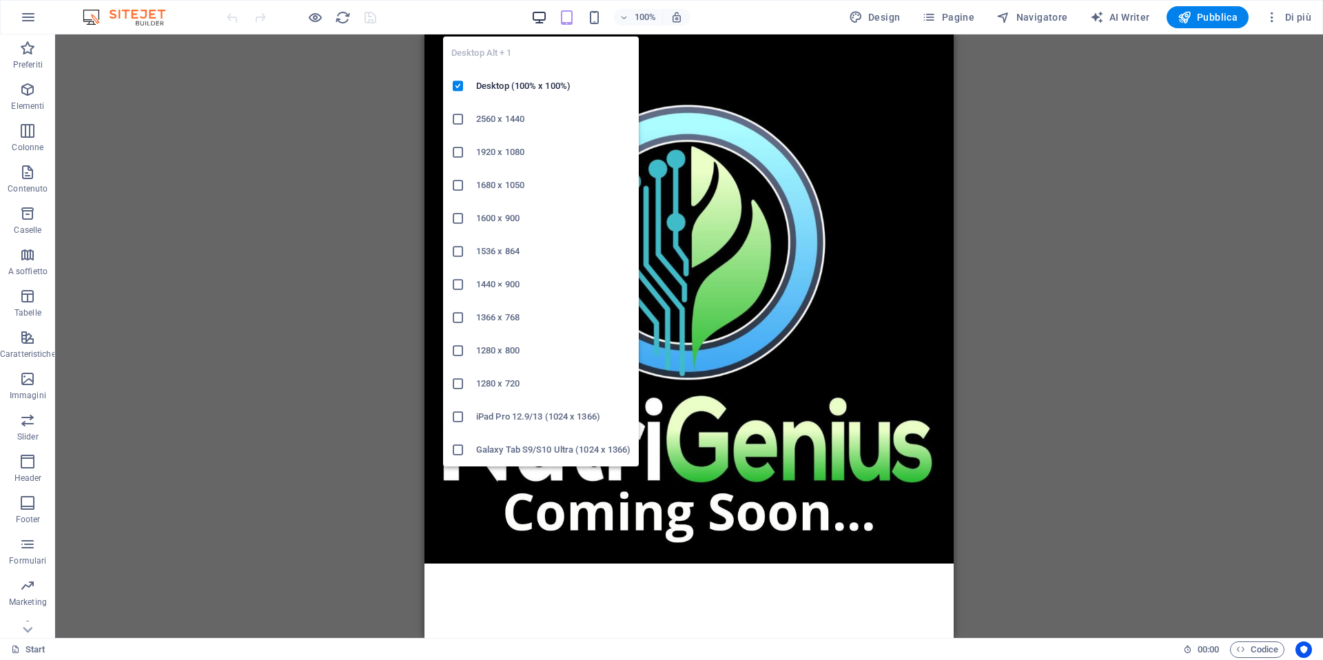
click at [535, 20] on icon "button" at bounding box center [539, 18] width 16 height 16
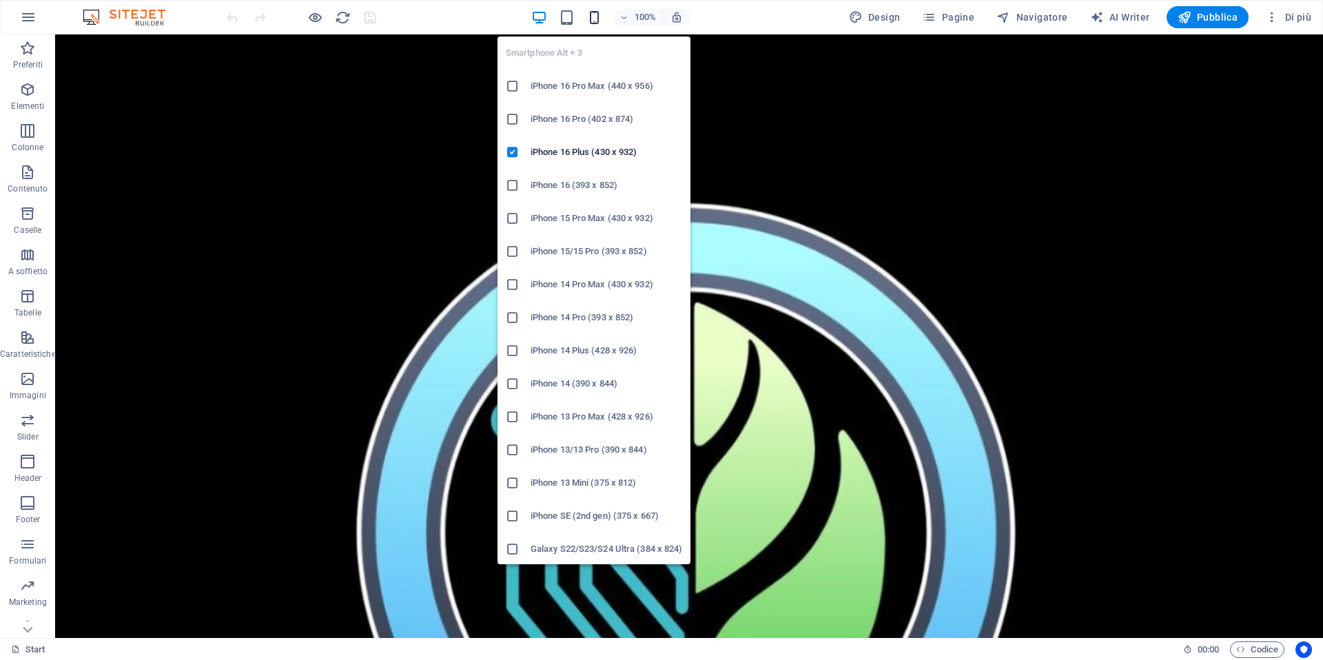
click at [602, 21] on icon "button" at bounding box center [595, 18] width 16 height 16
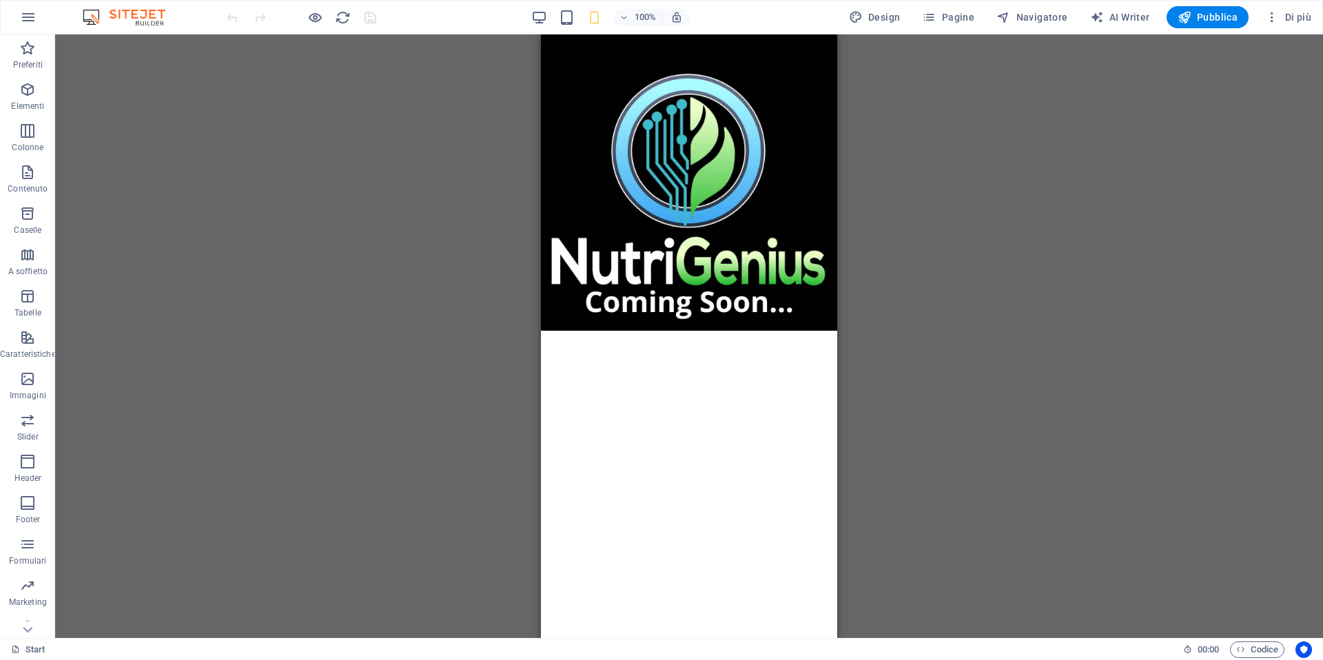
click at [768, 331] on html "Skip to main content" at bounding box center [689, 182] width 296 height 296
click at [713, 331] on html "Skip to main content" at bounding box center [689, 182] width 296 height 296
click at [669, 331] on html "Skip to main content" at bounding box center [689, 182] width 296 height 296
drag, startPoint x: 674, startPoint y: 496, endPoint x: 635, endPoint y: 469, distance: 47.0
click at [635, 331] on html "Skip to main content" at bounding box center [689, 182] width 296 height 296
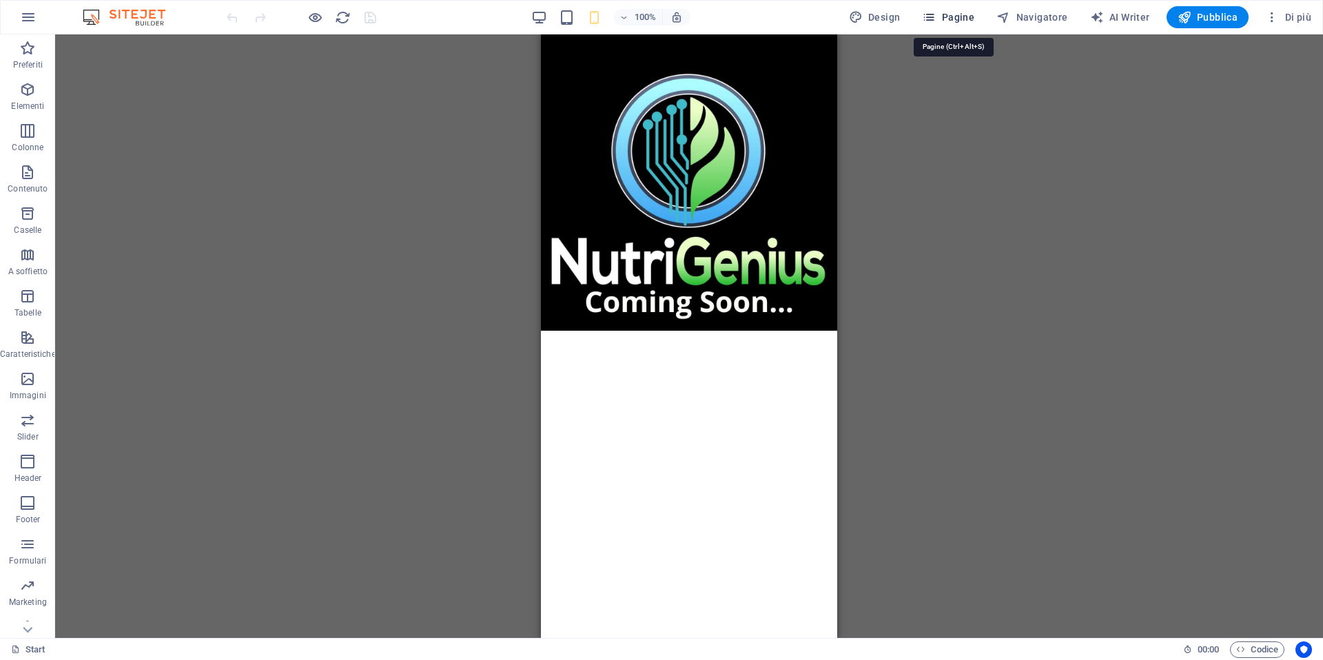
click at [953, 14] on span "Pagine" at bounding box center [948, 17] width 52 height 14
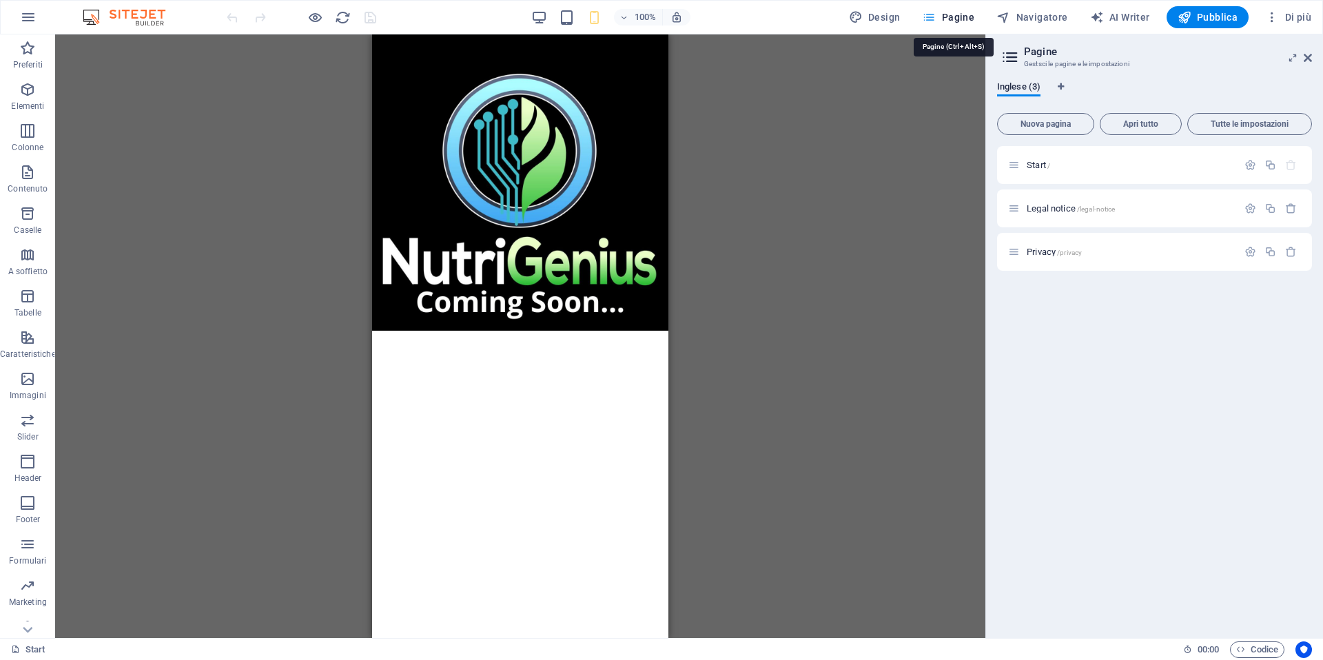
click at [953, 14] on span "Pagine" at bounding box center [948, 17] width 52 height 14
click at [854, 194] on div "Trascina qui per sostituire il contenuto esistente. Premi “Ctrl” se vuoi creare…" at bounding box center [520, 336] width 930 height 604
